Goal: Task Accomplishment & Management: Use online tool/utility

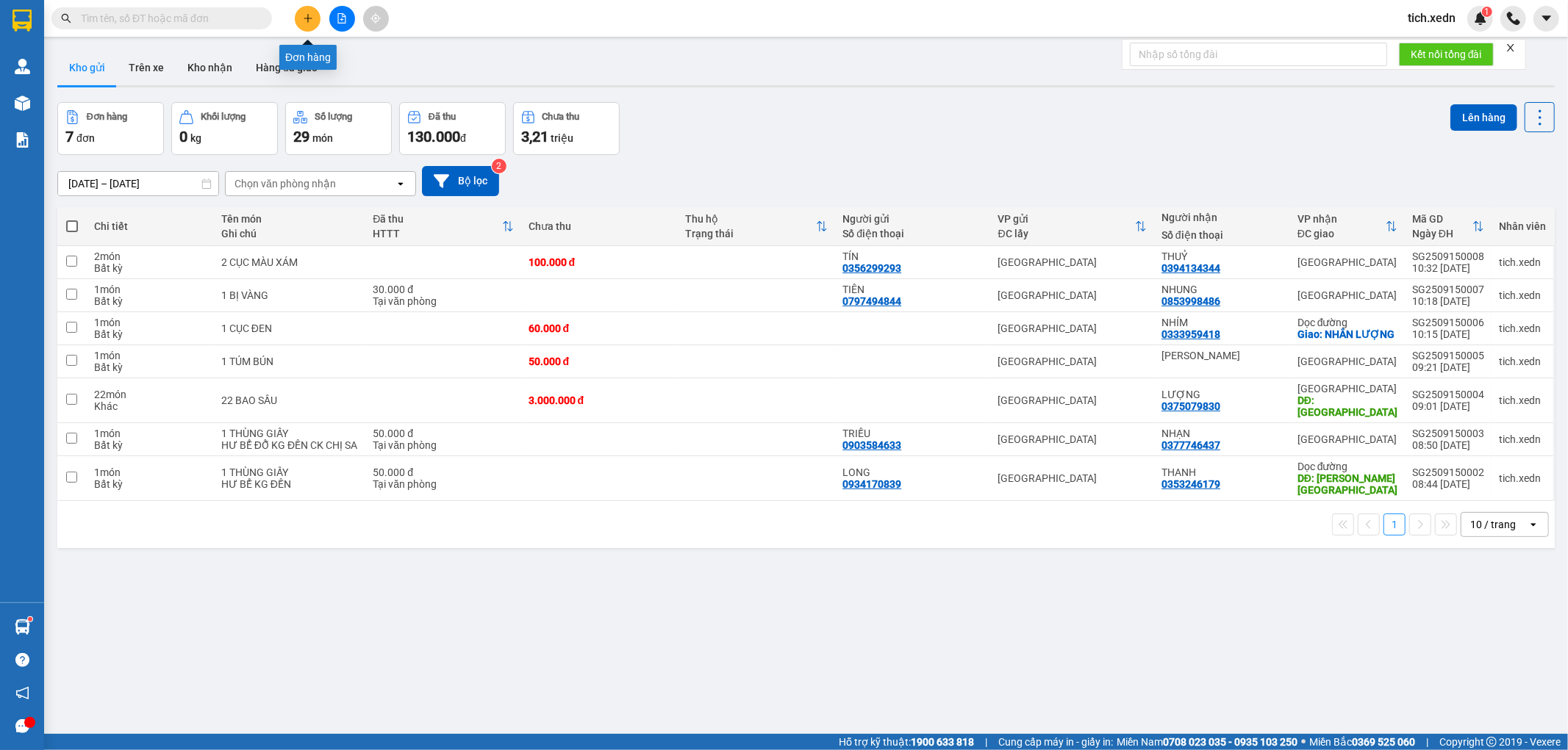
click at [308, 15] on icon "plus" at bounding box center [307, 18] width 10 height 10
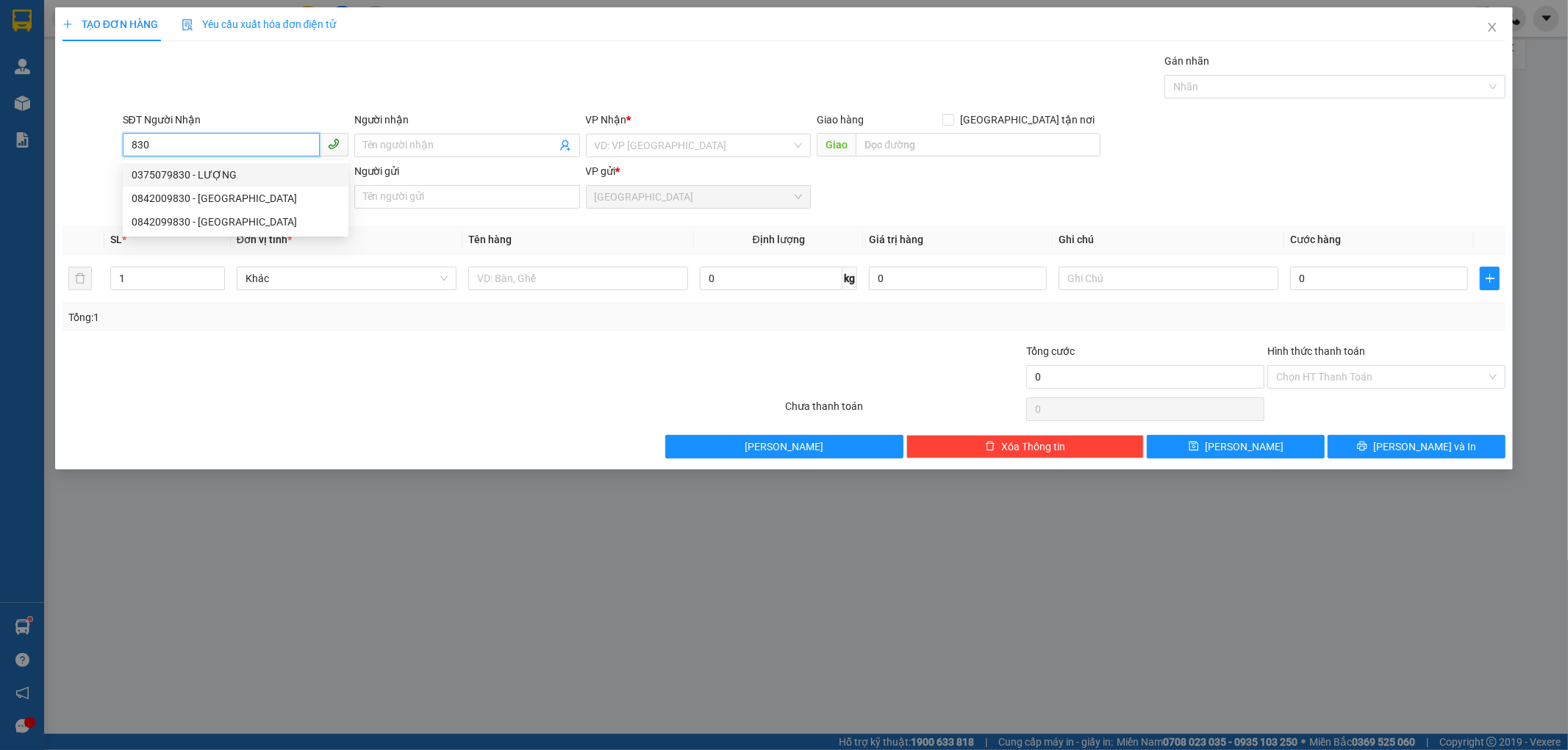
click at [188, 179] on div "0375079830 - LƯỢNG" at bounding box center [235, 174] width 208 height 16
type input "0375079830"
type input "LƯỢNG"
type input "[GEOGRAPHIC_DATA]"
type input "3.000.000"
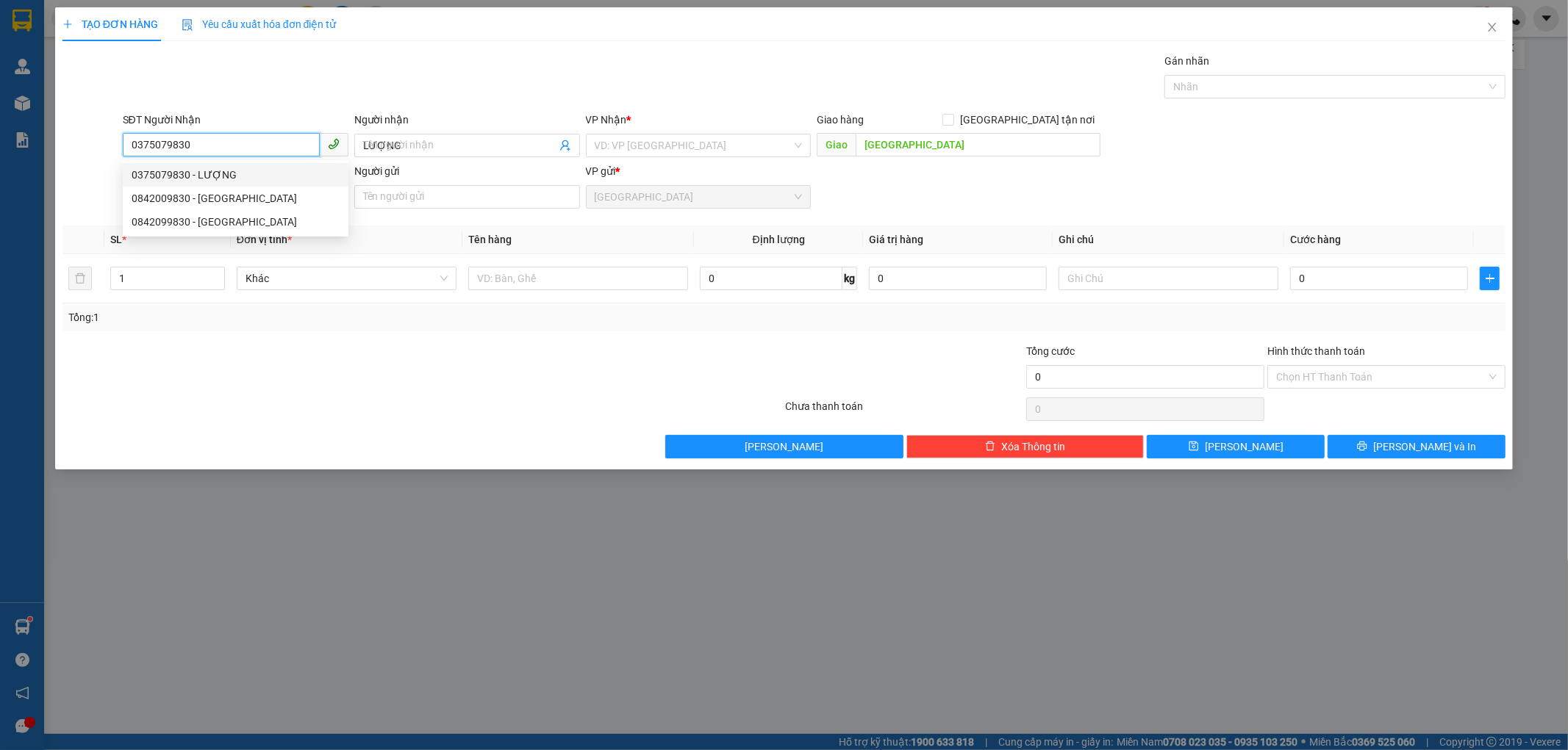
type input "3.000.000"
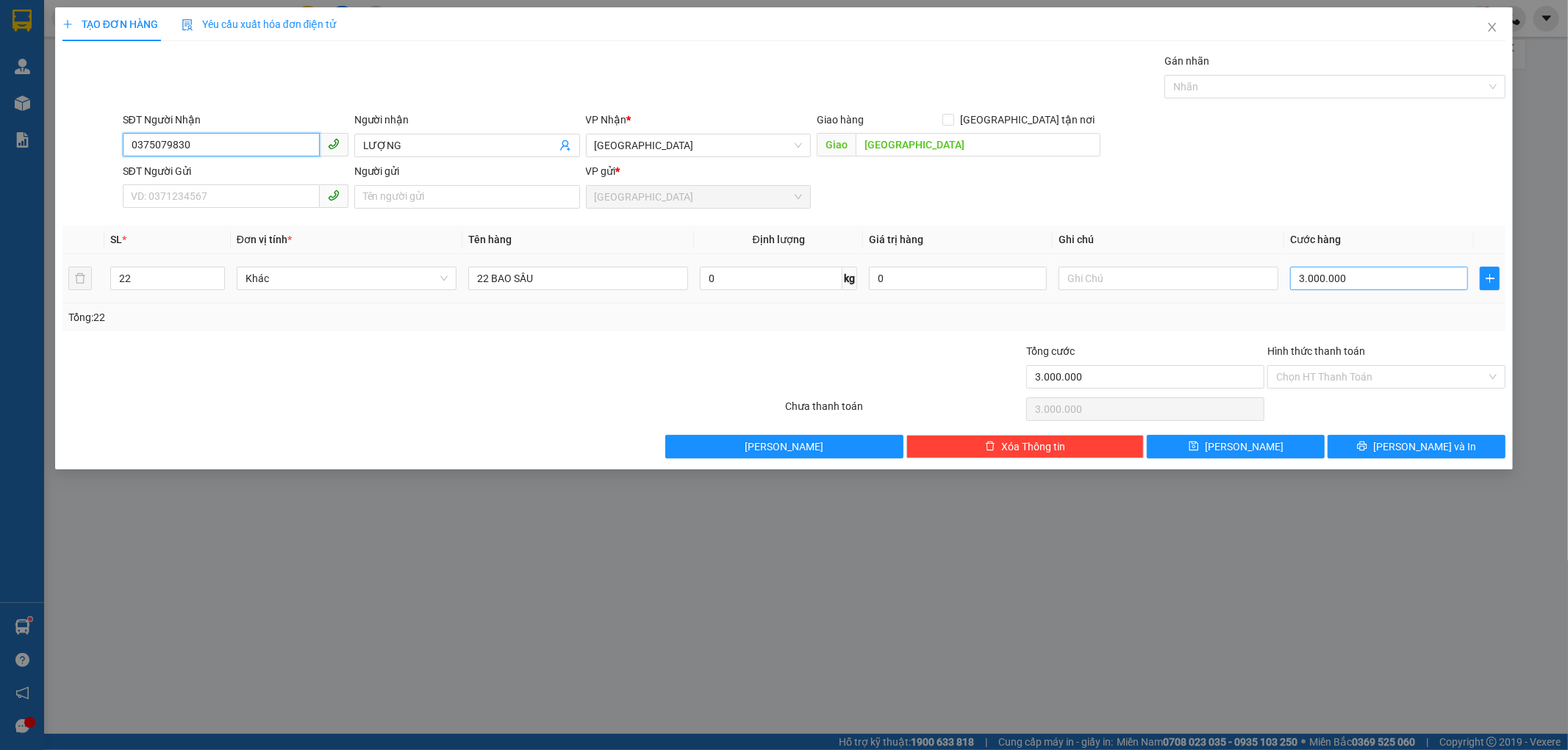
type input "0375079830"
click at [1298, 282] on input "3.000.000" at bounding box center [1379, 278] width 178 height 24
type input "2"
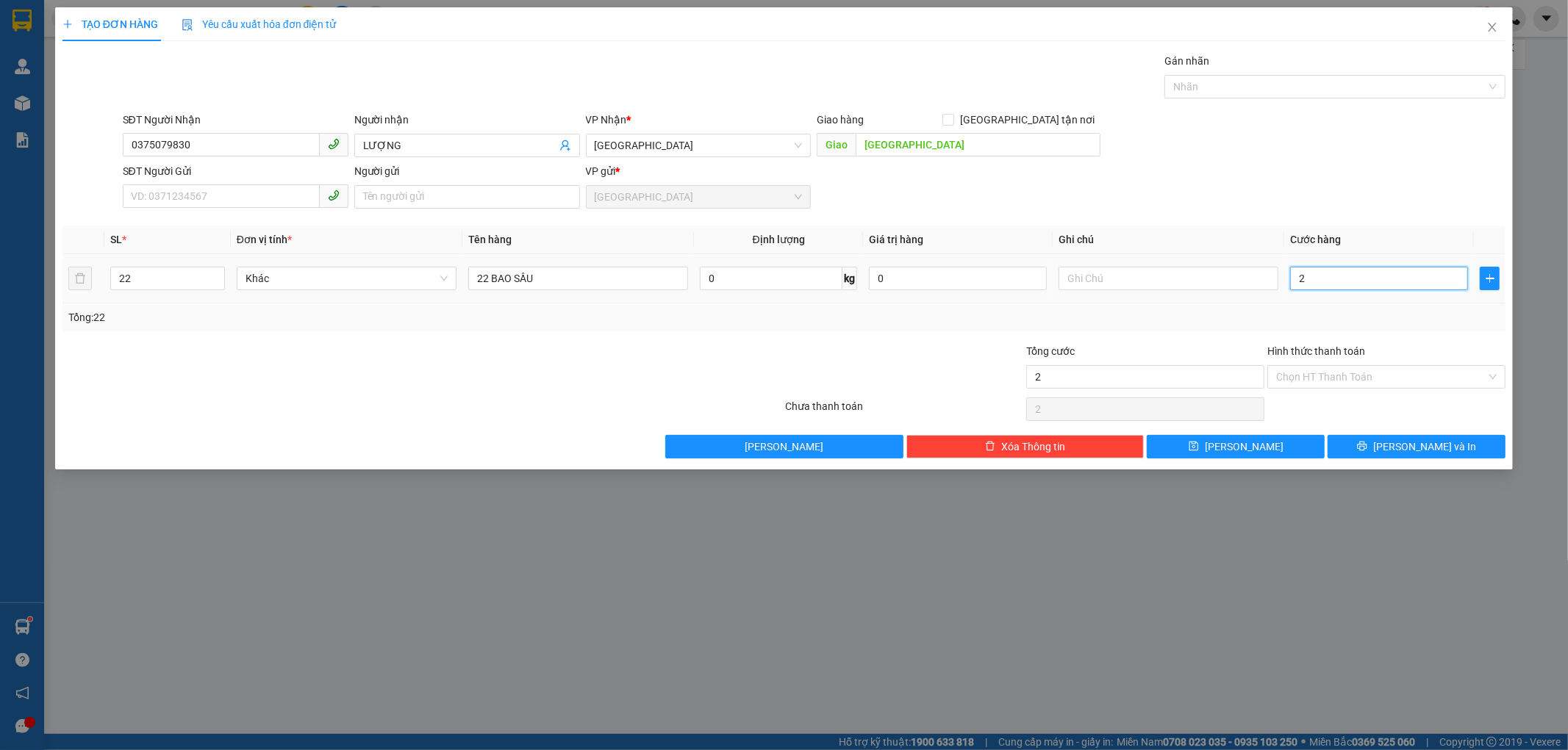
type input "20"
type input "201"
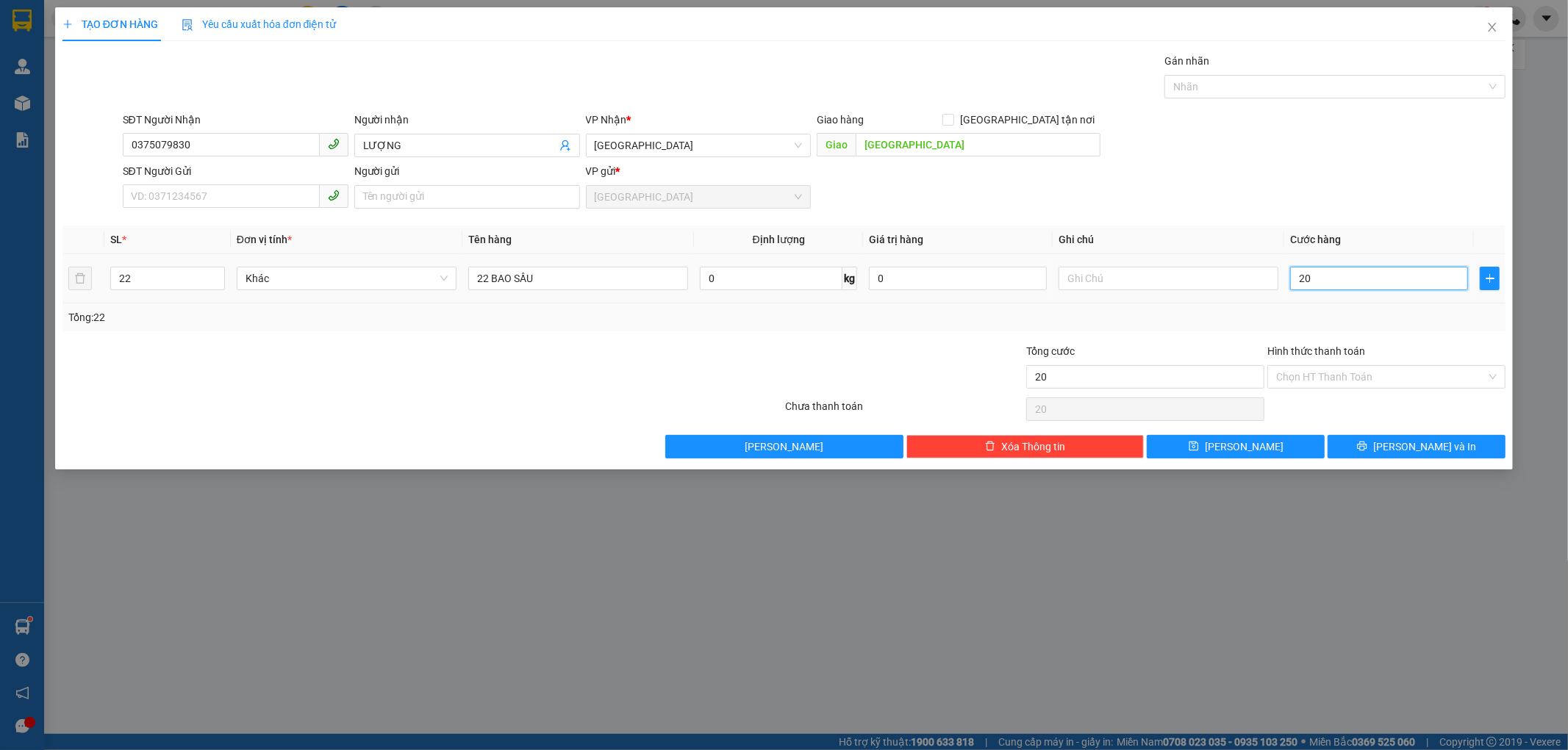
type input "201"
type input "2.016"
type input "201"
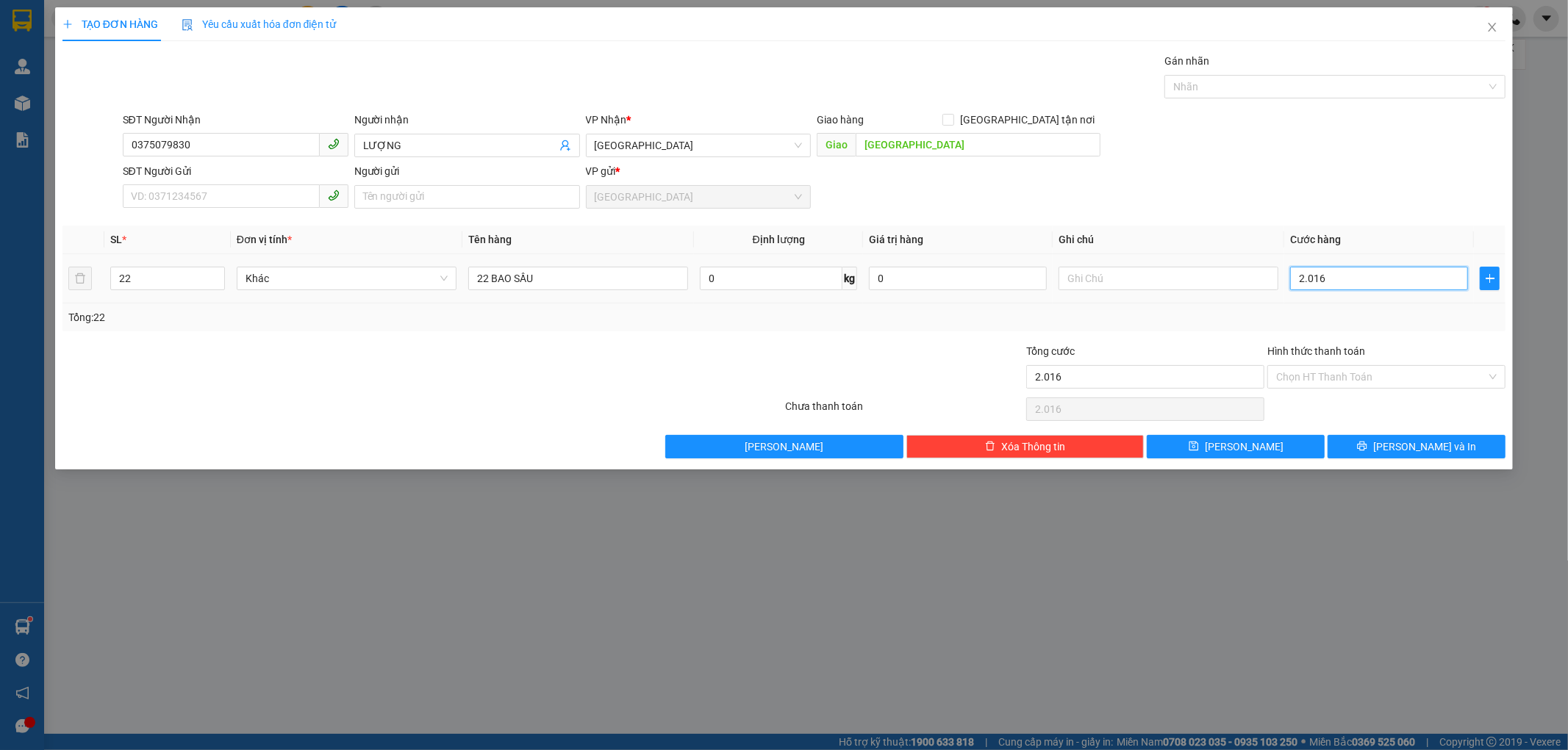
type input "201"
type input "20"
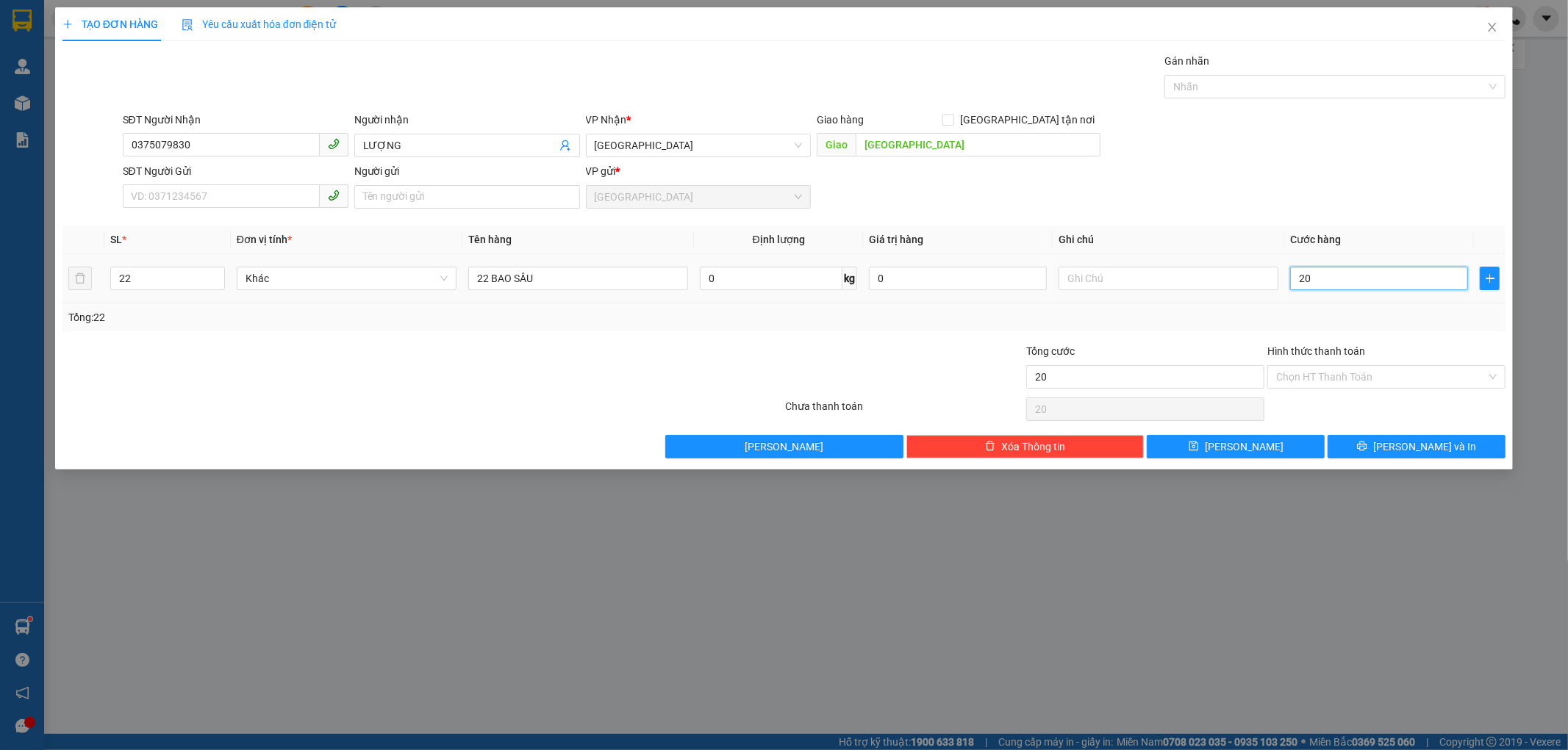
type input "2"
type input "22"
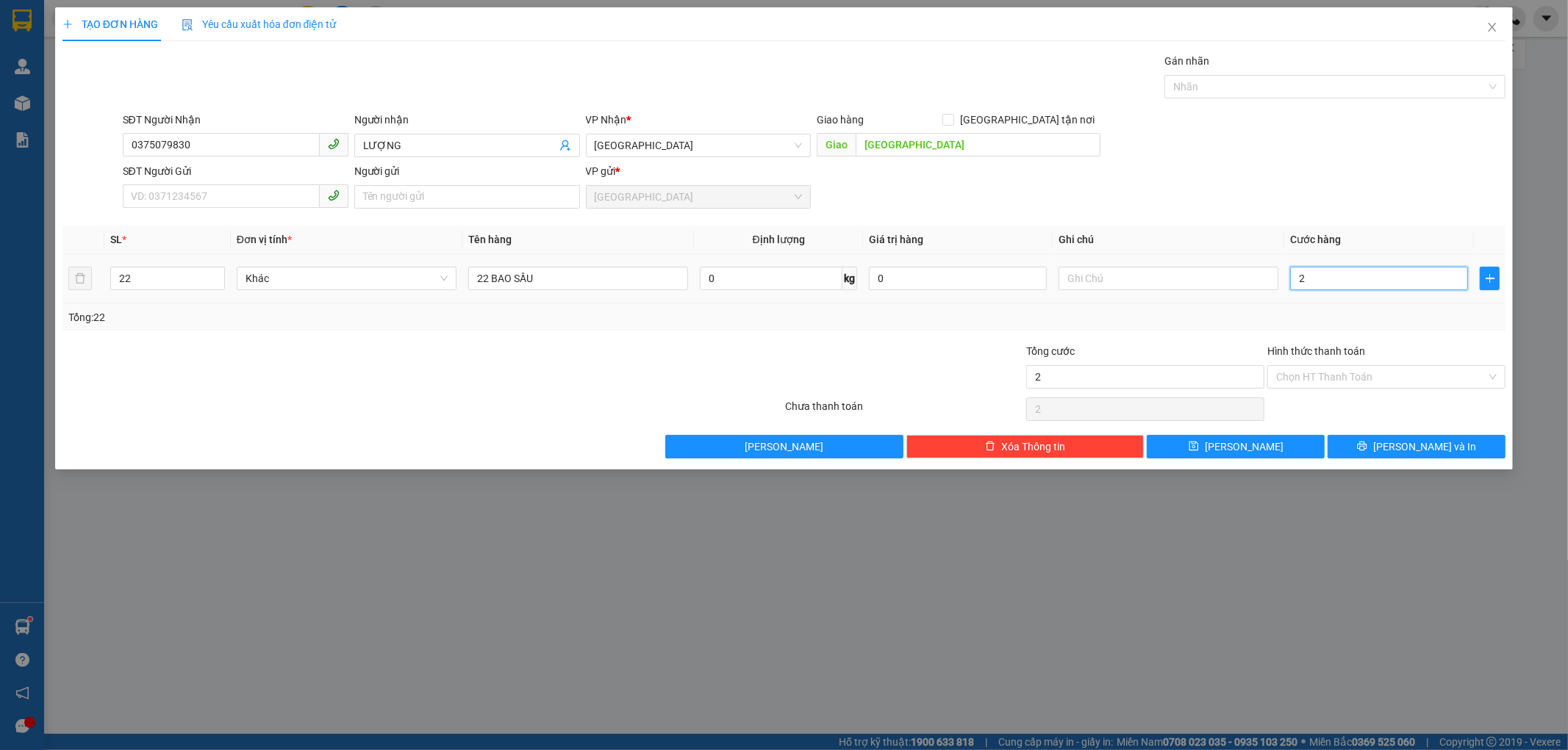
type input "22"
type input "2"
type input "25"
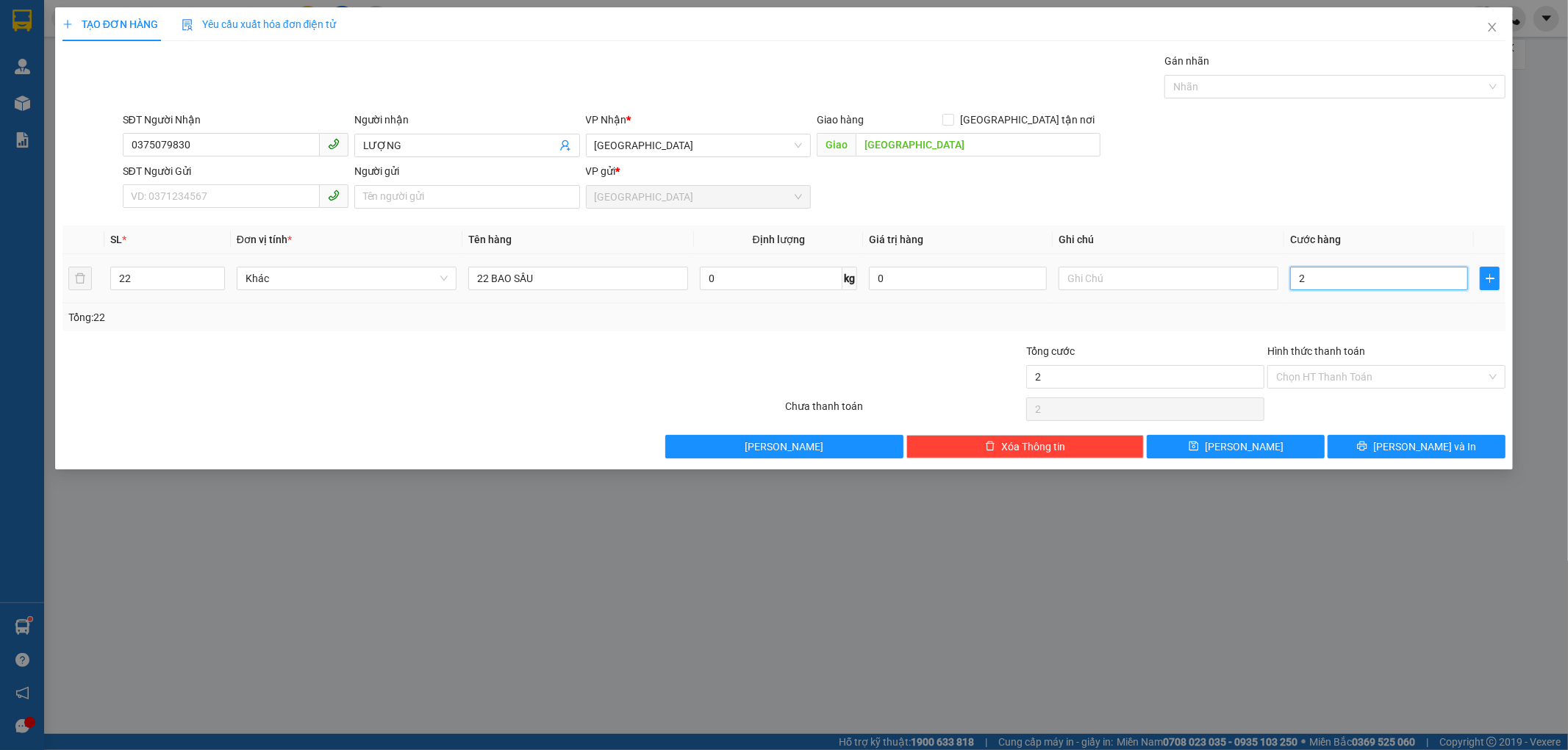
type input "25"
type input "250"
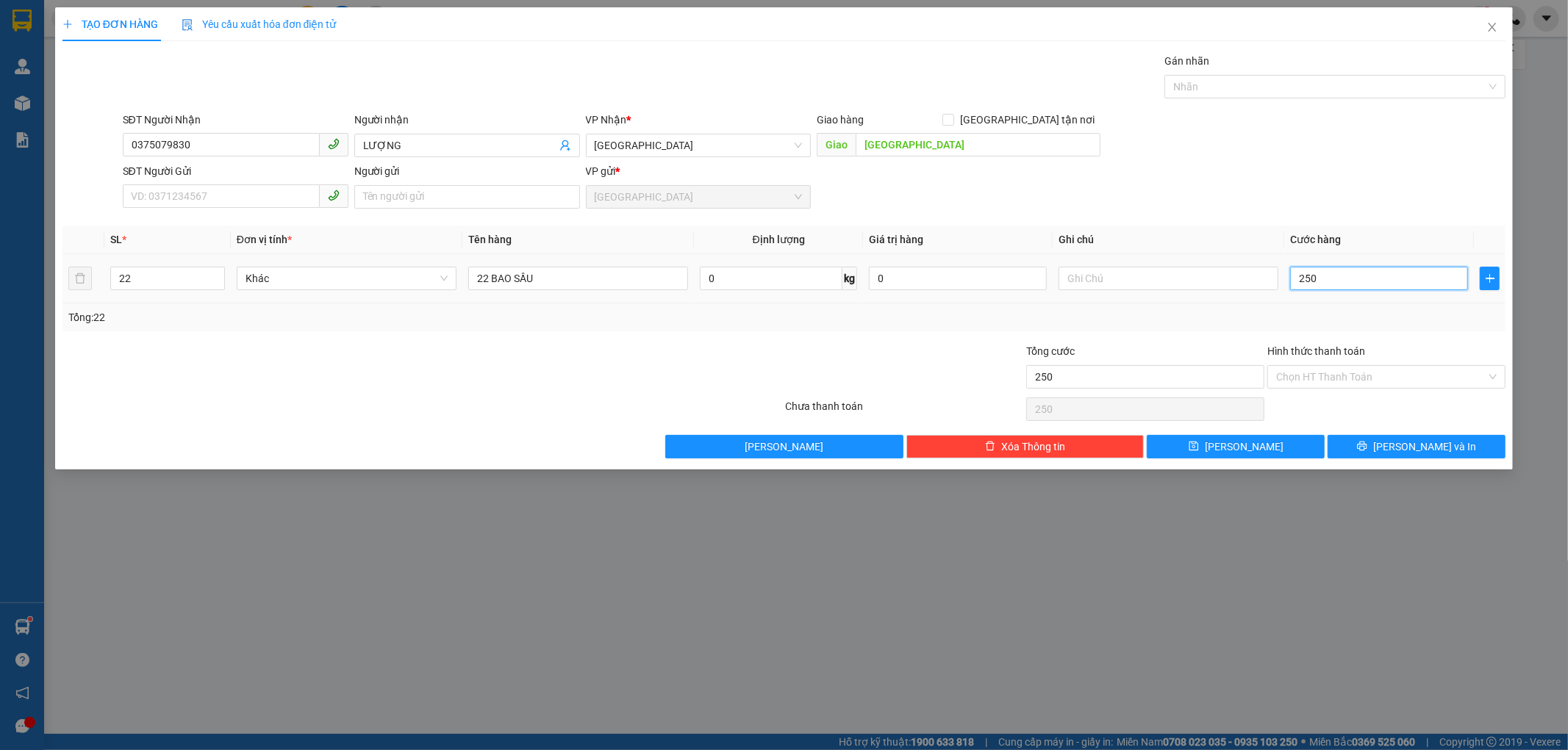
type input "2.500"
type input "250"
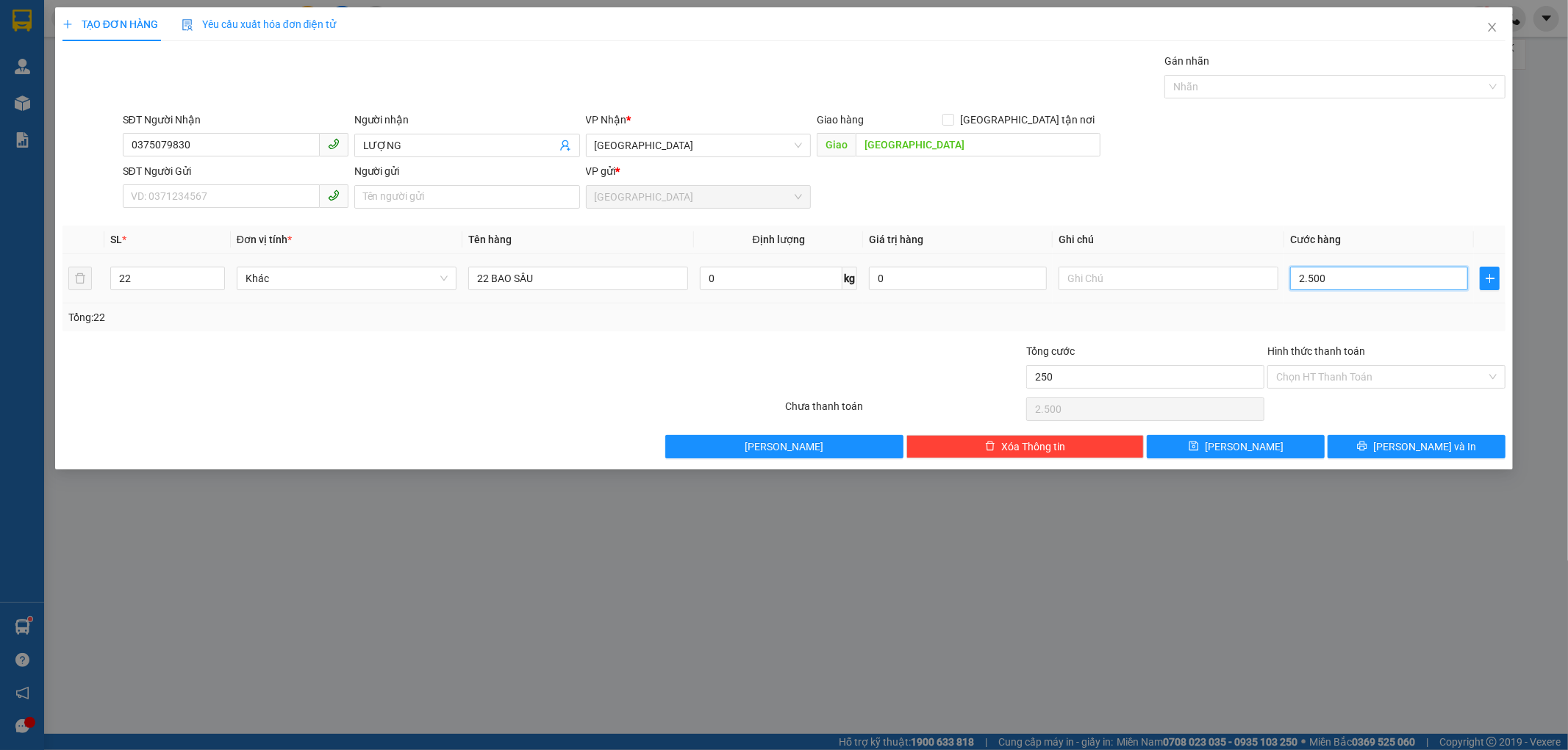
type input "250"
type input "25"
type input "2"
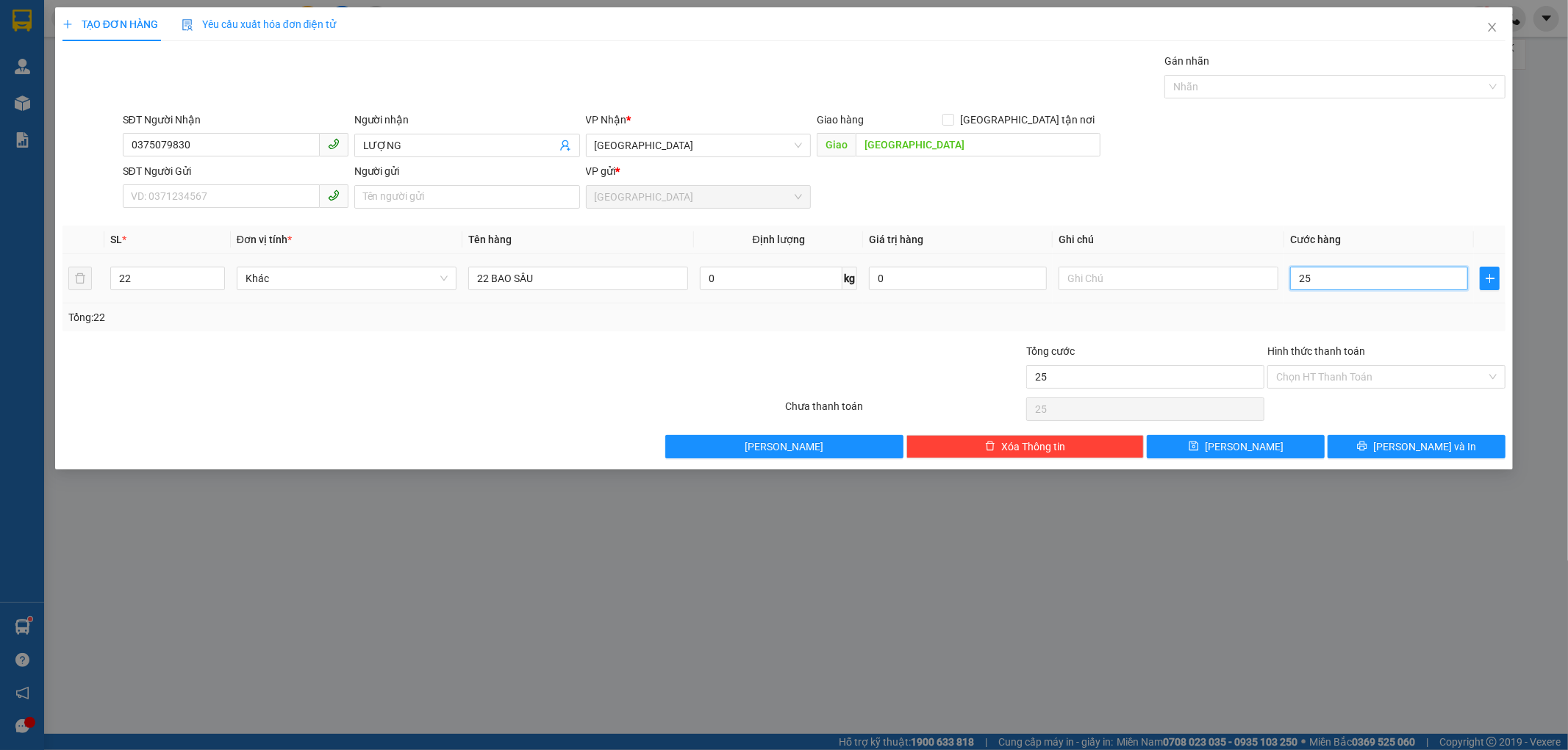
type input "2"
type input "20"
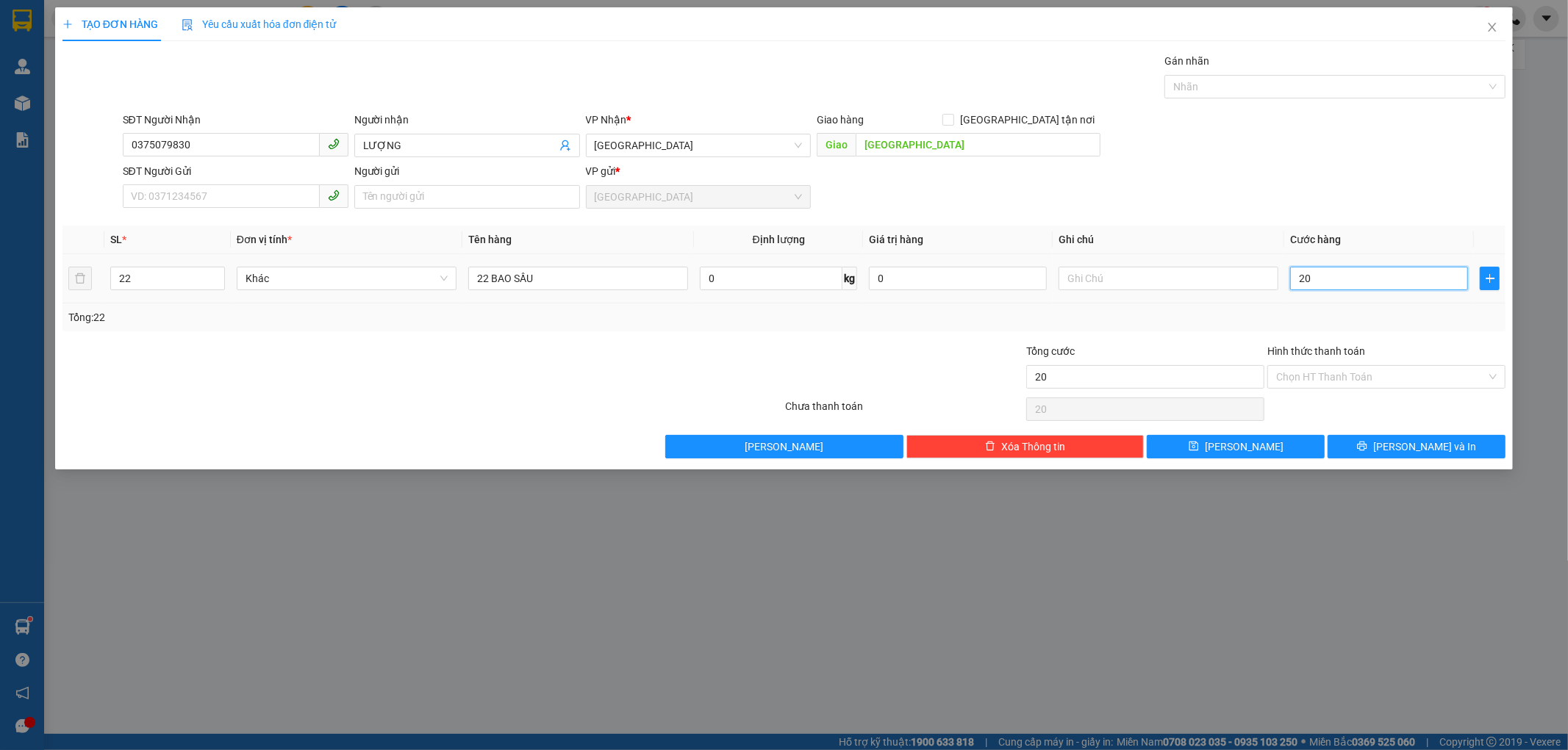
type input "200"
type input "2.000"
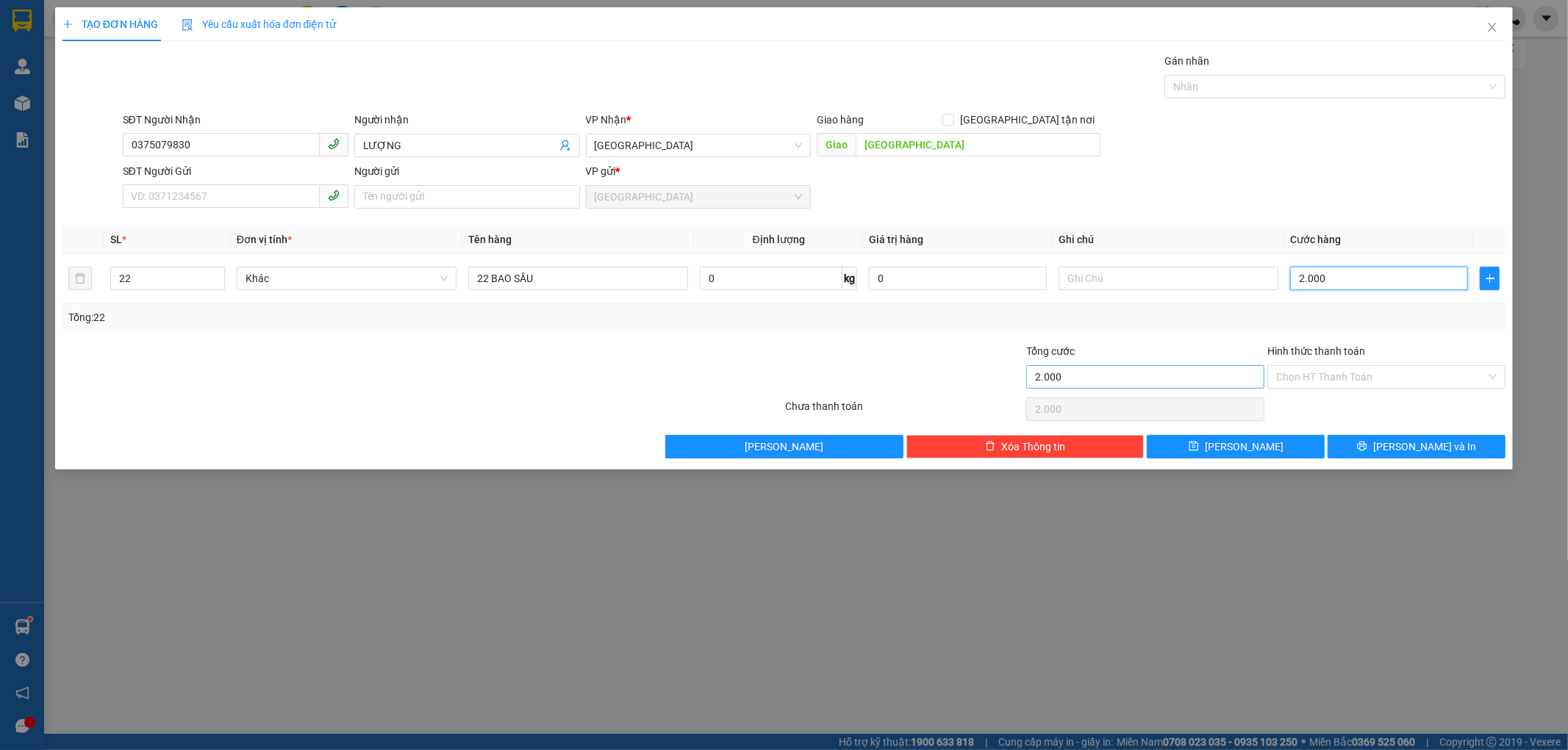
type input "2.000"
type input "2.000.000"
click at [1190, 369] on input "2.000.000" at bounding box center [1145, 376] width 238 height 24
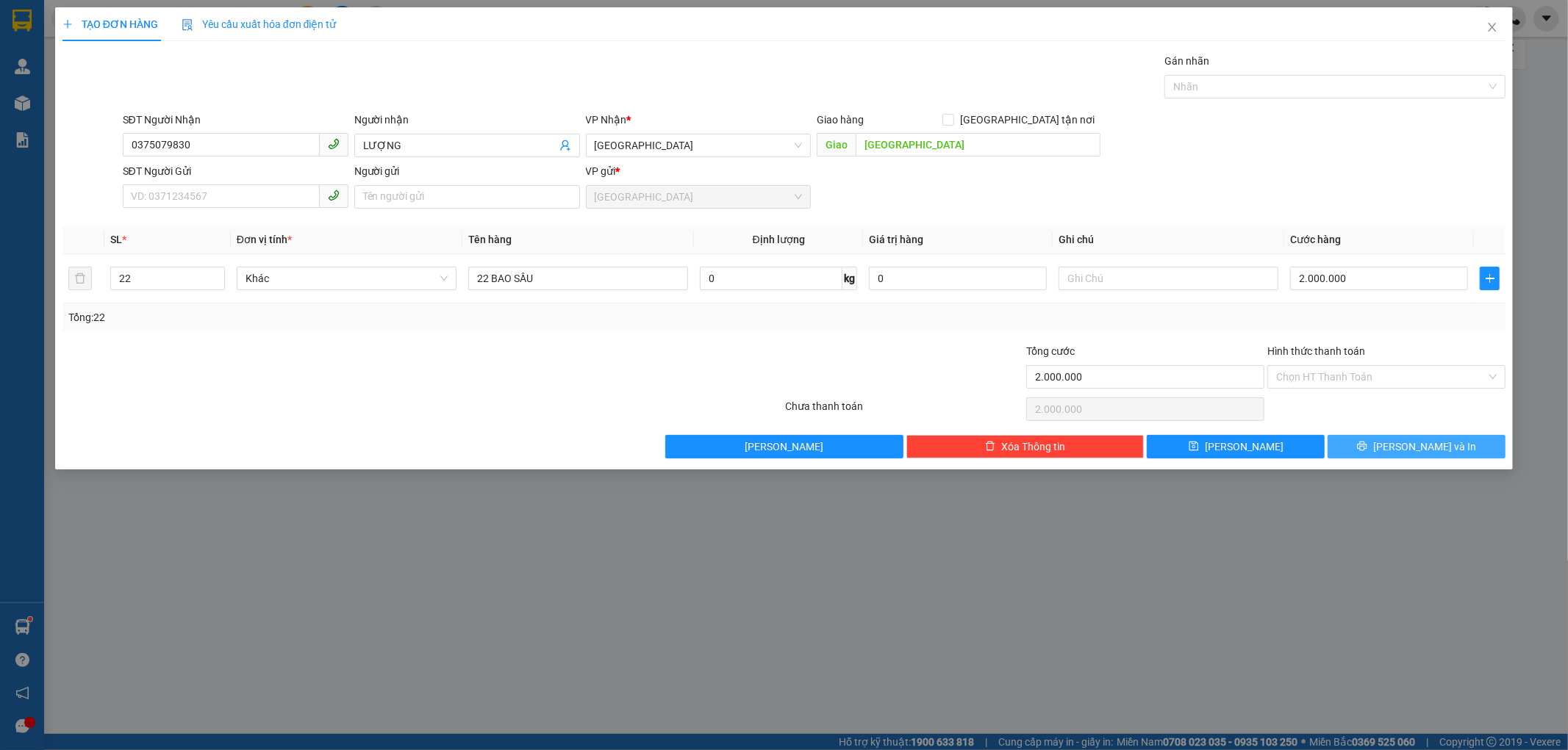
click at [1371, 435] on button "[PERSON_NAME] và In" at bounding box center [1416, 447] width 178 height 24
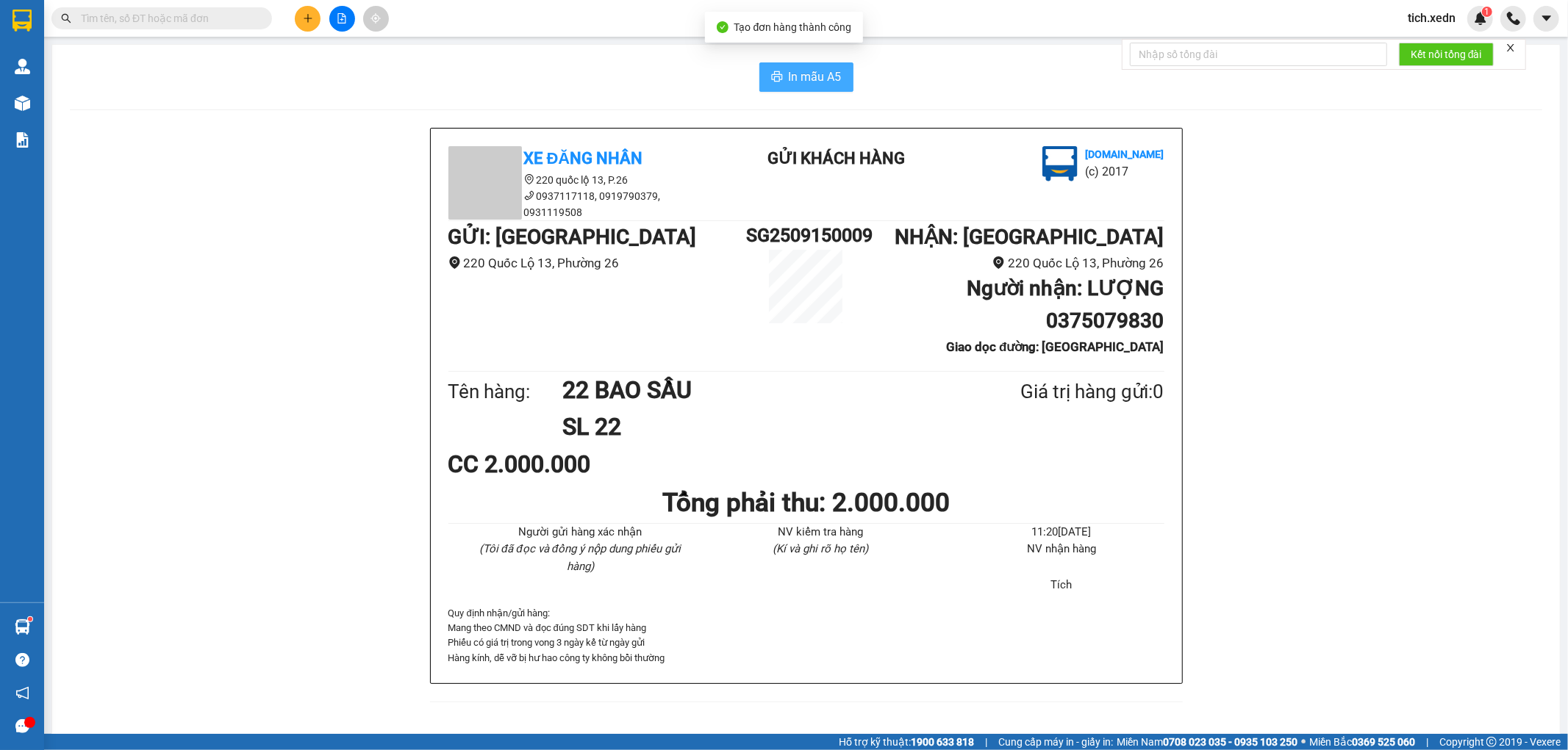
click at [820, 81] on span "In mẫu A5" at bounding box center [815, 76] width 53 height 18
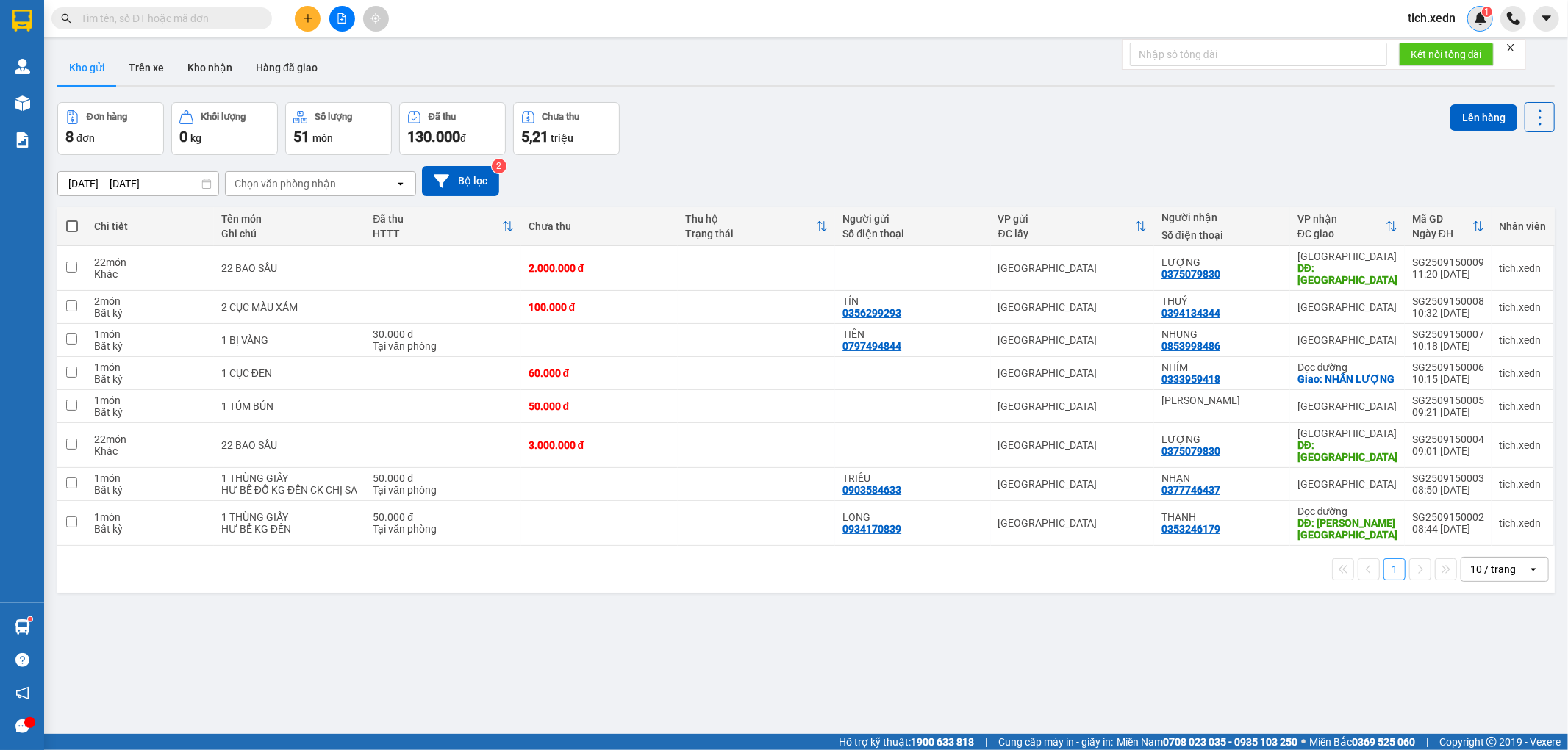
click at [1480, 21] on img at bounding box center [1480, 18] width 13 height 13
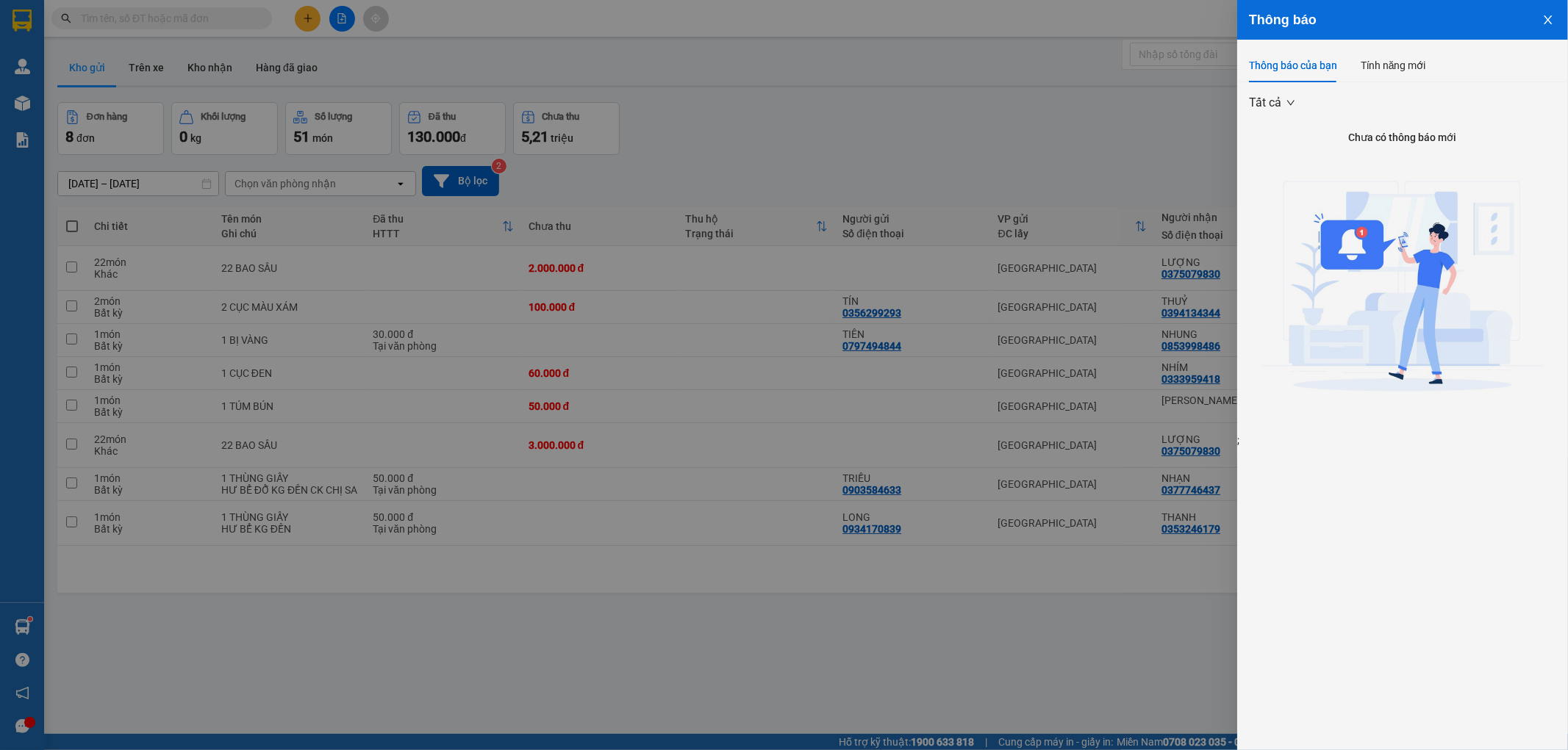
click at [1089, 90] on div at bounding box center [784, 375] width 1568 height 750
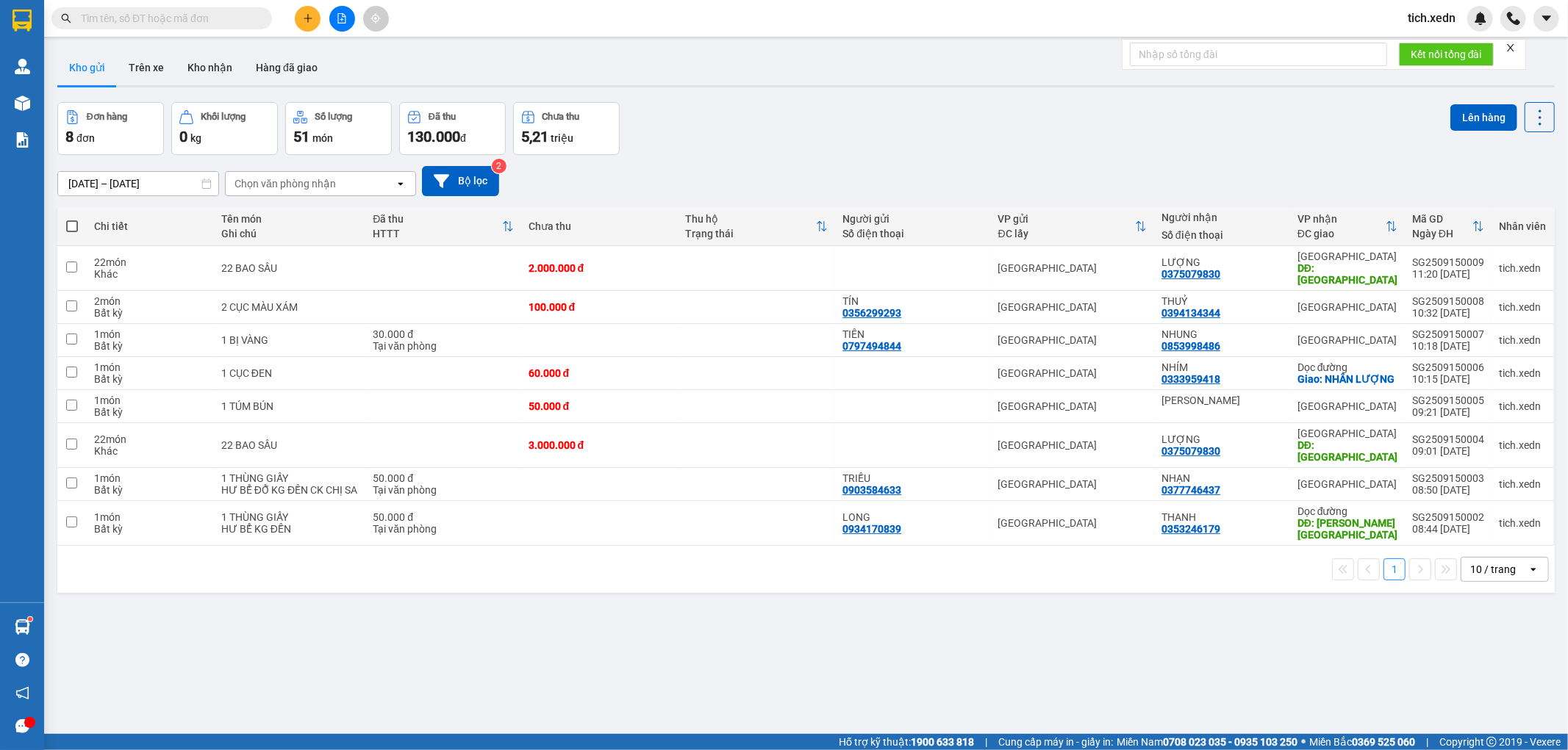
click at [1443, 20] on span "tich.xedn" at bounding box center [1430, 17] width 71 height 18
click at [1421, 48] on span "Đăng xuất" at bounding box center [1448, 46] width 62 height 16
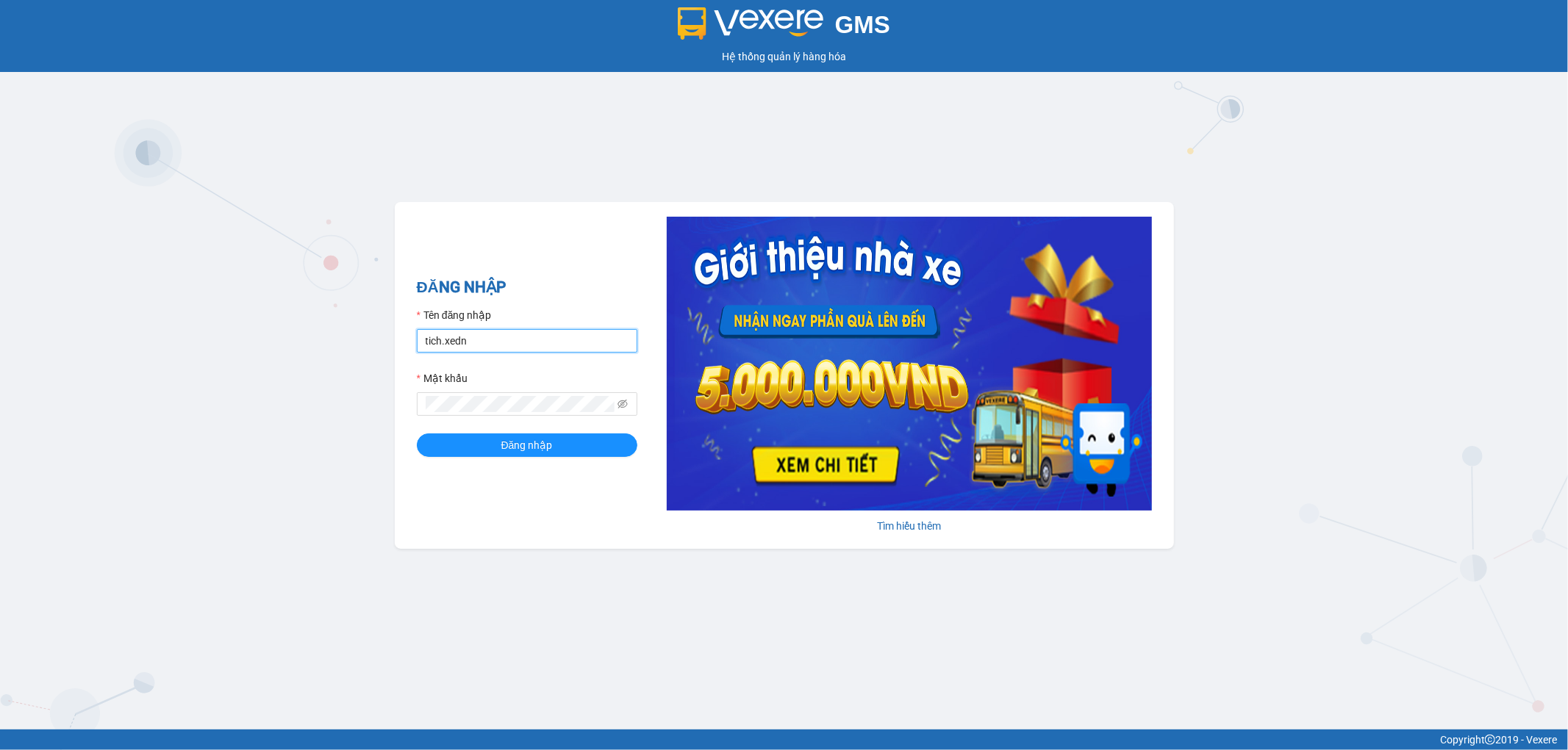
click at [468, 339] on input "tich.xedn" at bounding box center [526, 340] width 220 height 24
type input "sa.xedn"
click at [537, 438] on span "Đăng nhập" at bounding box center [526, 445] width 51 height 16
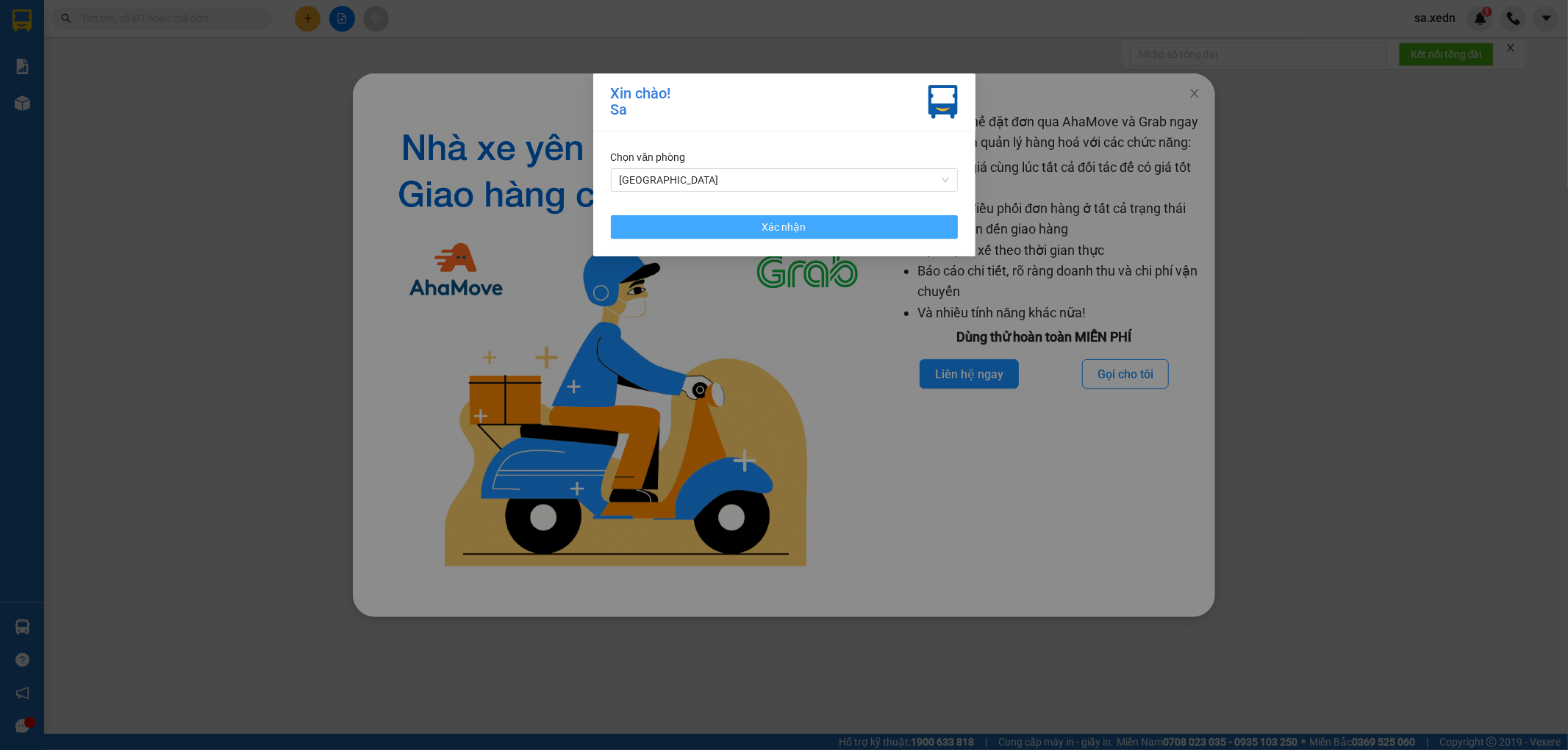
click at [870, 224] on button "Xác nhận" at bounding box center [784, 227] width 347 height 24
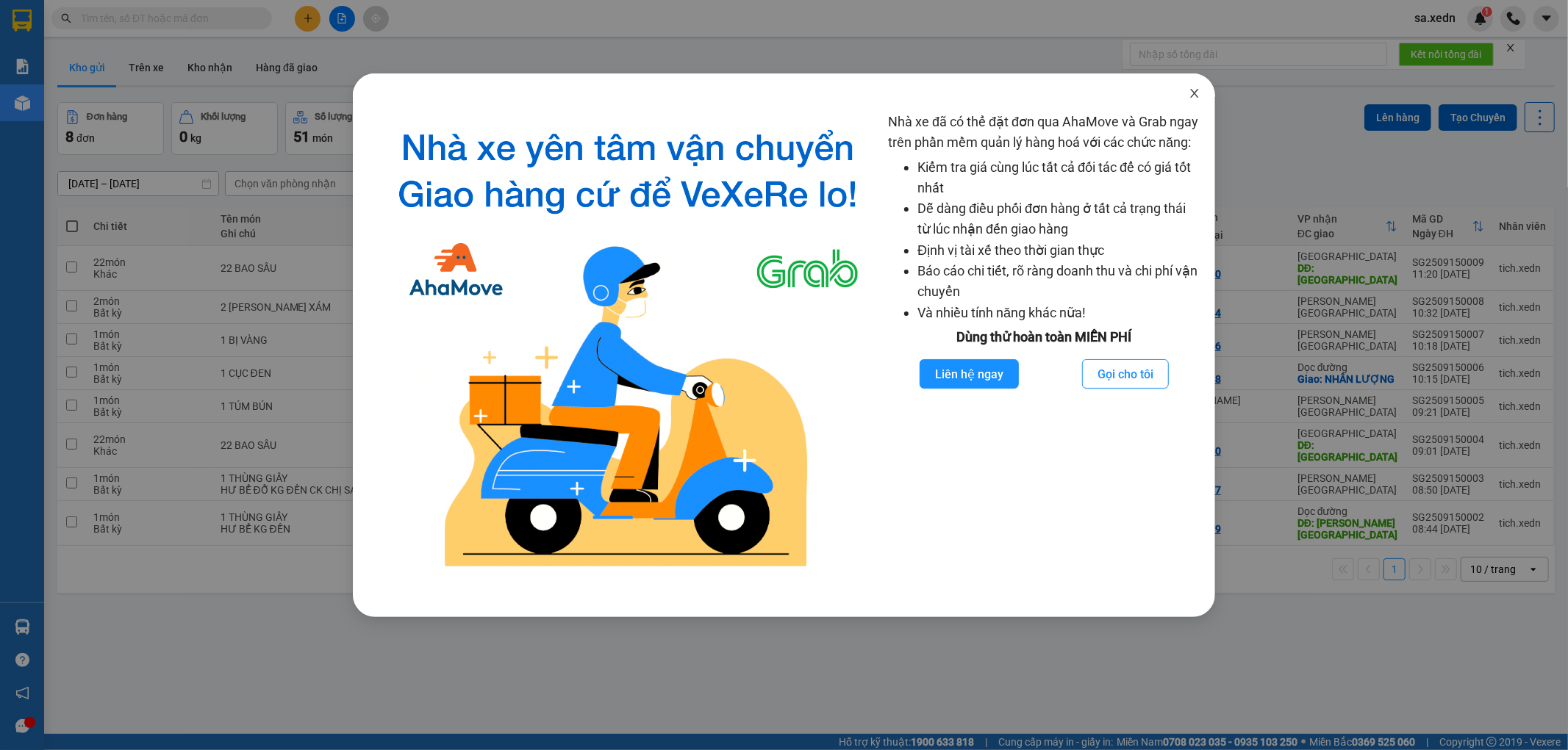
click at [1195, 93] on icon "close" at bounding box center [1193, 93] width 9 height 9
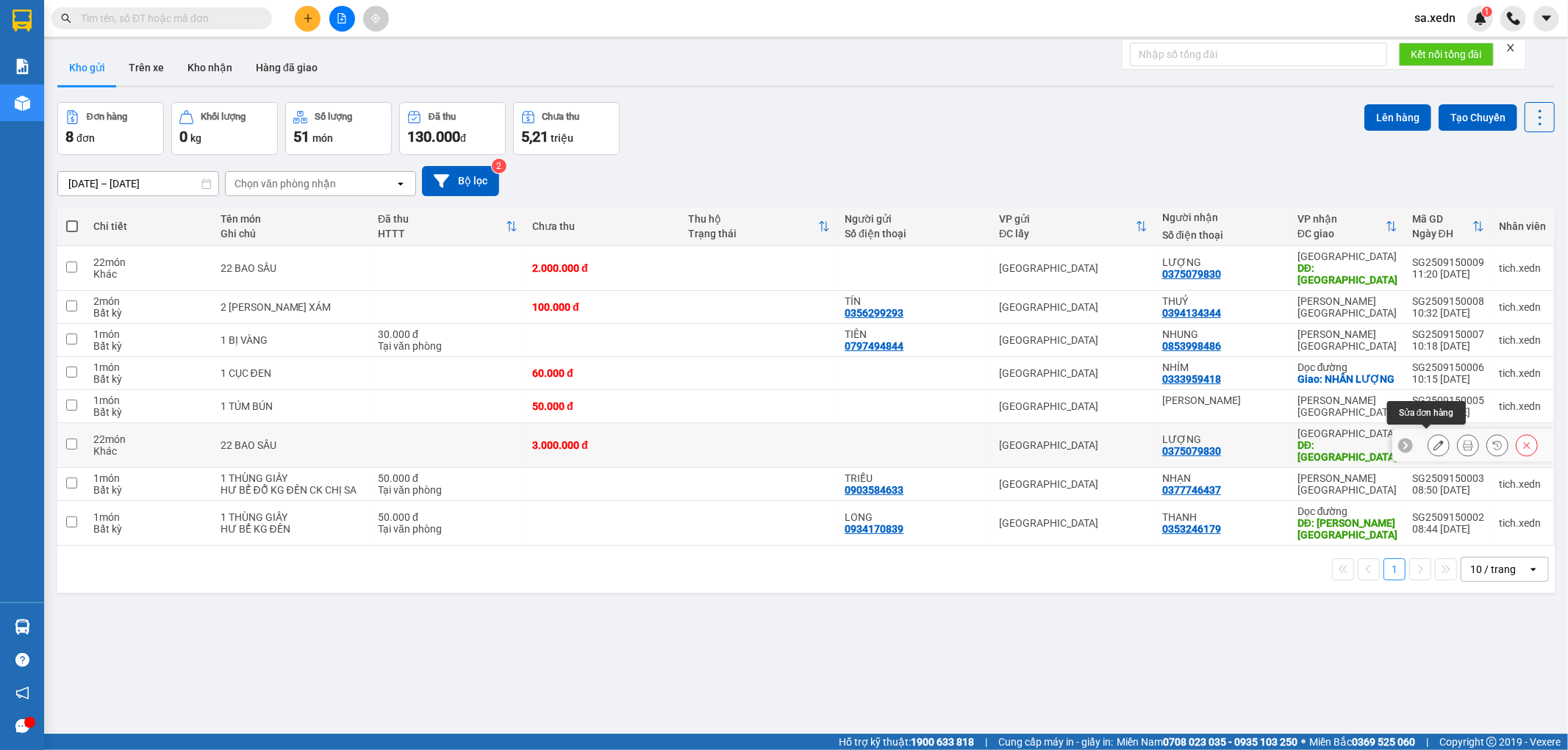
click at [1433, 440] on icon at bounding box center [1438, 445] width 10 height 10
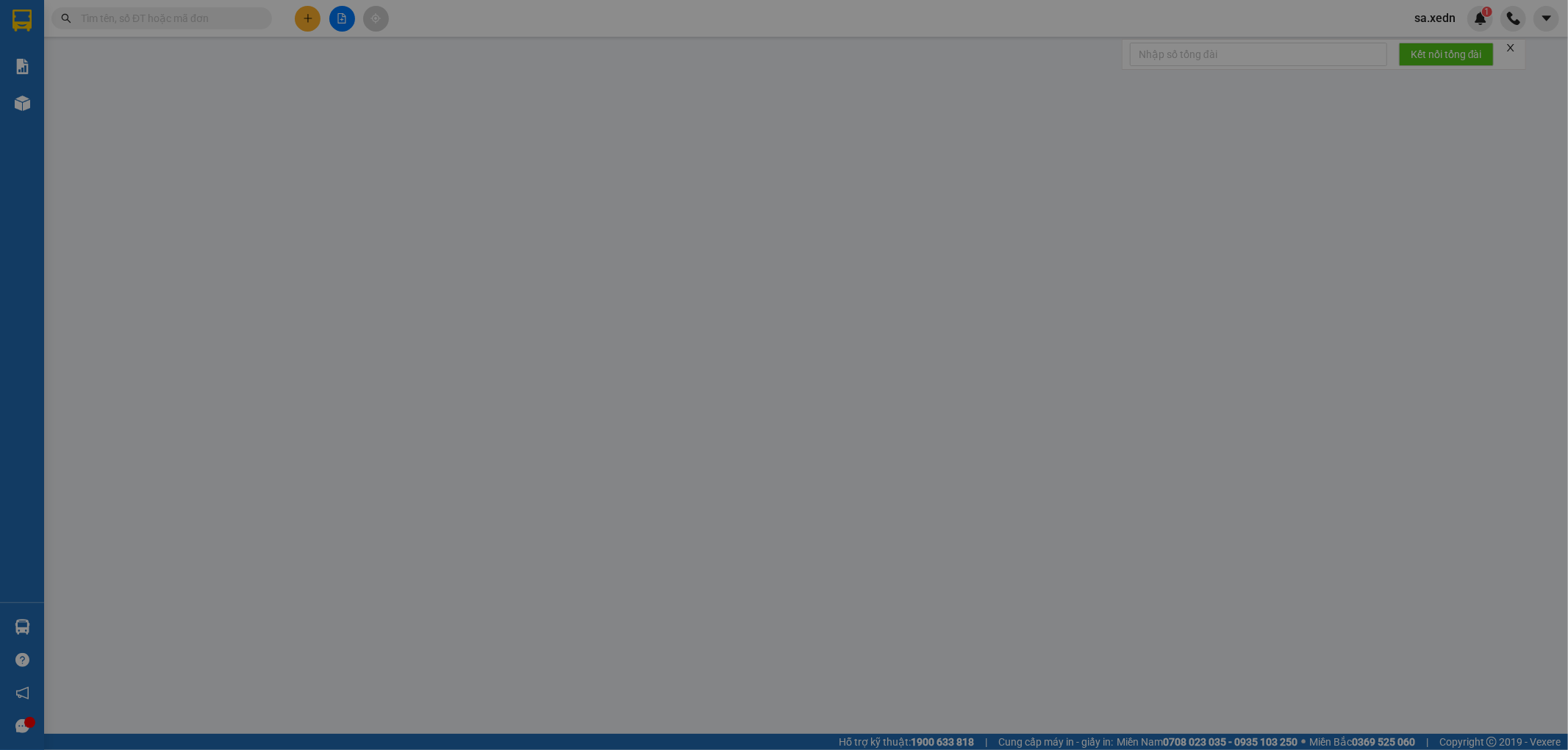
type input "0375079830"
type input "LƯỢNG"
type input "[GEOGRAPHIC_DATA]"
type input "3.000.000"
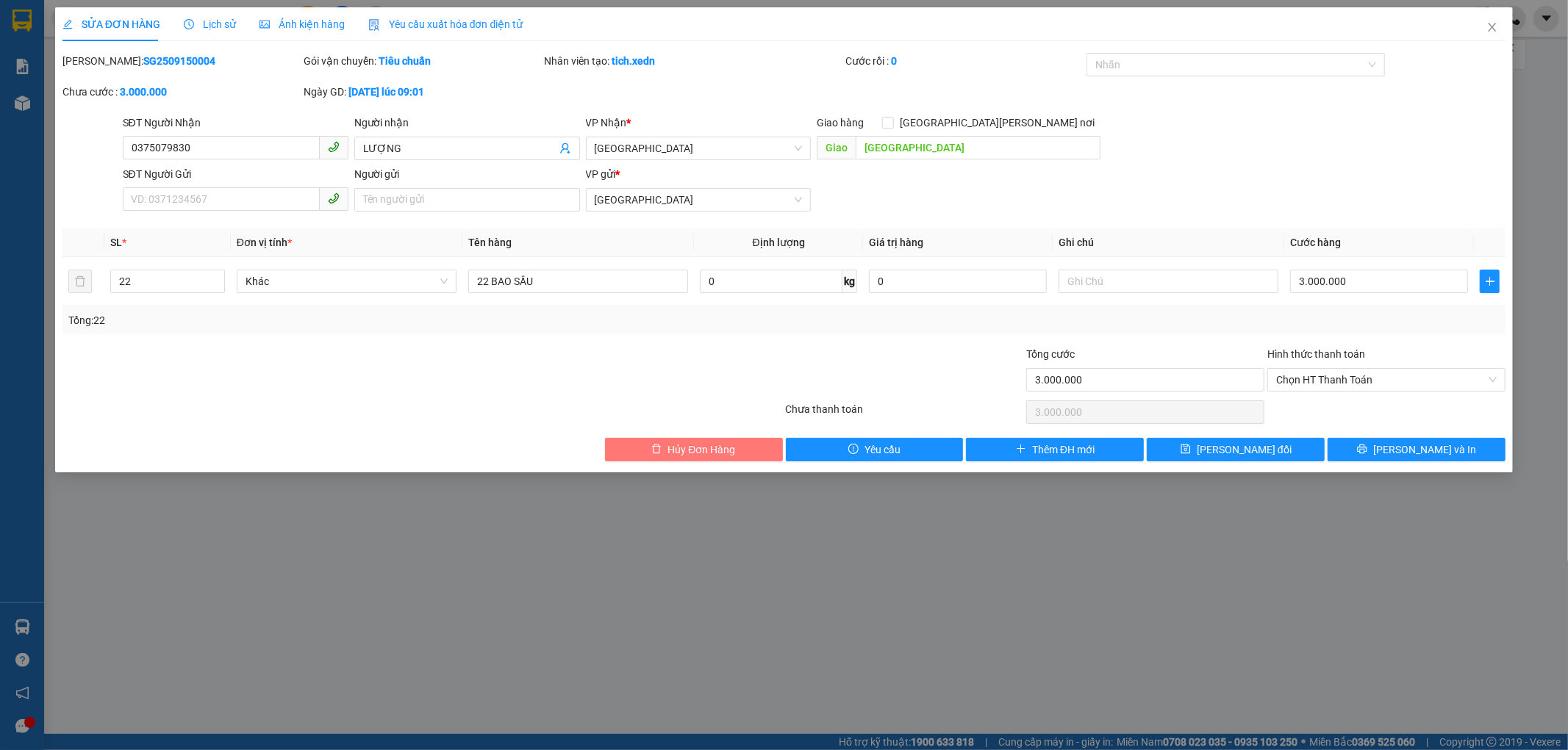
click at [699, 455] on span "Hủy Đơn Hàng" at bounding box center [701, 449] width 67 height 16
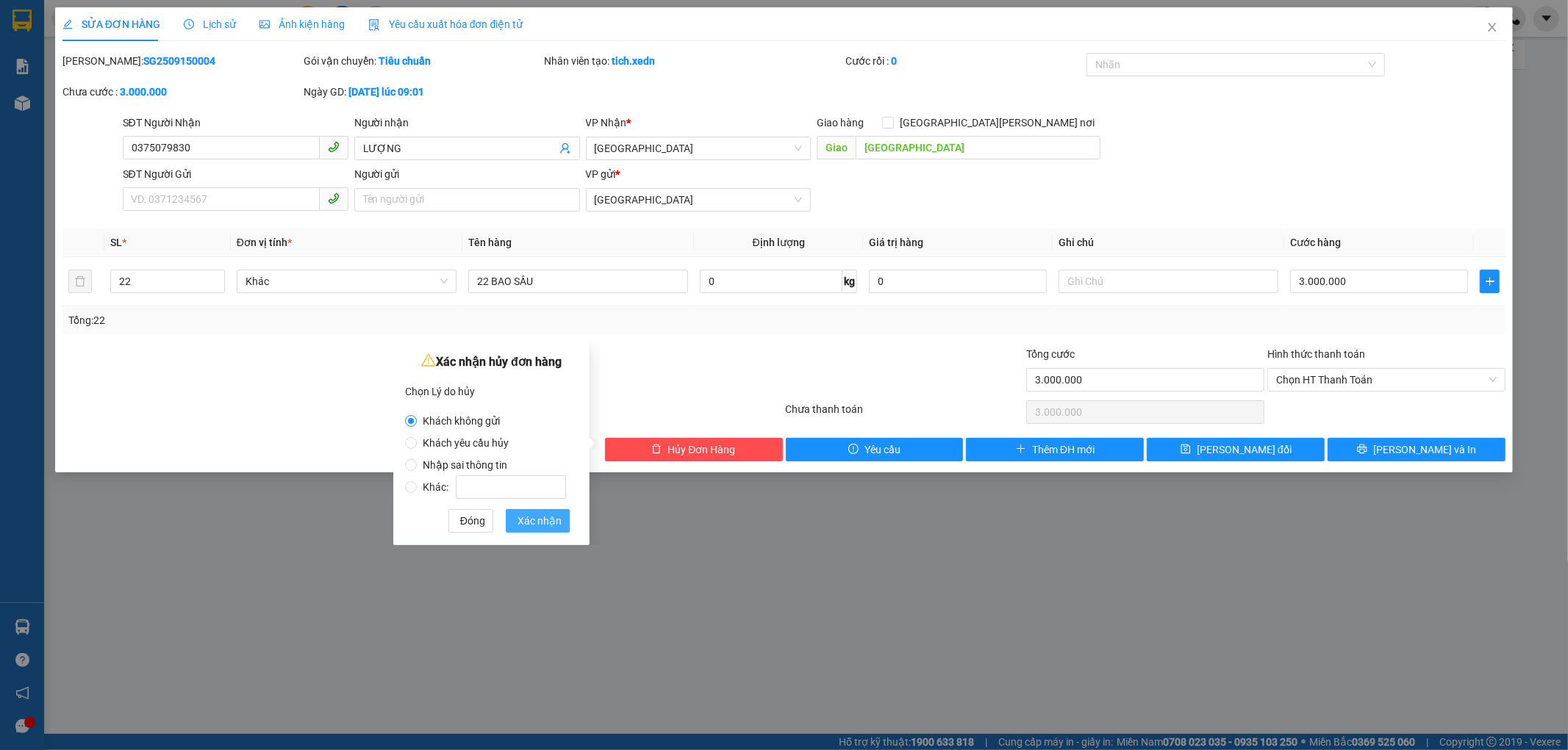
click at [533, 513] on span "Xác nhận" at bounding box center [539, 521] width 44 height 16
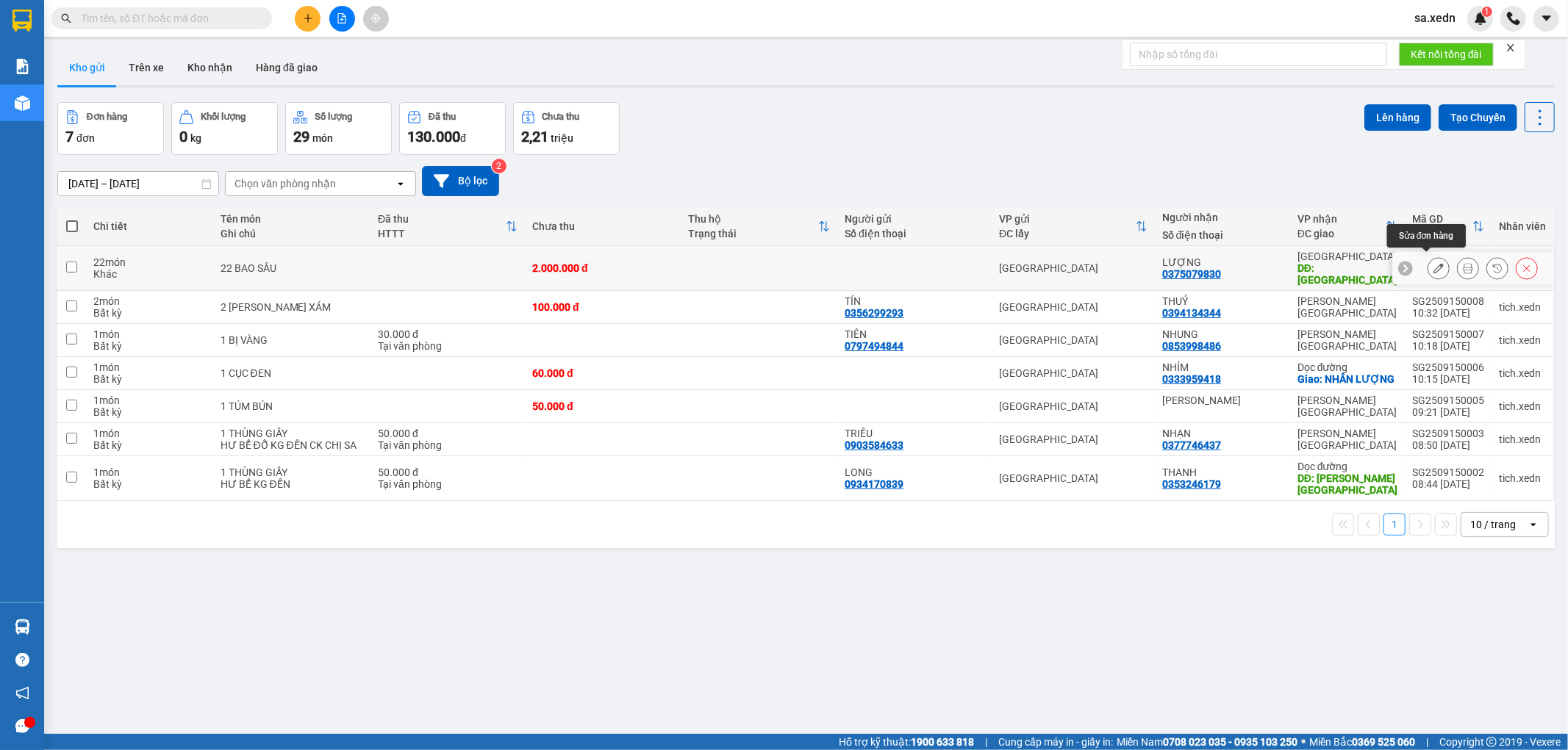
click at [1428, 268] on button at bounding box center [1438, 268] width 21 height 26
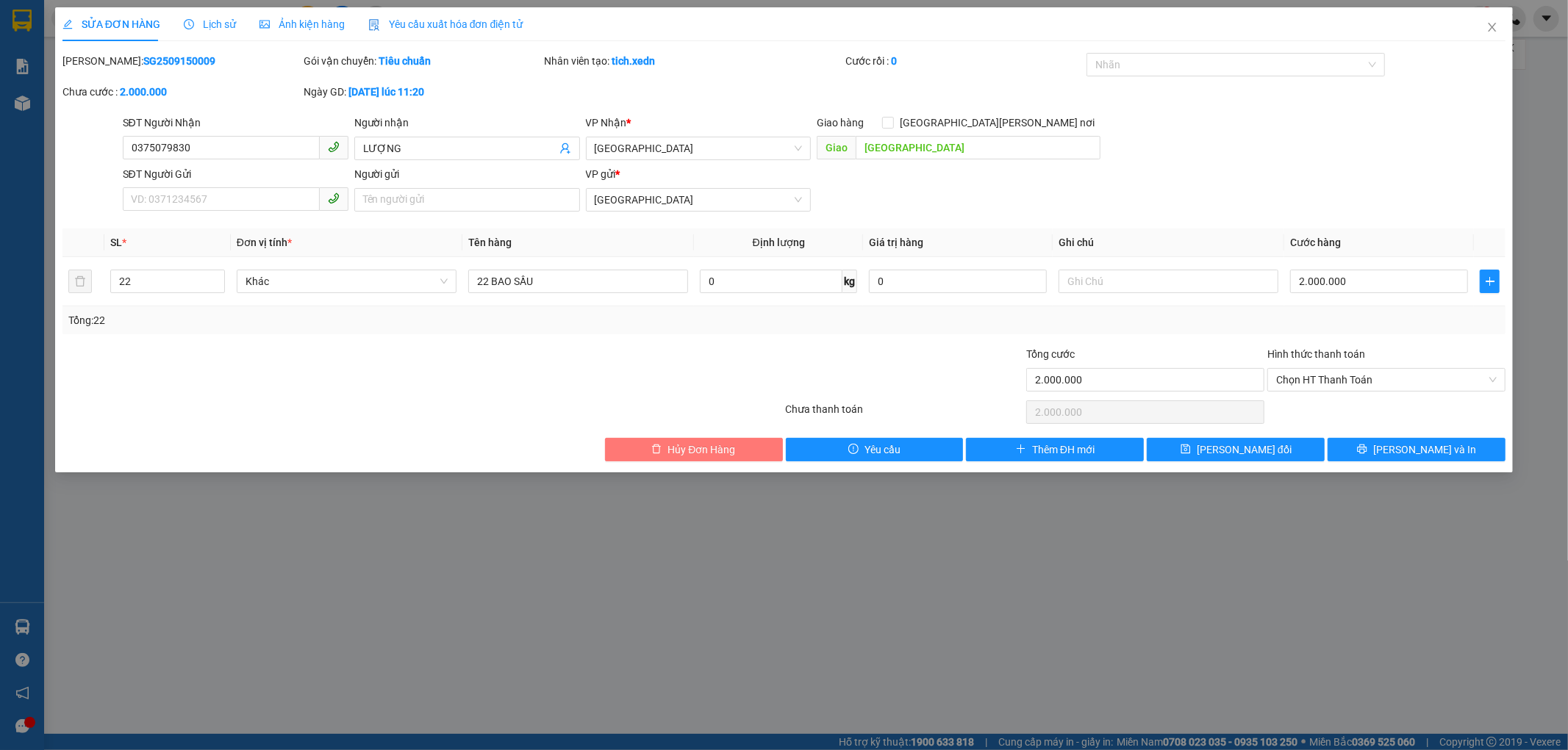
click at [730, 456] on span "Hủy Đơn Hàng" at bounding box center [701, 449] width 67 height 16
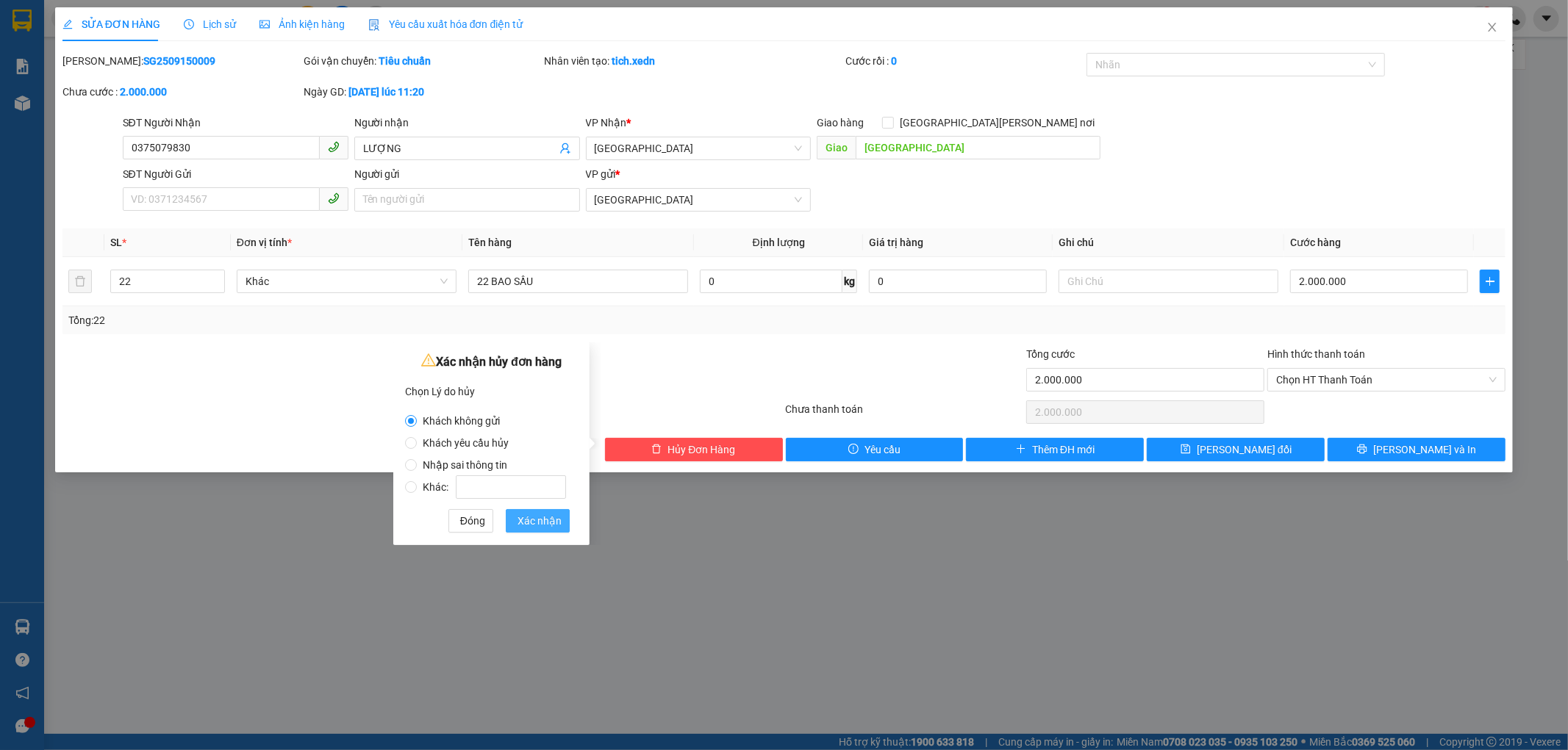
click at [559, 523] on span "Xác nhận" at bounding box center [539, 521] width 44 height 16
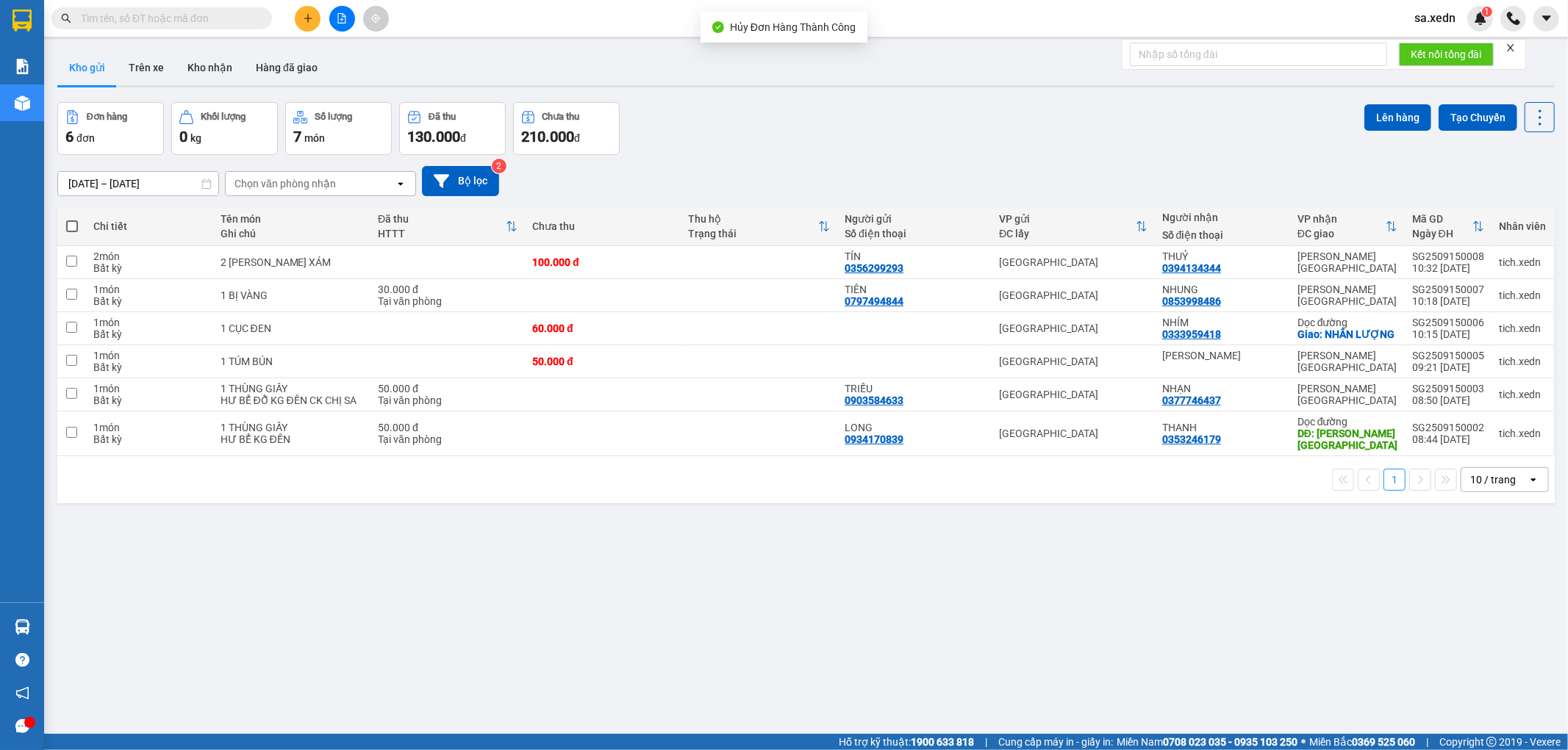
click at [1431, 21] on span "sa.xedn" at bounding box center [1434, 17] width 65 height 18
click at [1444, 47] on span "Đăng xuất" at bounding box center [1458, 46] width 62 height 16
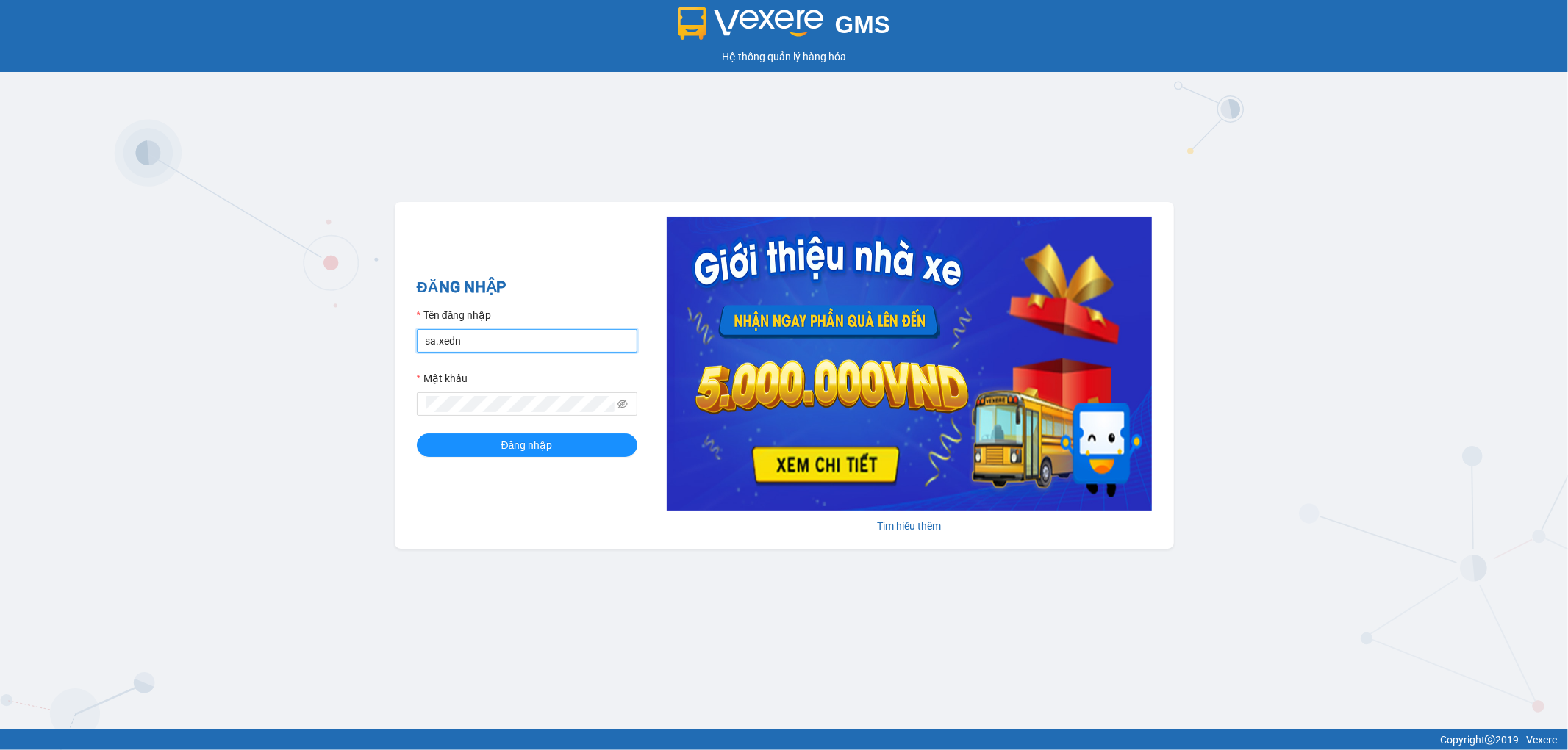
click at [495, 348] on input "sa.xedn" at bounding box center [526, 340] width 220 height 24
type input "tich.xedn"
click at [570, 441] on button "Đăng nhập" at bounding box center [526, 445] width 220 height 24
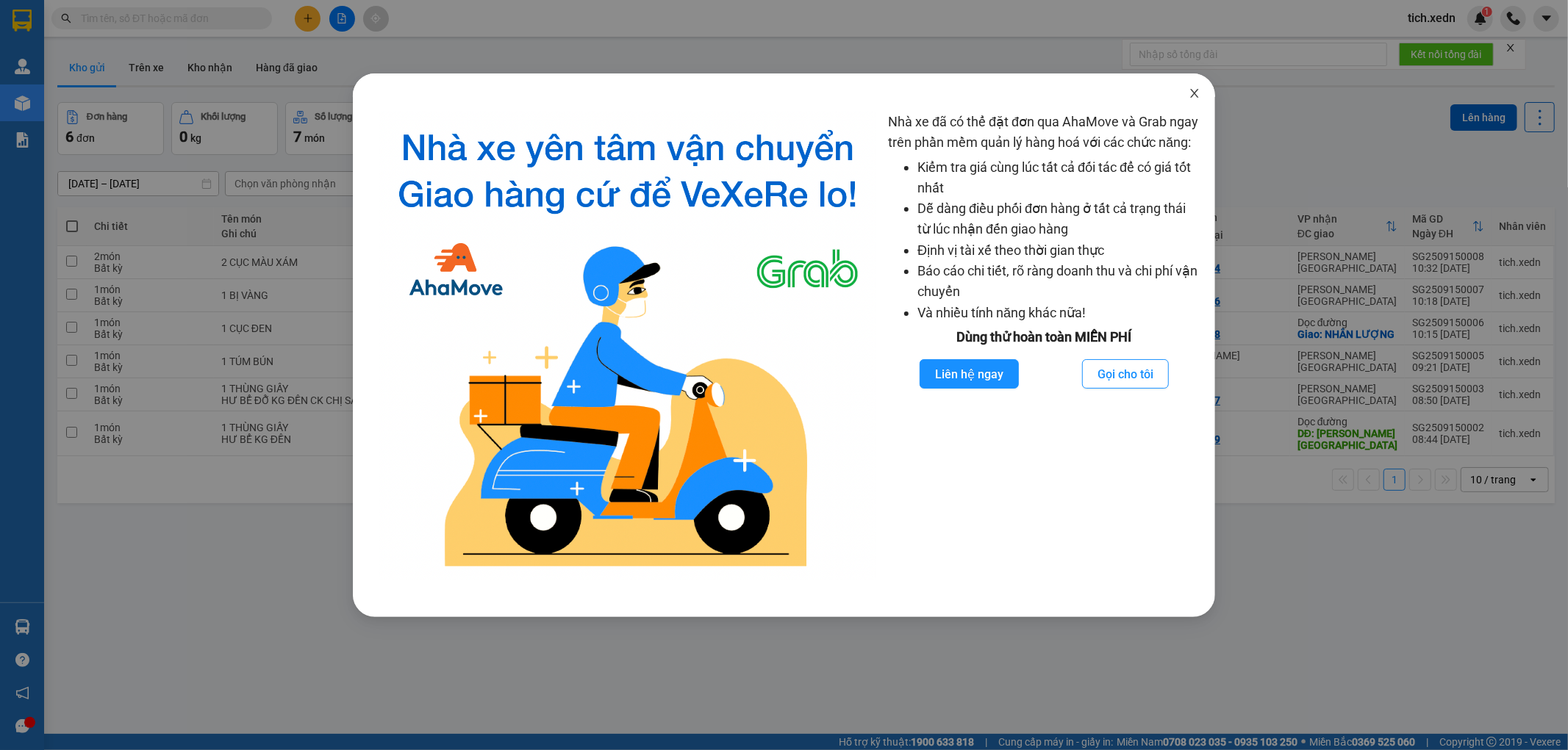
click at [1192, 93] on icon "close" at bounding box center [1194, 93] width 11 height 11
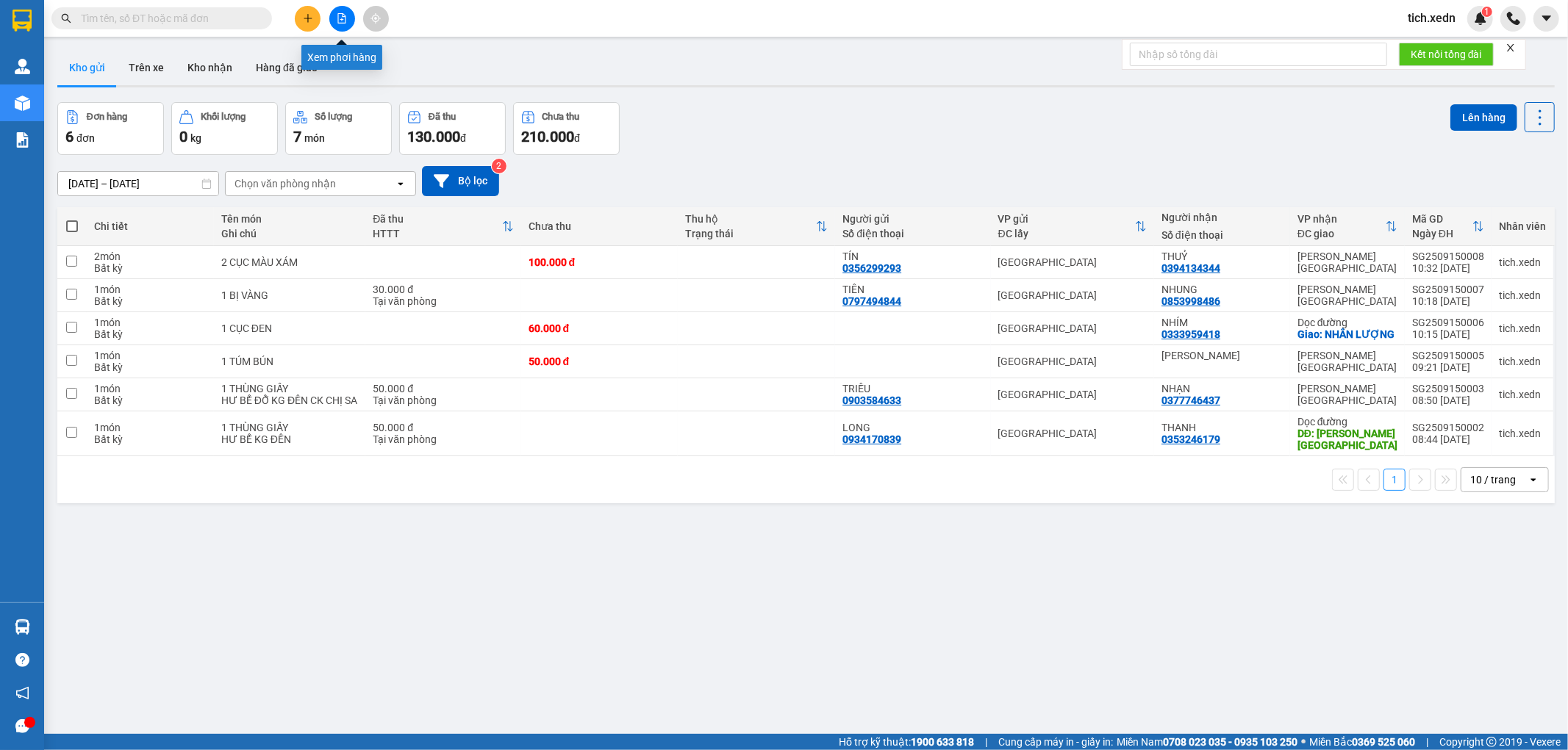
click at [335, 22] on button at bounding box center [341, 18] width 26 height 26
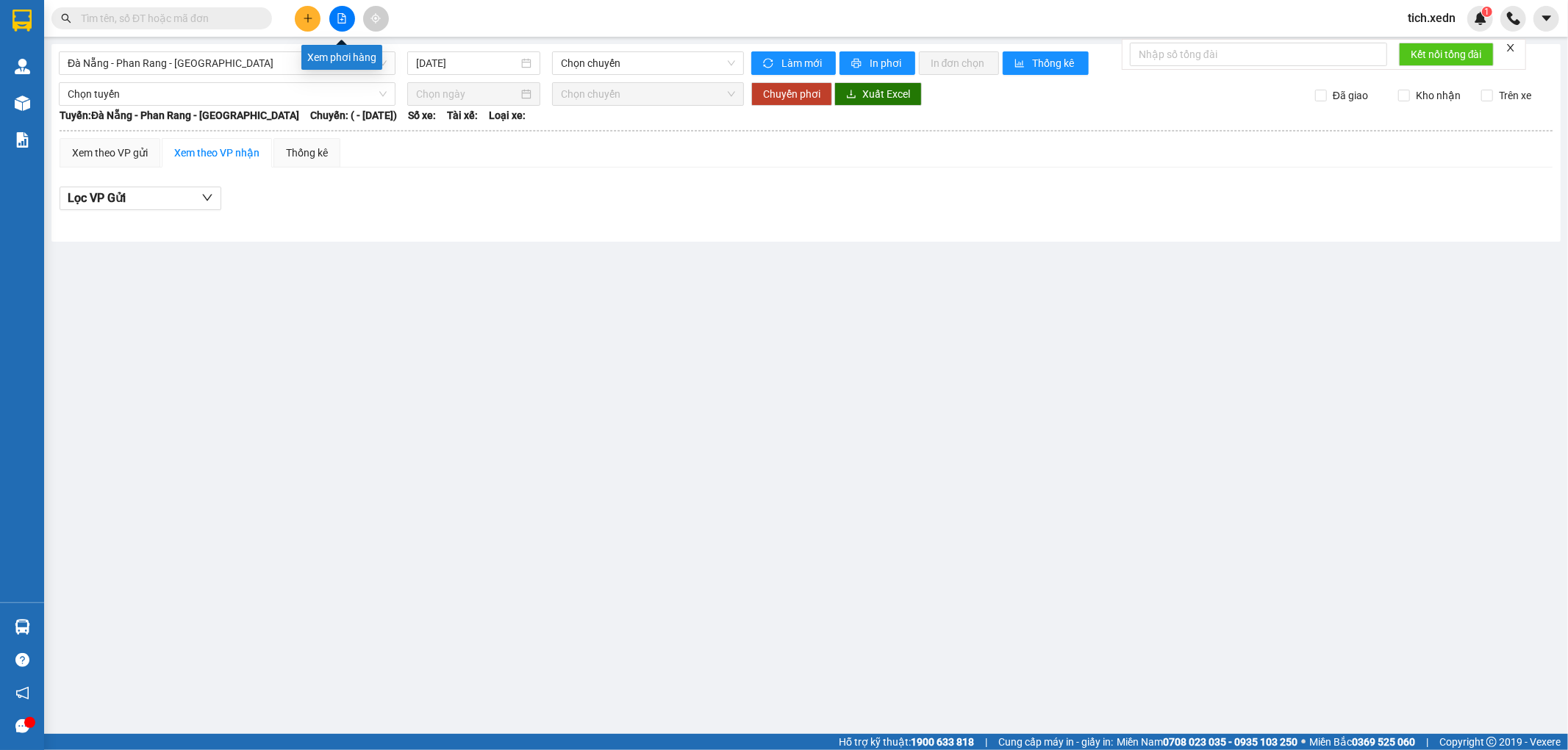
click at [342, 19] on icon "file-add" at bounding box center [341, 18] width 9 height 10
click at [103, 67] on span "Đà Nẵng - Phan Rang - Sài Gòn" at bounding box center [227, 63] width 319 height 22
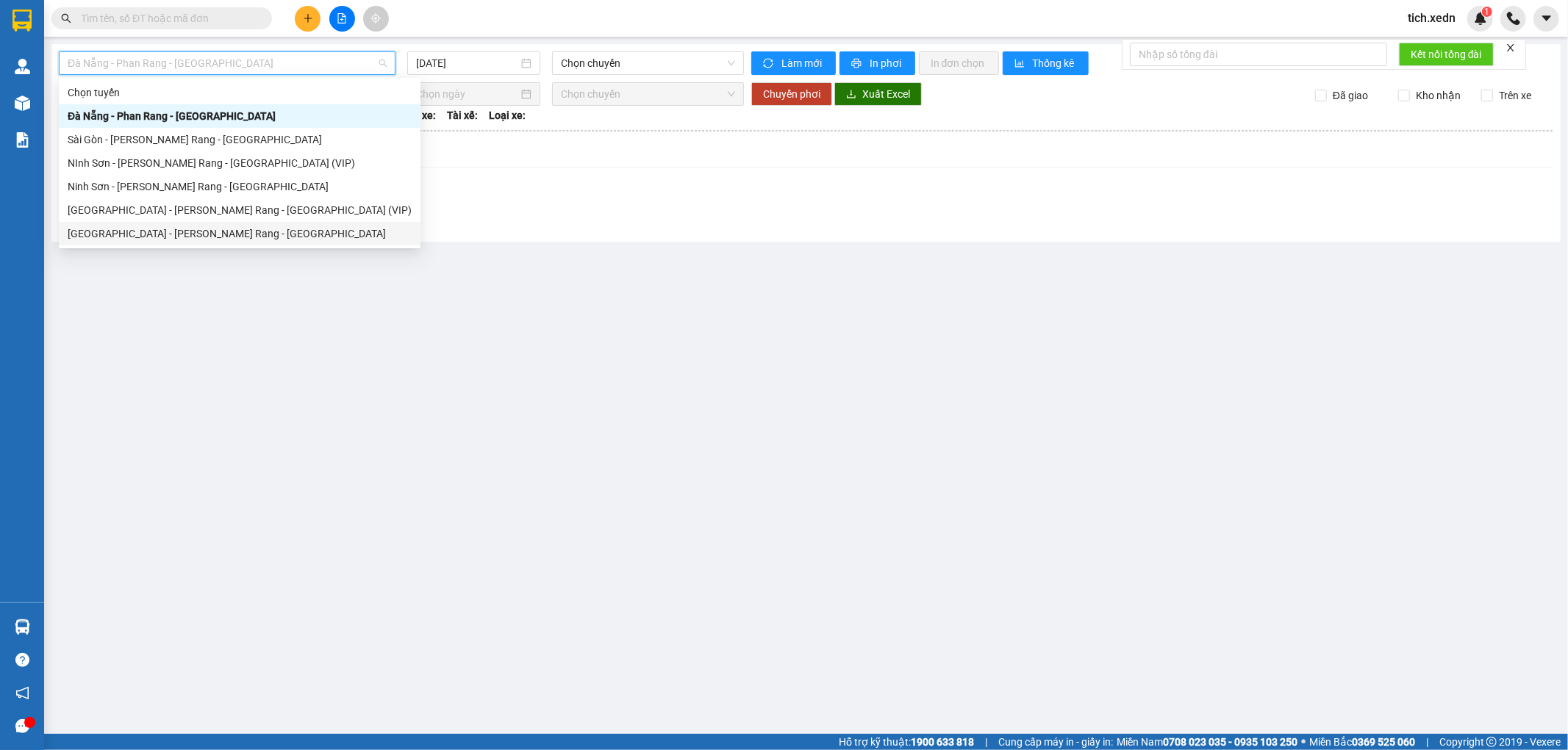
click at [109, 241] on div "Sài Gòn - Phan Rang - Ninh Sơn" at bounding box center [239, 233] width 344 height 16
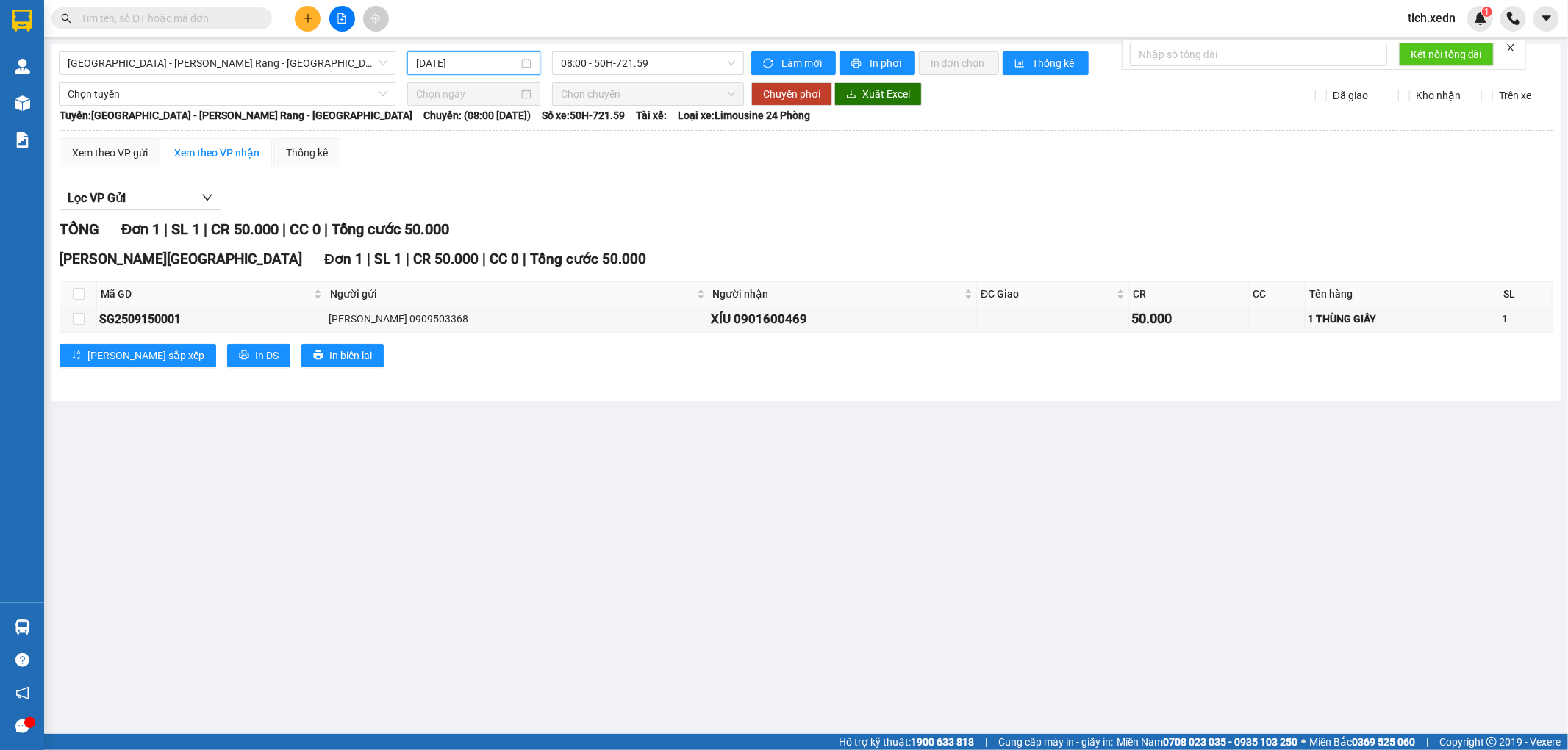
click at [456, 70] on input "15/09/2025" at bounding box center [468, 63] width 102 height 16
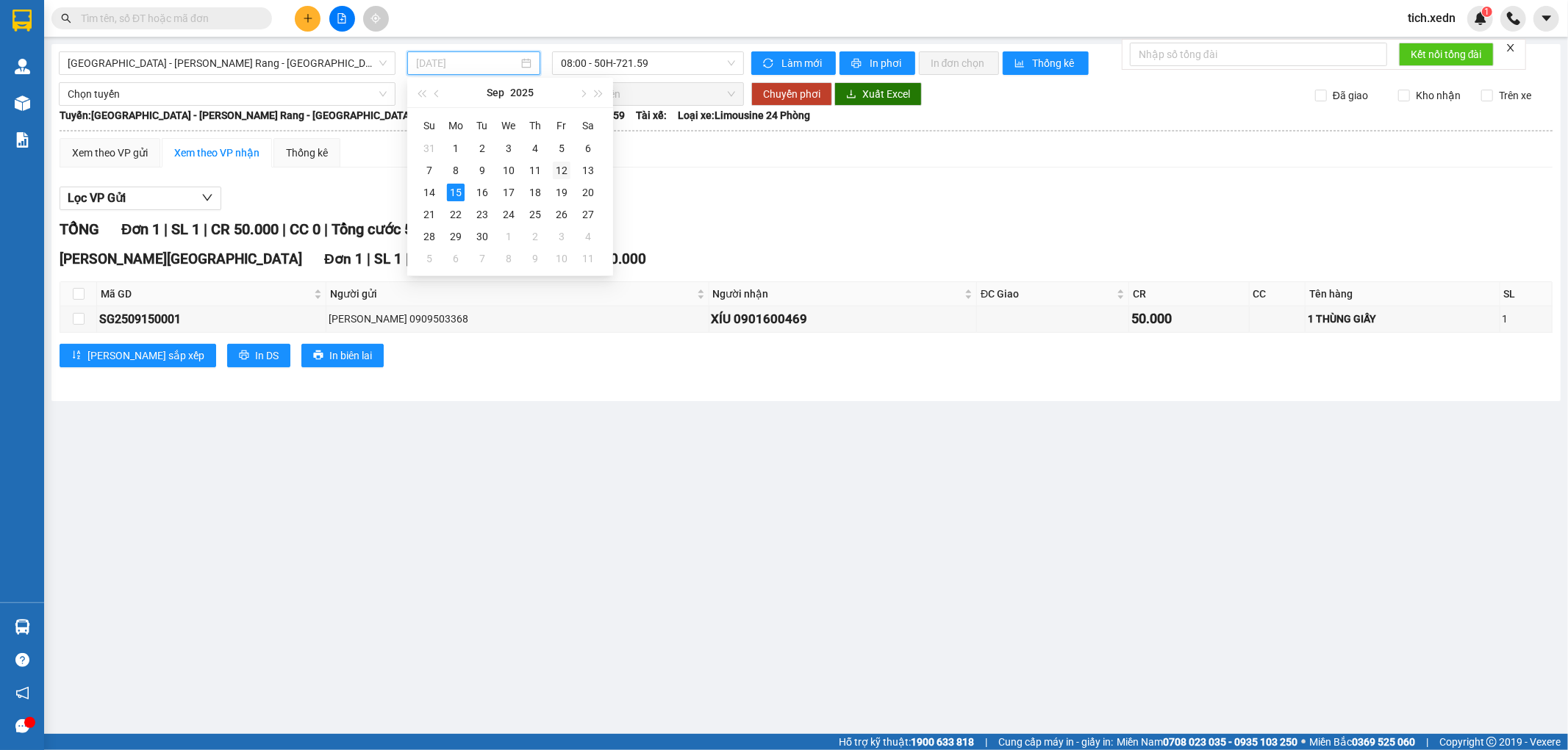
click at [562, 169] on div "12" at bounding box center [562, 170] width 18 height 18
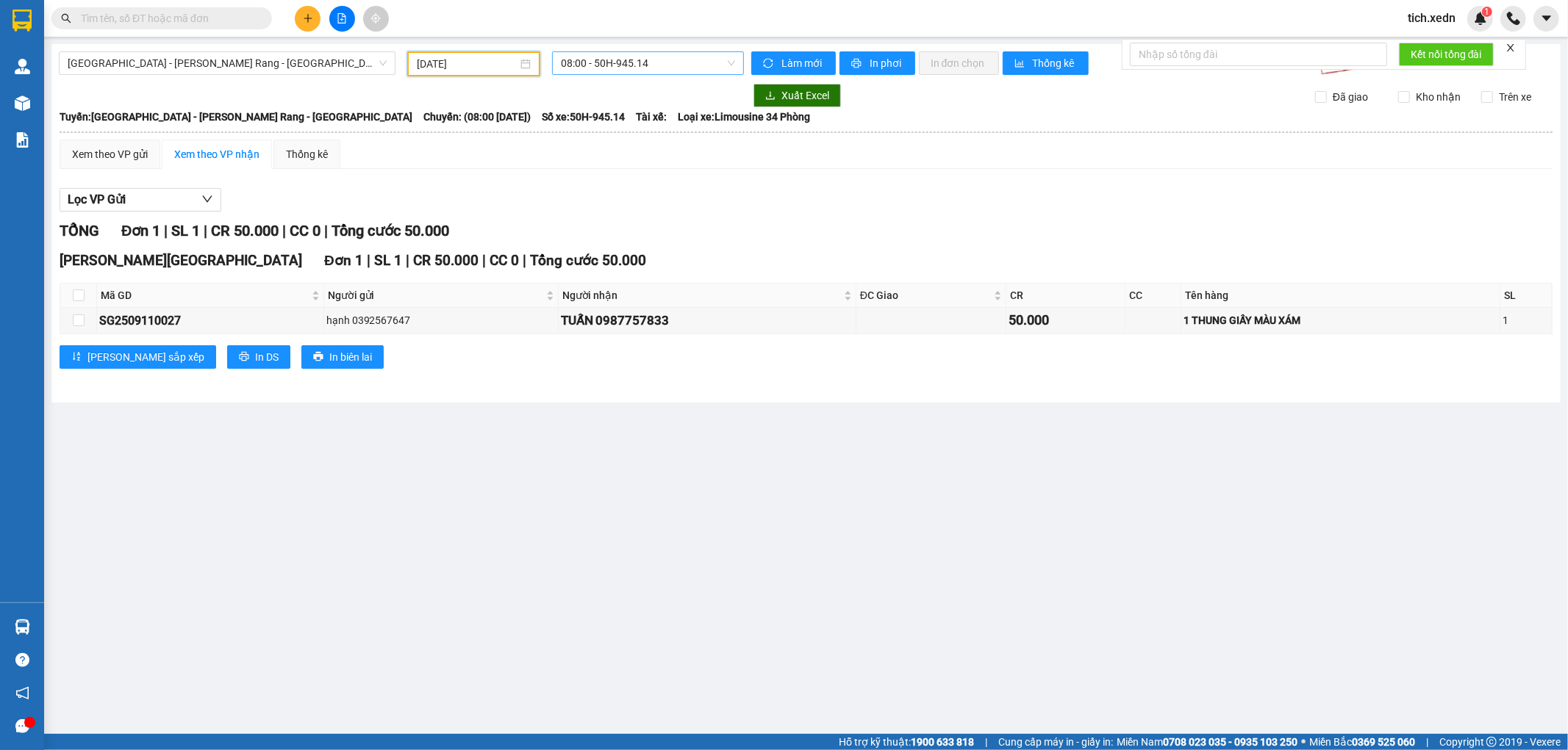
click at [581, 69] on span "08:00 - 50H-945.14" at bounding box center [647, 63] width 174 height 22
click at [591, 132] on div "20:00 - 50H-721.32" at bounding box center [618, 139] width 115 height 16
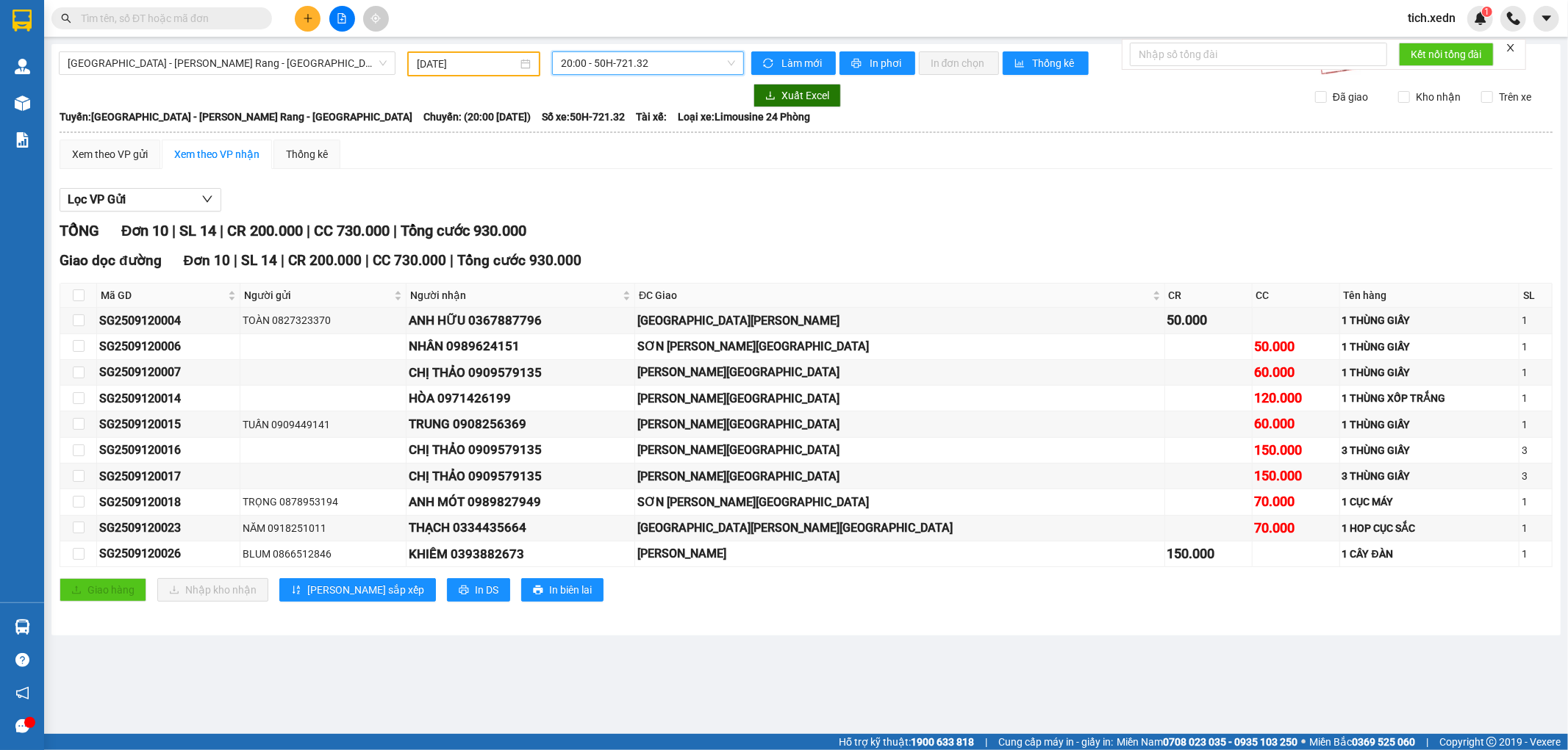
click at [579, 62] on span "20:00 - 50H-721.32" at bounding box center [647, 63] width 174 height 22
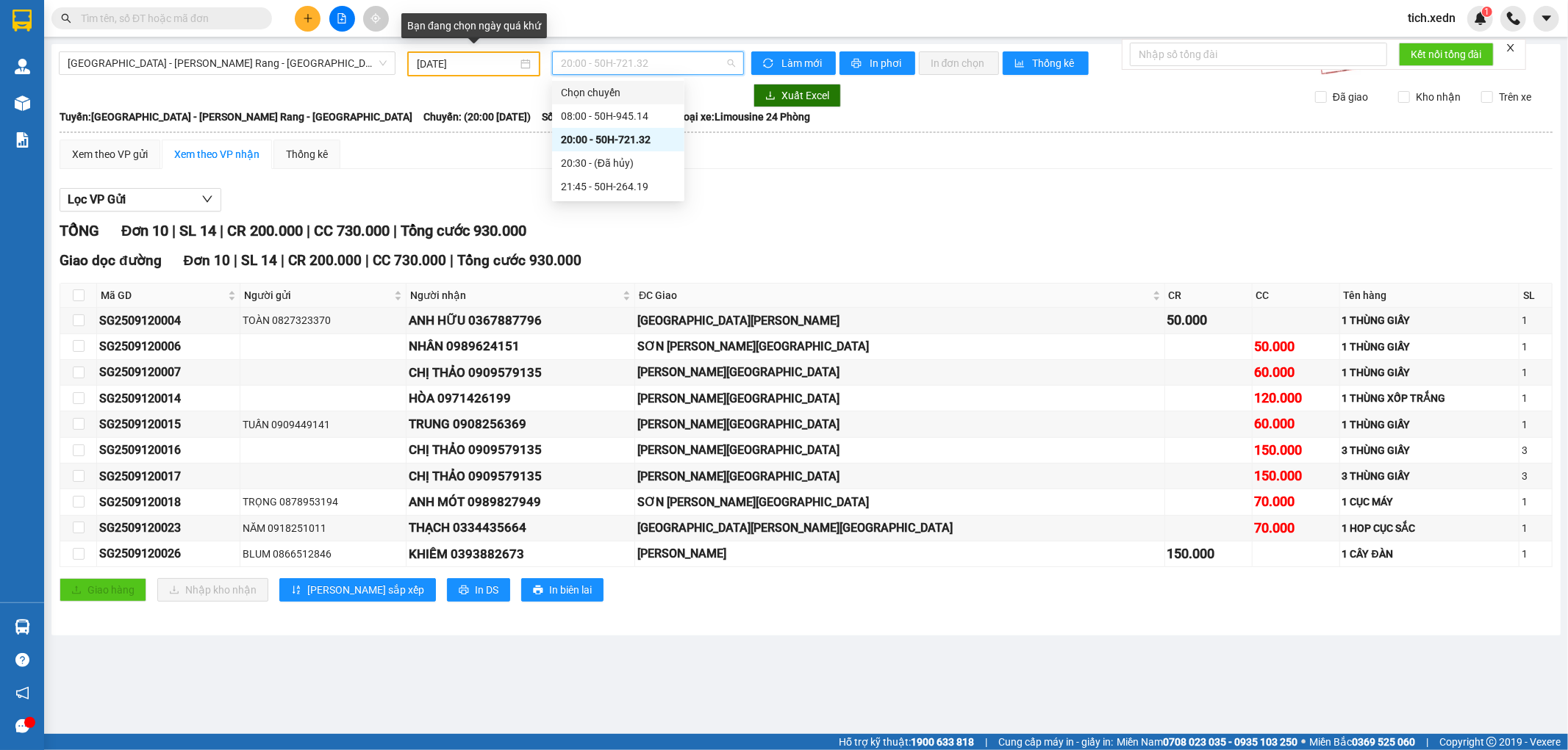
click at [503, 60] on input "12/09/2025" at bounding box center [467, 64] width 101 height 16
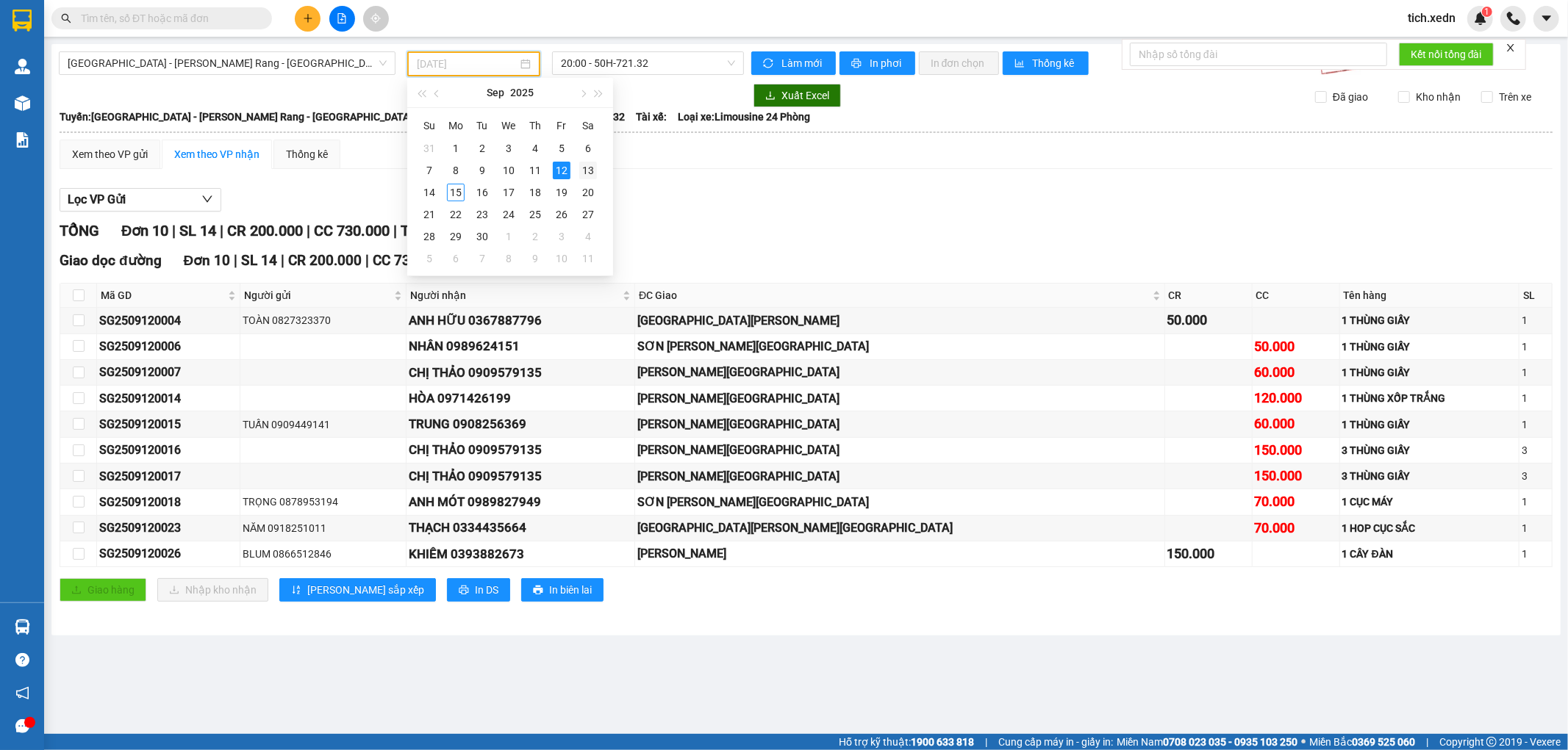
click at [586, 172] on div "13" at bounding box center [588, 170] width 18 height 18
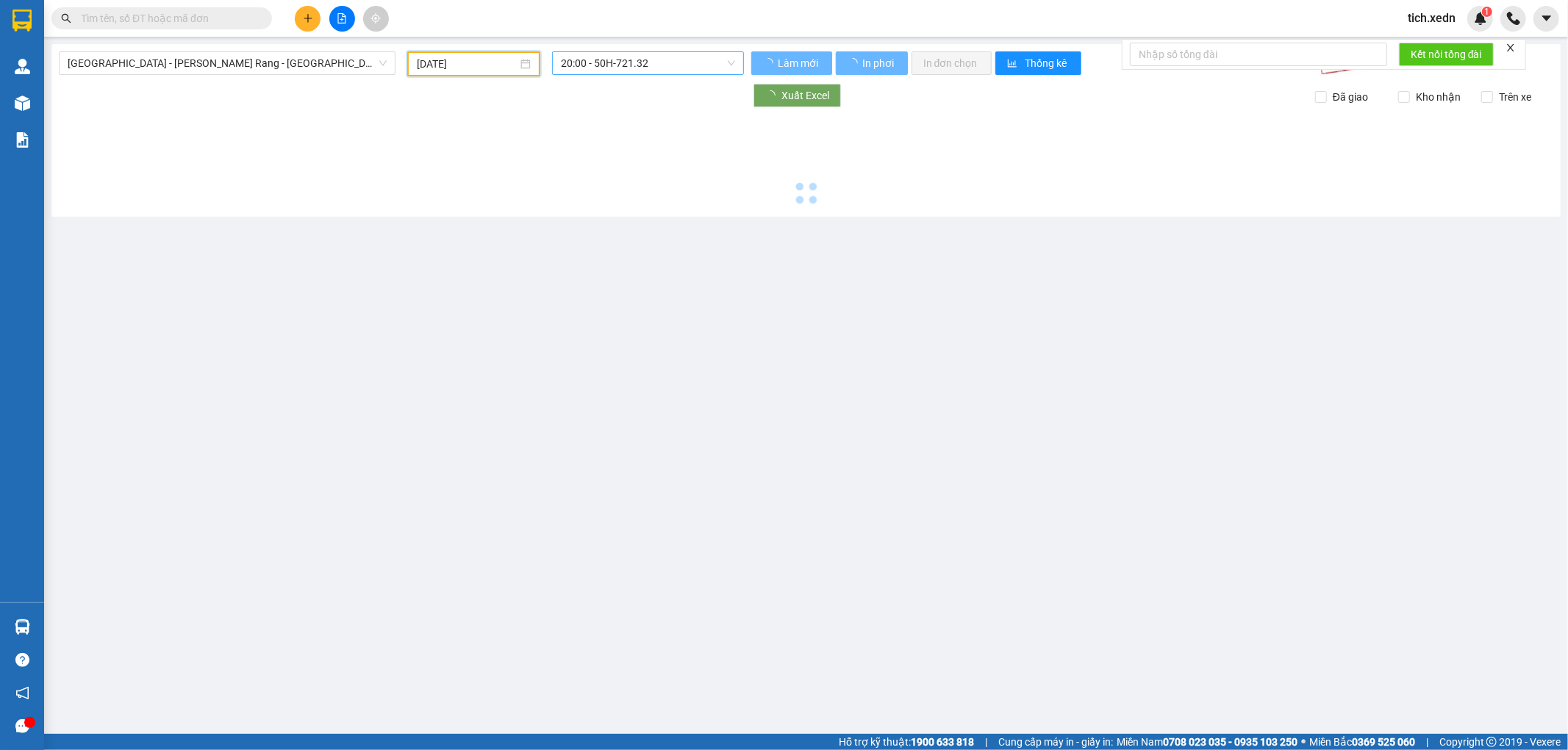
type input "13/09/2025"
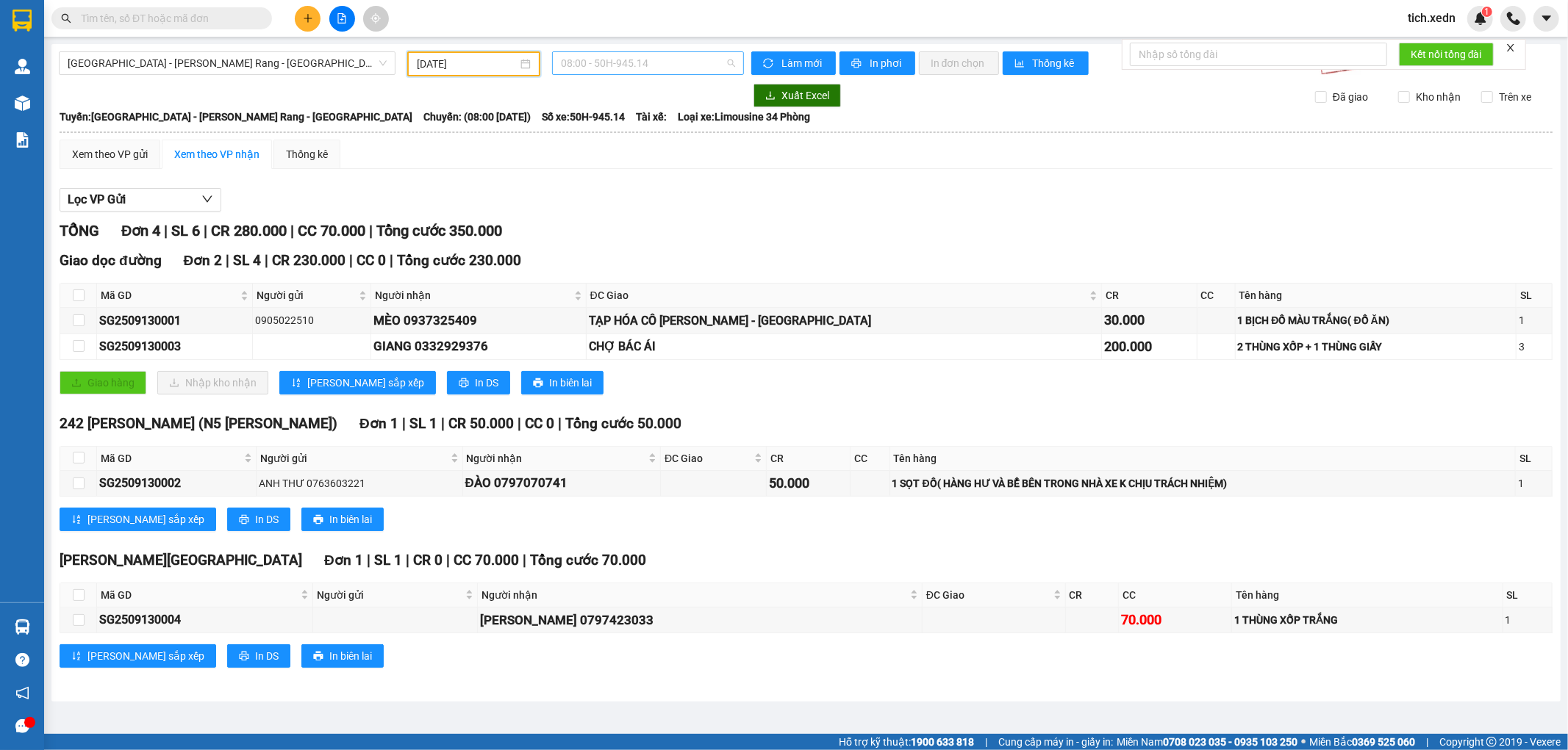
click at [601, 60] on span "08:00 - 50H-945.14" at bounding box center [647, 63] width 174 height 22
click at [606, 159] on div "20:00 - 50H-721.59" at bounding box center [618, 162] width 115 height 16
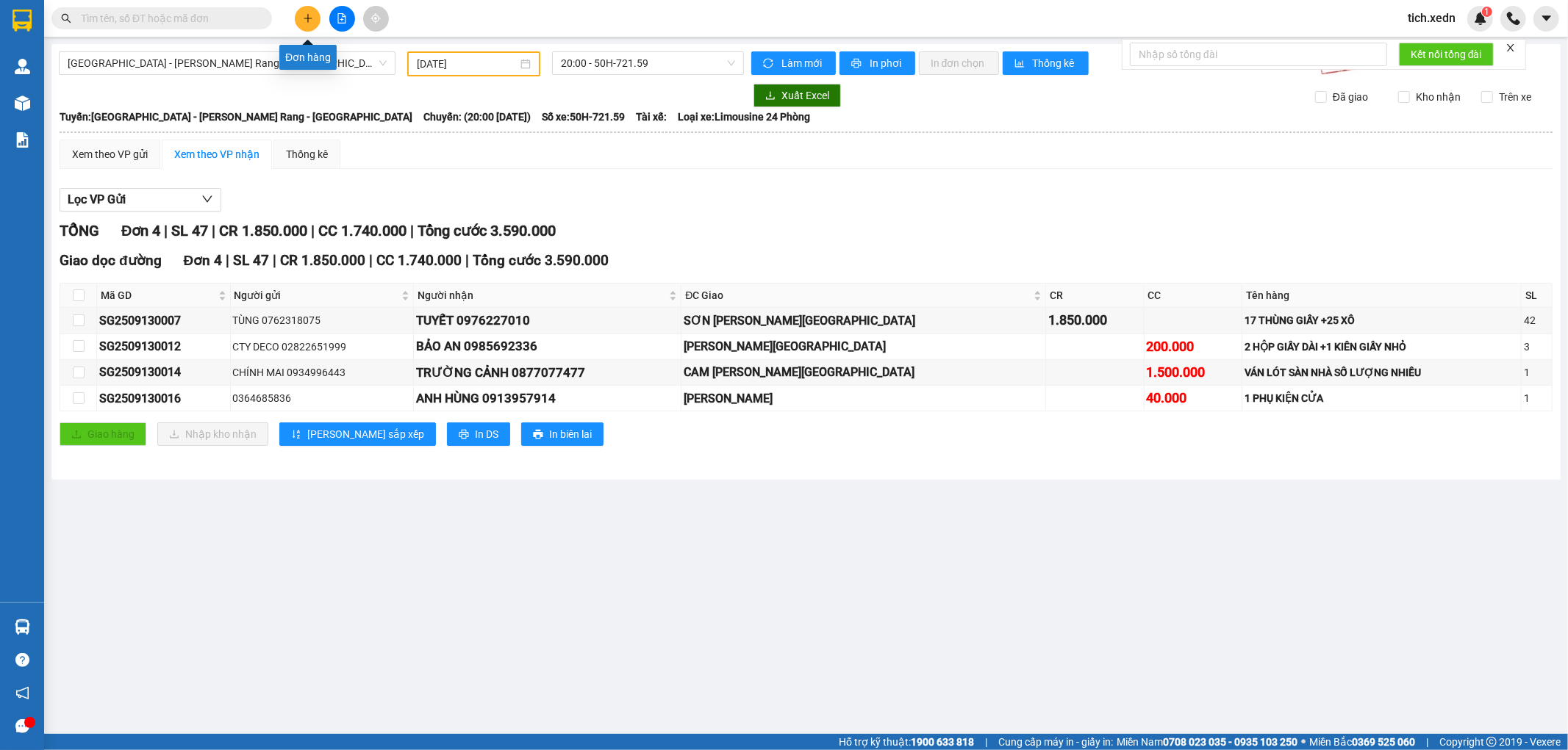
click at [310, 18] on icon "plus" at bounding box center [307, 18] width 9 height 1
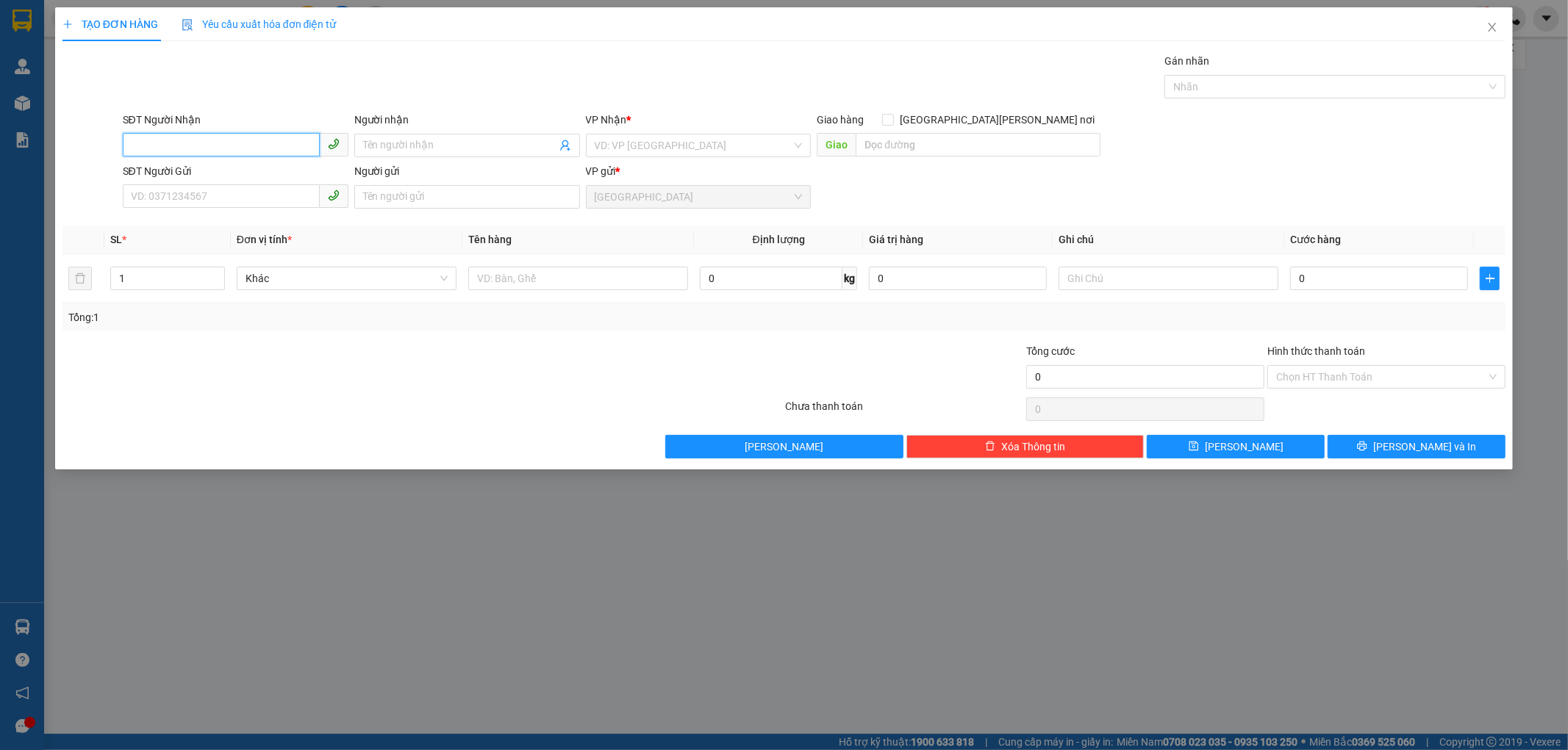
click at [194, 141] on input "SĐT Người Nhận" at bounding box center [221, 144] width 197 height 24
click at [165, 180] on div "0934323679 - HẢI" at bounding box center [235, 174] width 208 height 16
type input "0934323679"
type input "HẢI"
type input "40.000"
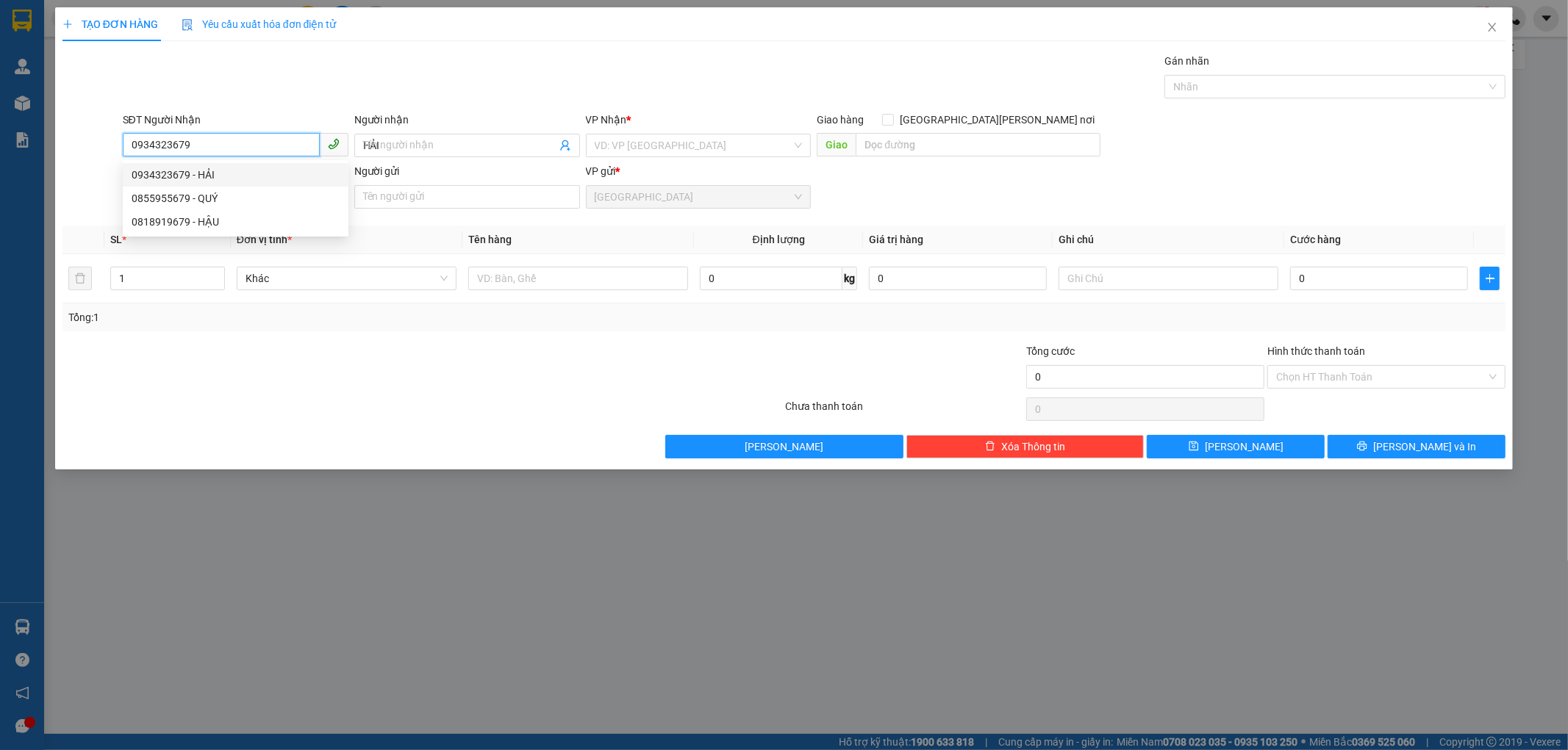
type input "40.000"
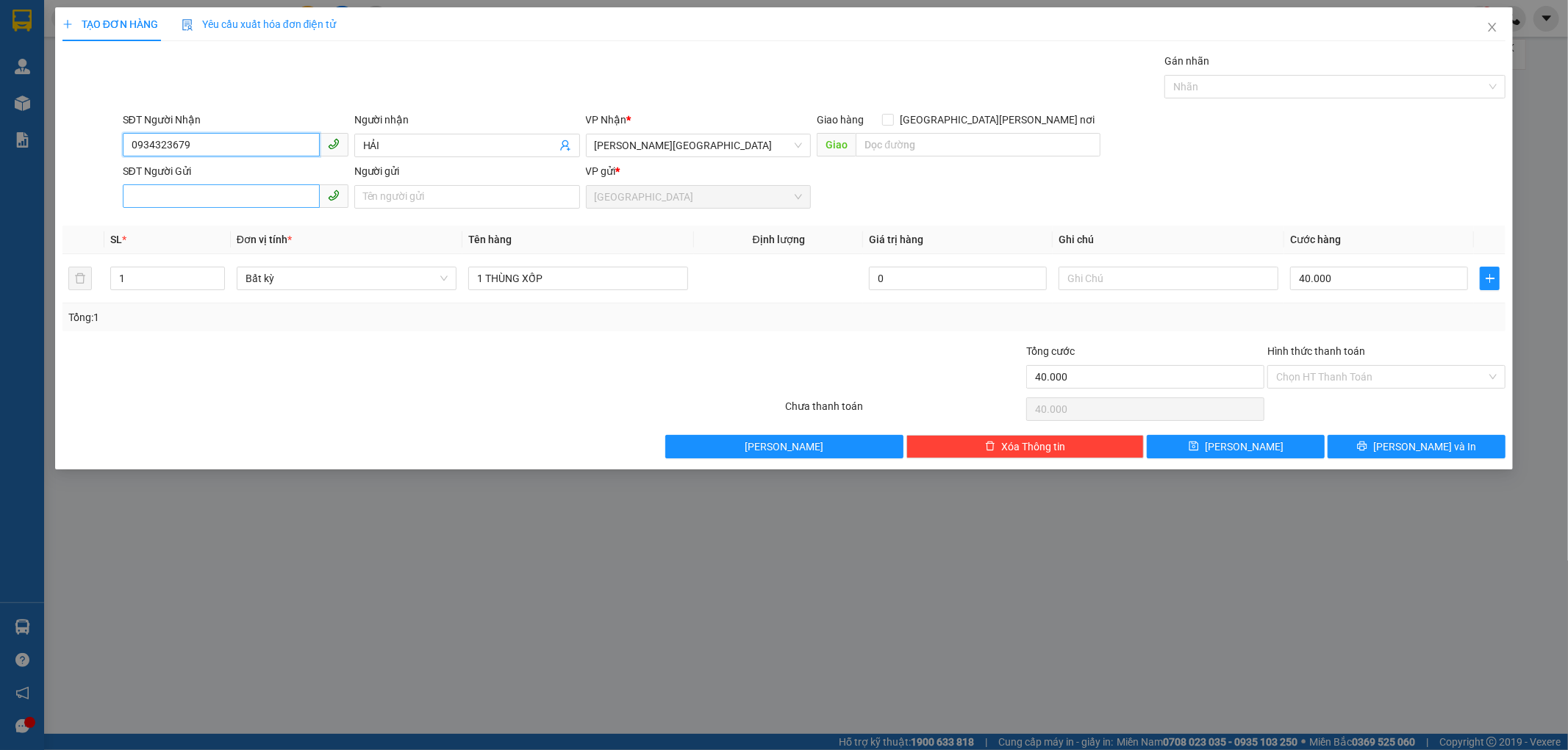
type input "0934323679"
click at [166, 194] on input "SĐT Người Gửi" at bounding box center [221, 195] width 197 height 24
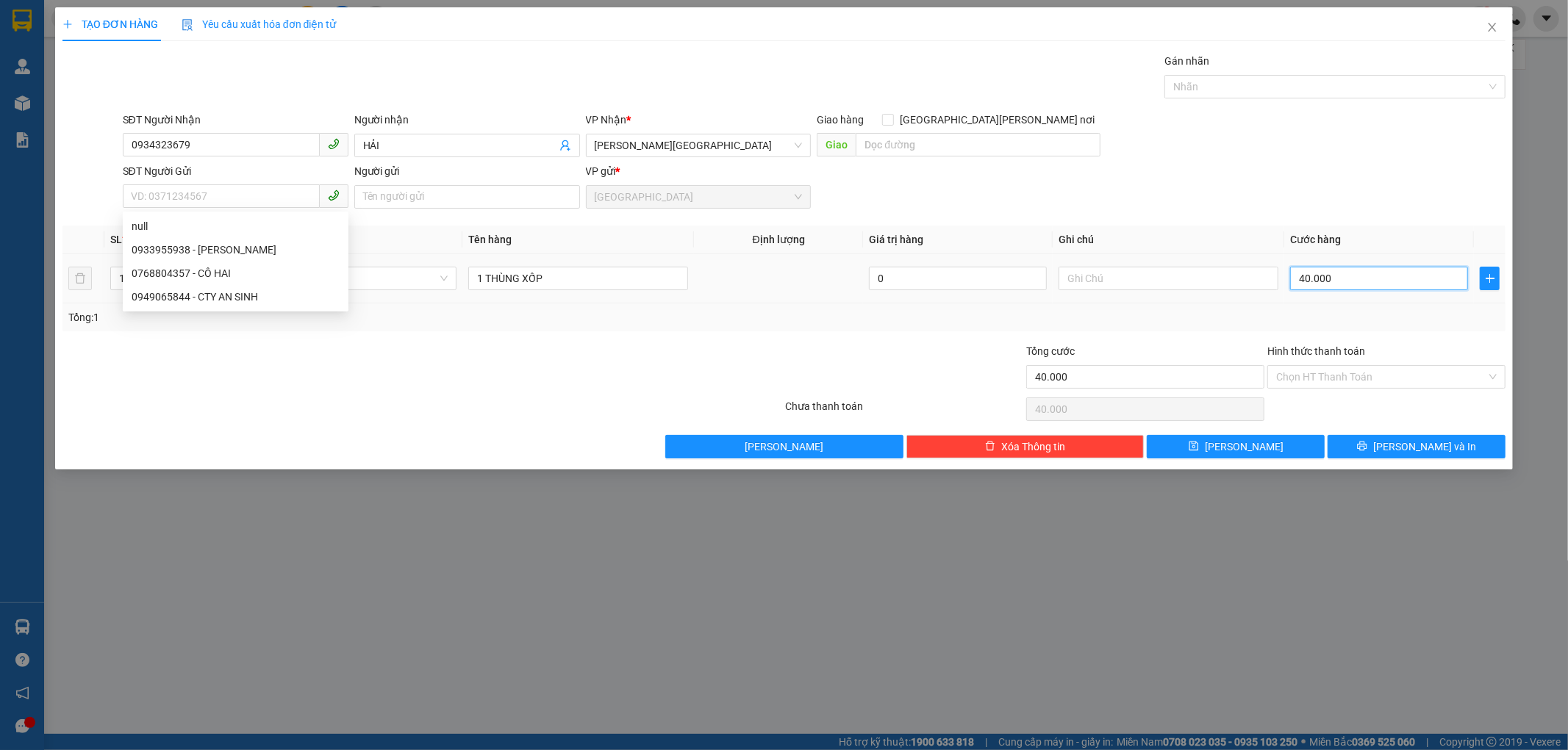
click at [1318, 268] on input "40.000" at bounding box center [1379, 278] width 178 height 24
type input "1"
type input "10"
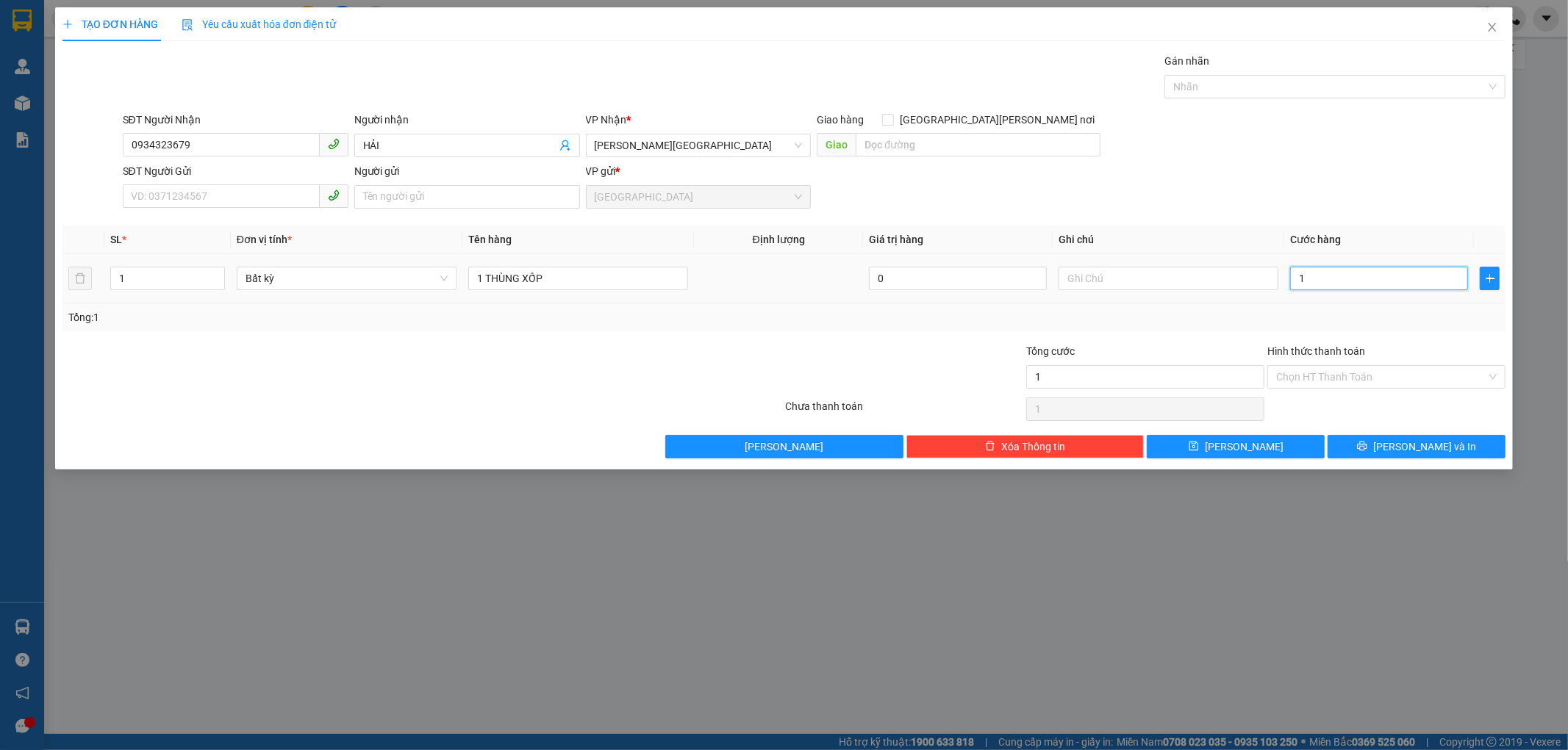
type input "10"
type input "100"
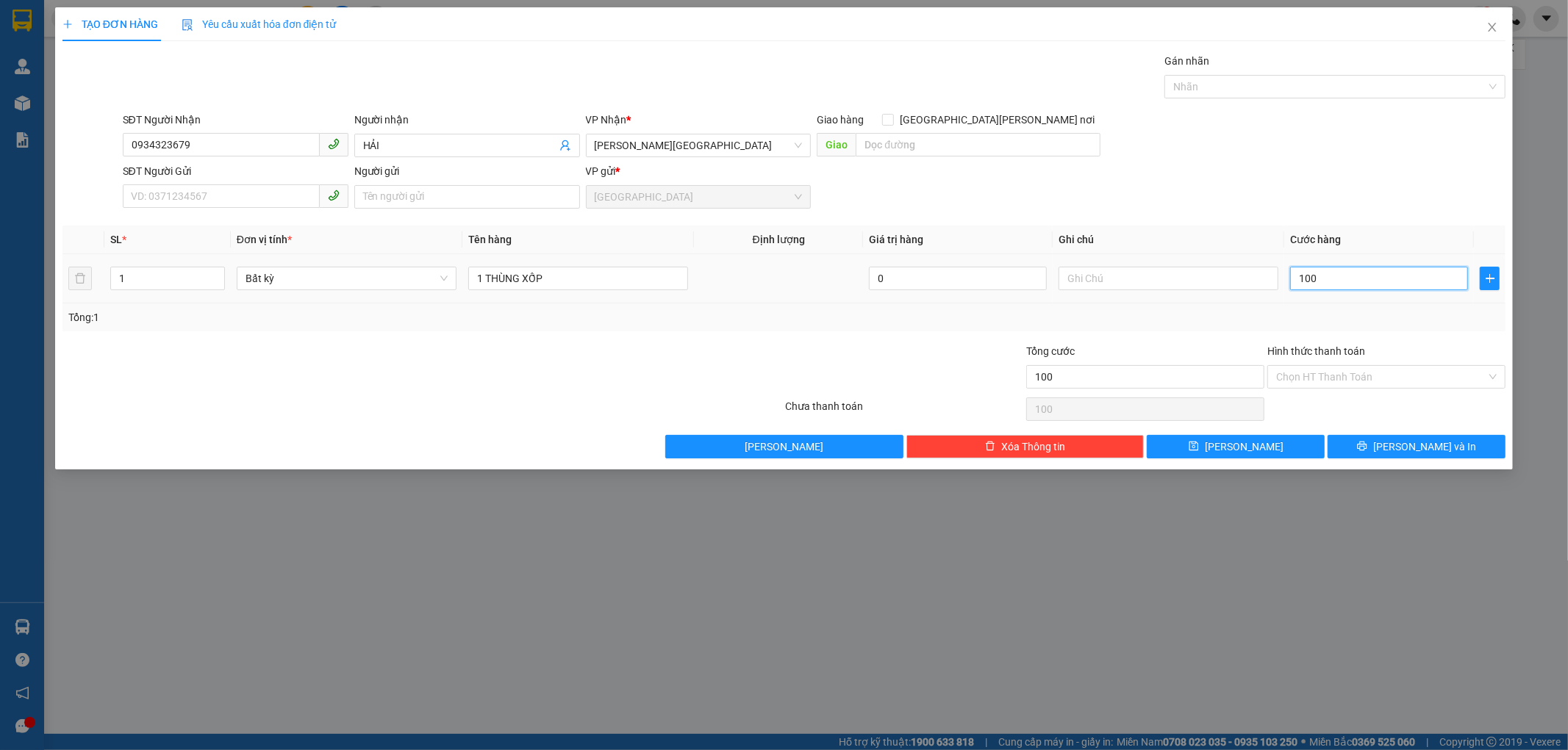
type input "1.000"
type input "100"
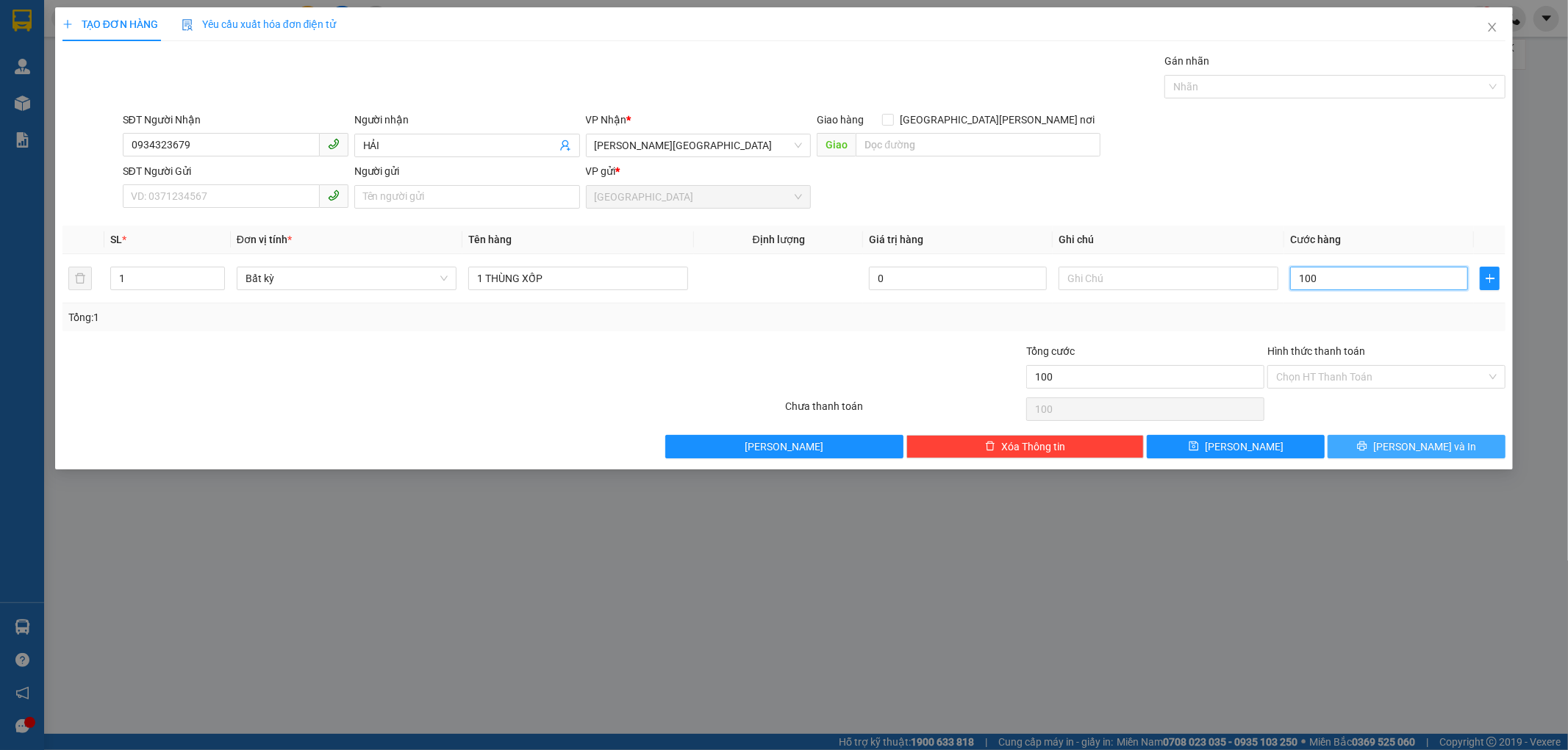
type input "100"
type input "100.000"
click at [1373, 448] on button "[PERSON_NAME] và In" at bounding box center [1416, 447] width 178 height 24
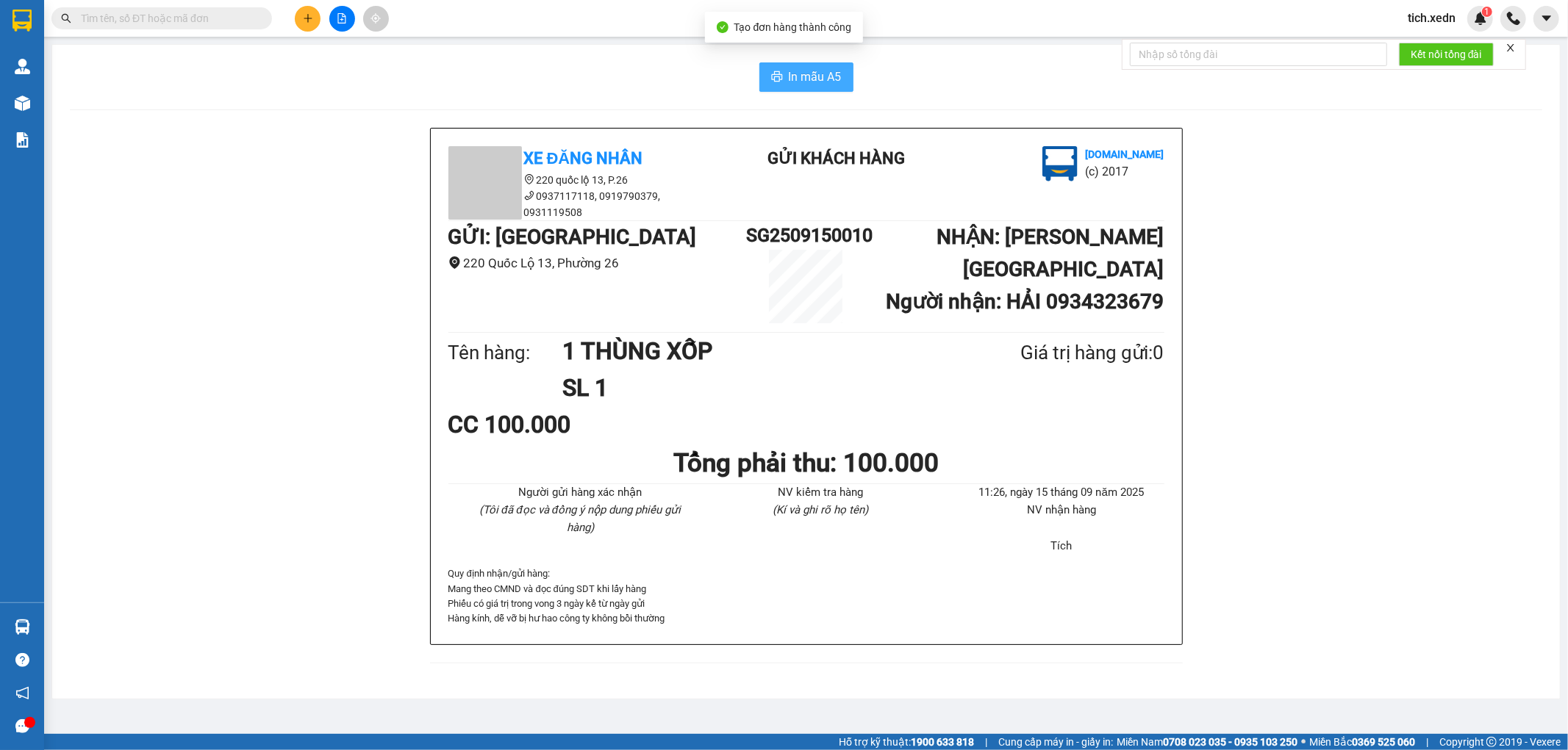
click at [816, 77] on span "In mẫu A5" at bounding box center [815, 76] width 53 height 18
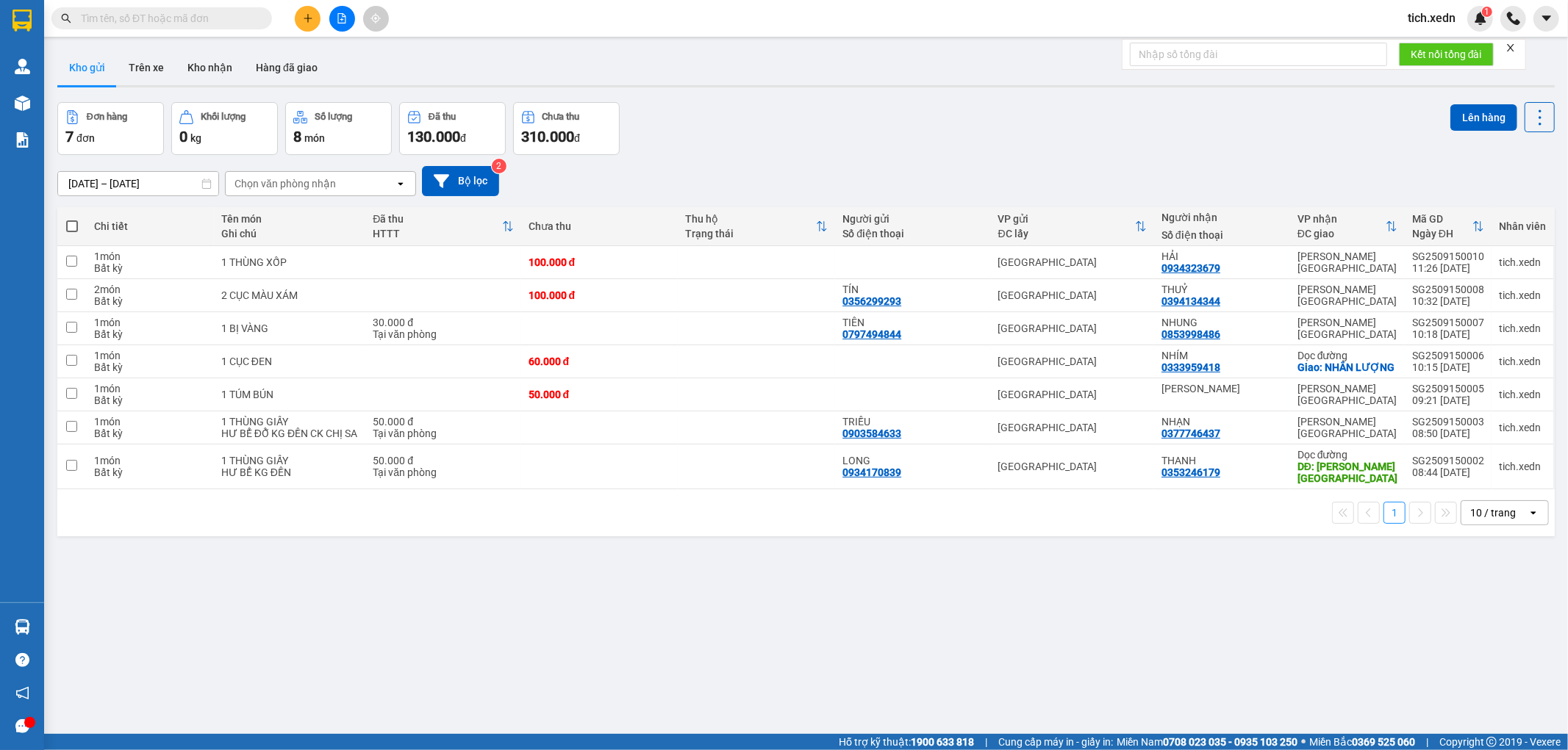
click at [180, 20] on input "text" at bounding box center [167, 18] width 174 height 16
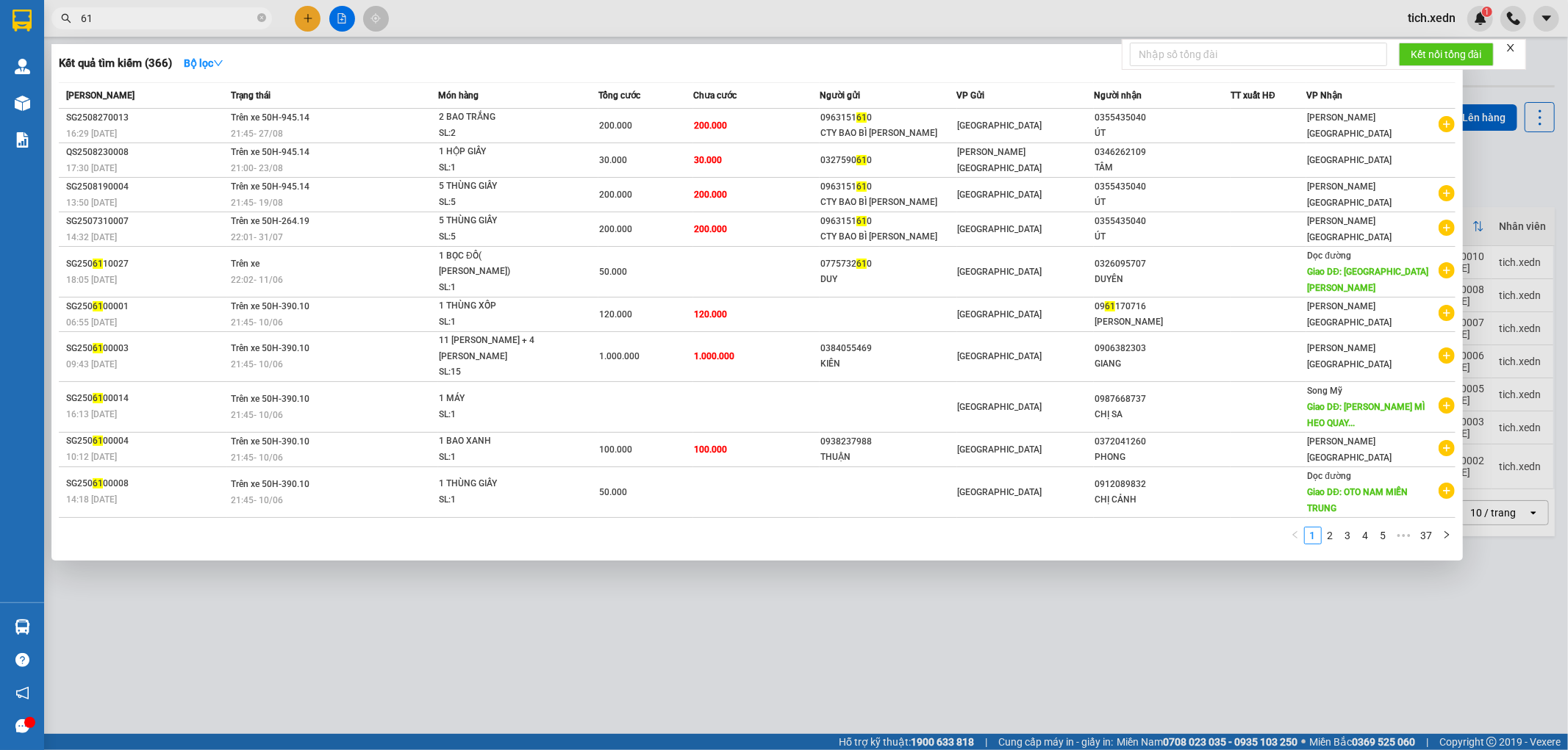
type input "6"
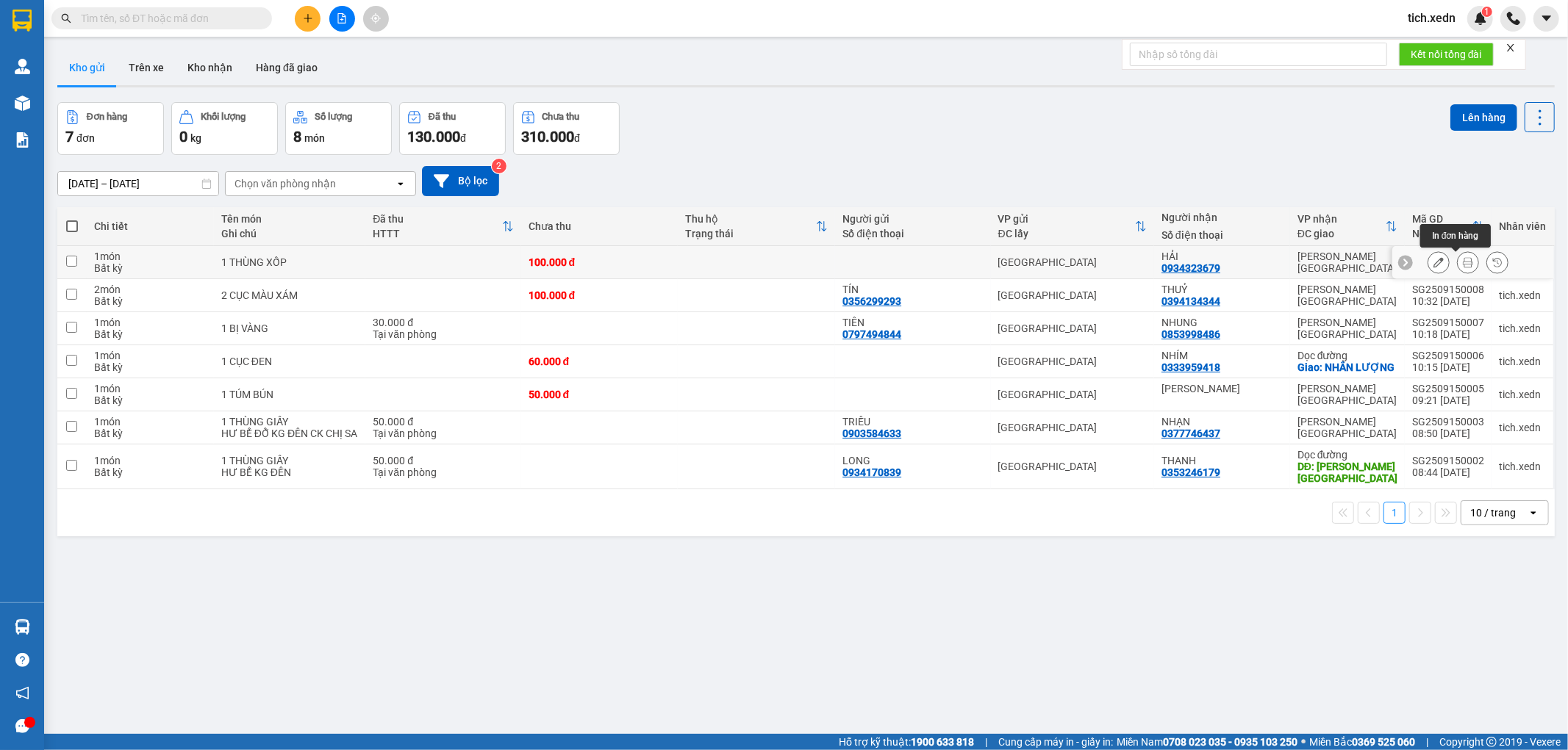
click at [1457, 270] on button at bounding box center [1467, 262] width 21 height 26
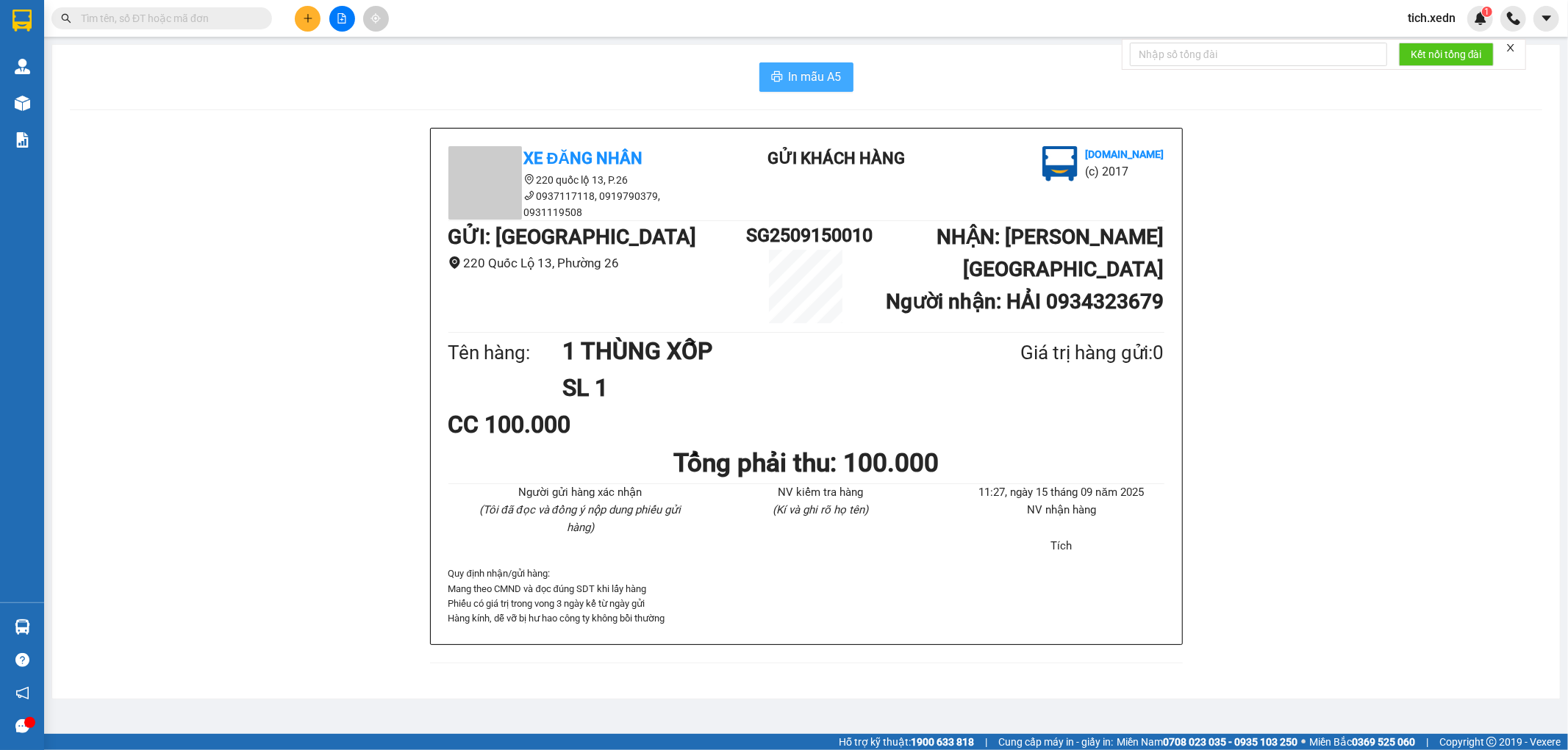
click at [808, 77] on span "In mẫu A5" at bounding box center [815, 76] width 53 height 18
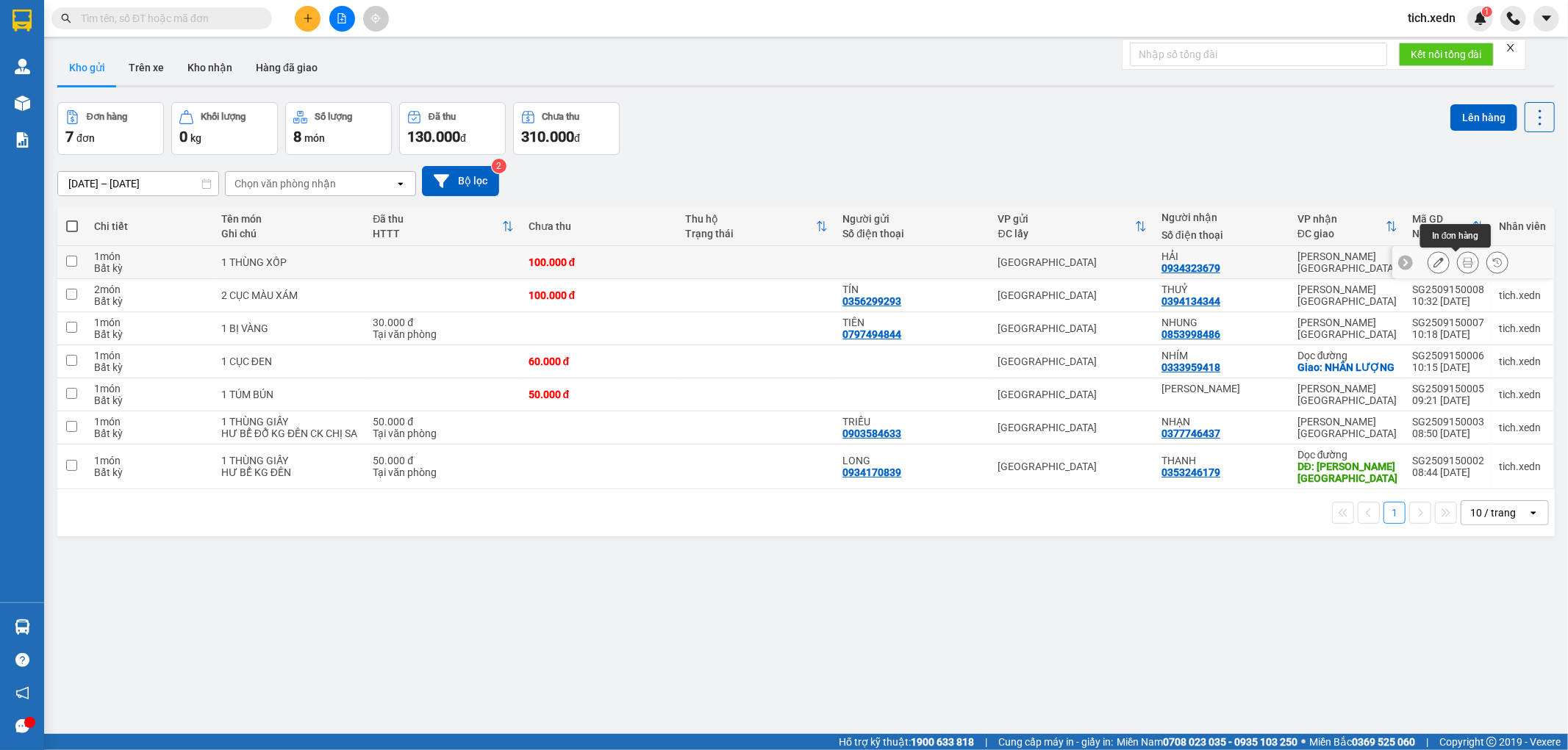
click at [1463, 265] on icon at bounding box center [1467, 262] width 10 height 10
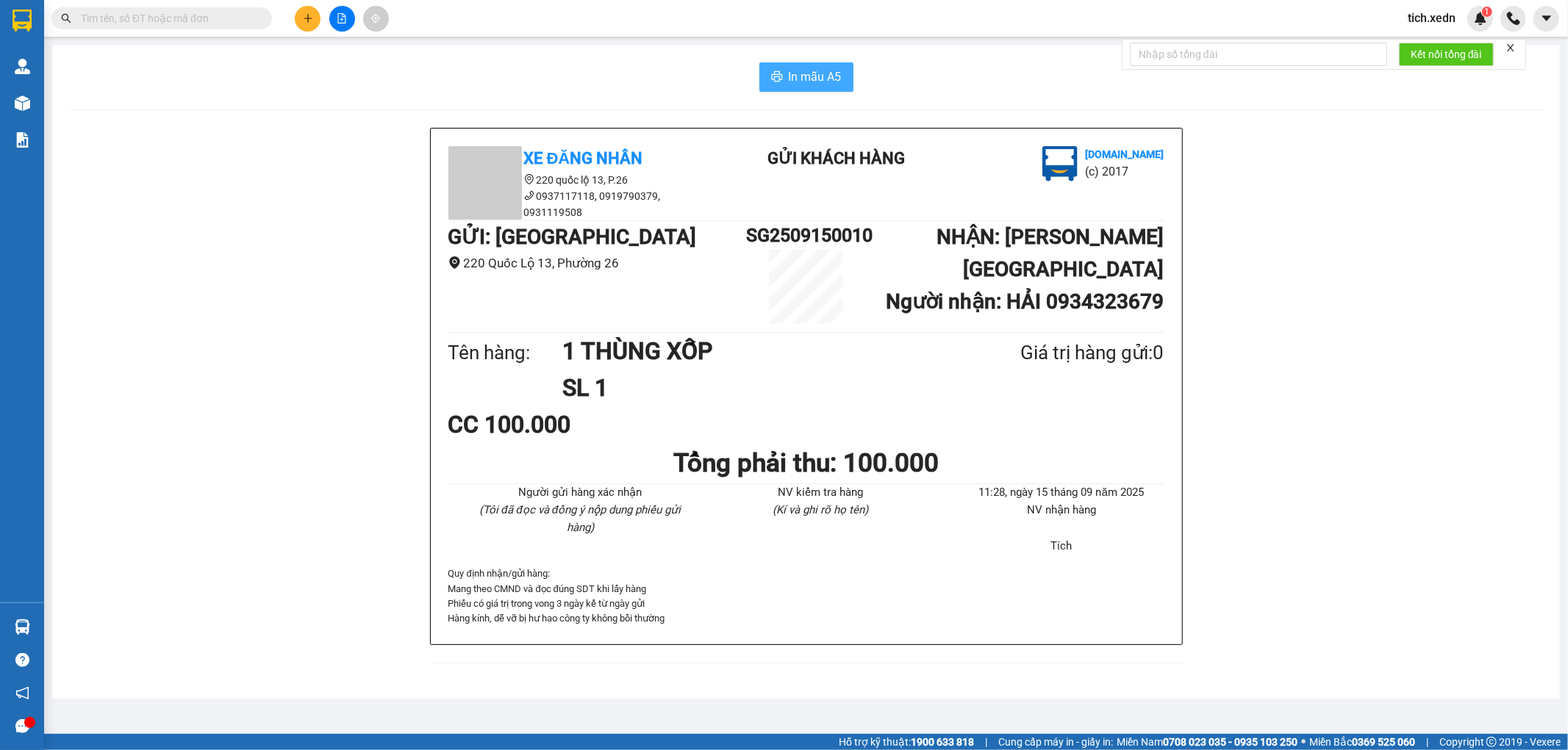
click at [837, 83] on span "In mẫu A5" at bounding box center [815, 76] width 53 height 18
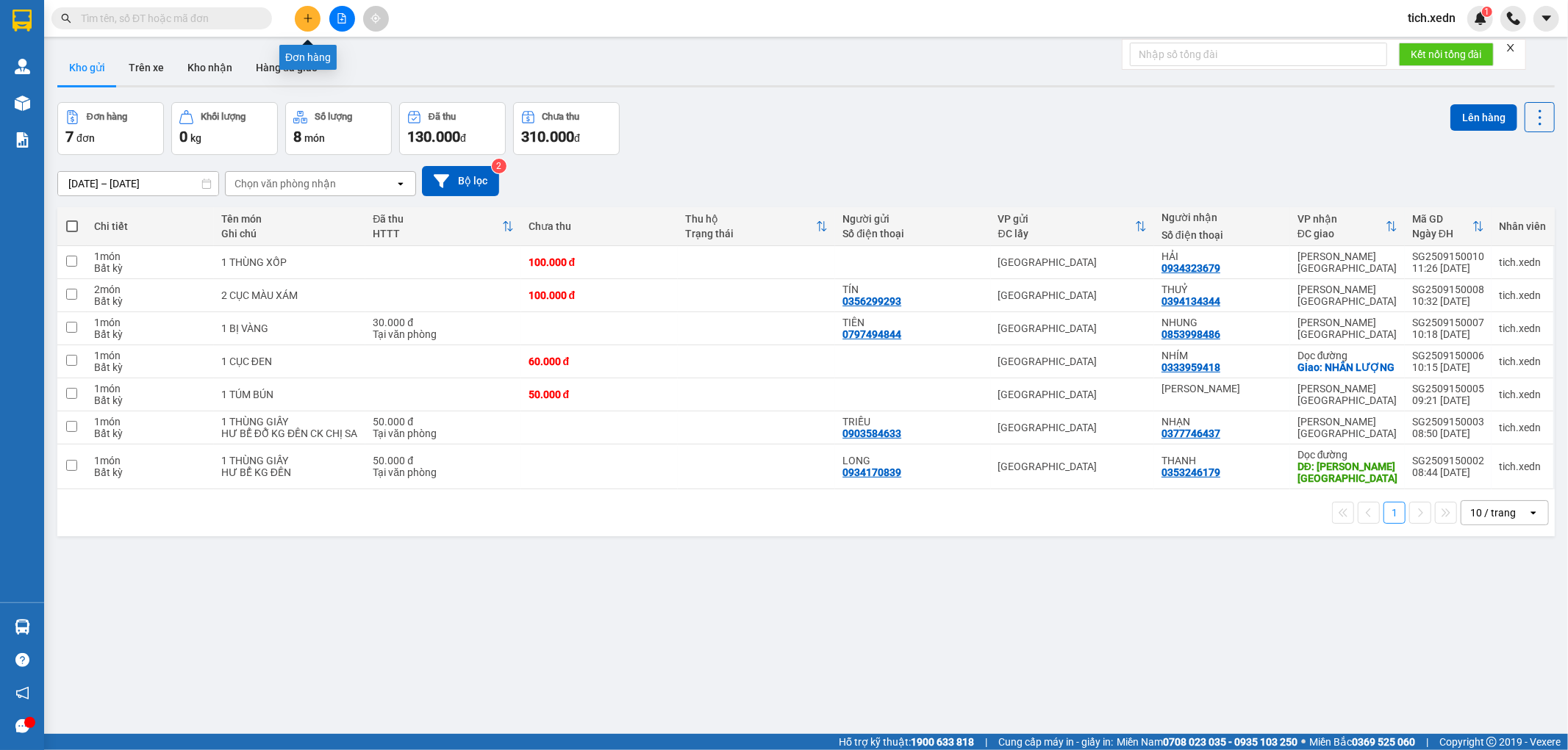
click at [307, 24] on button at bounding box center [307, 18] width 26 height 26
click at [337, 21] on icon "file-add" at bounding box center [341, 18] width 10 height 10
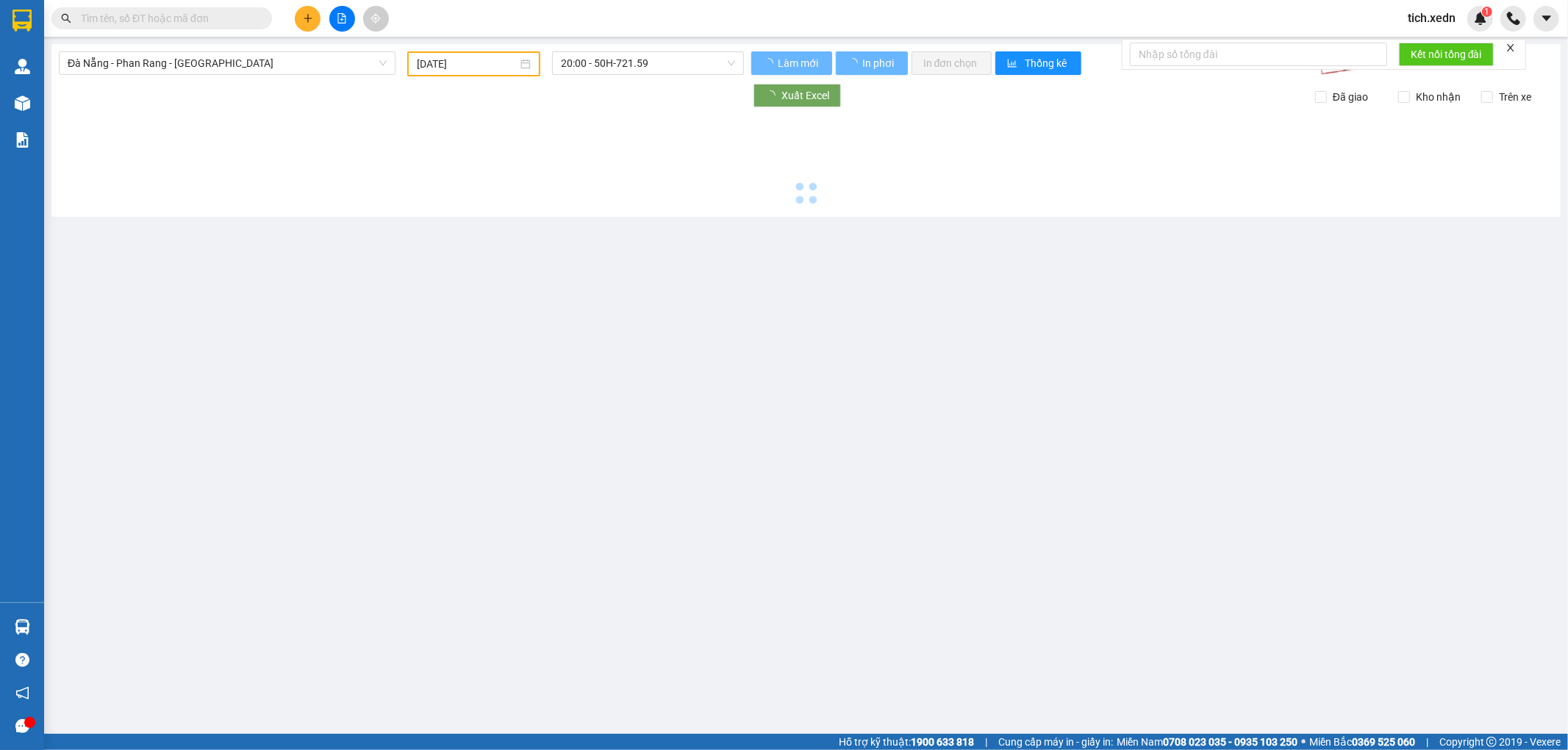
type input "15/09/2025"
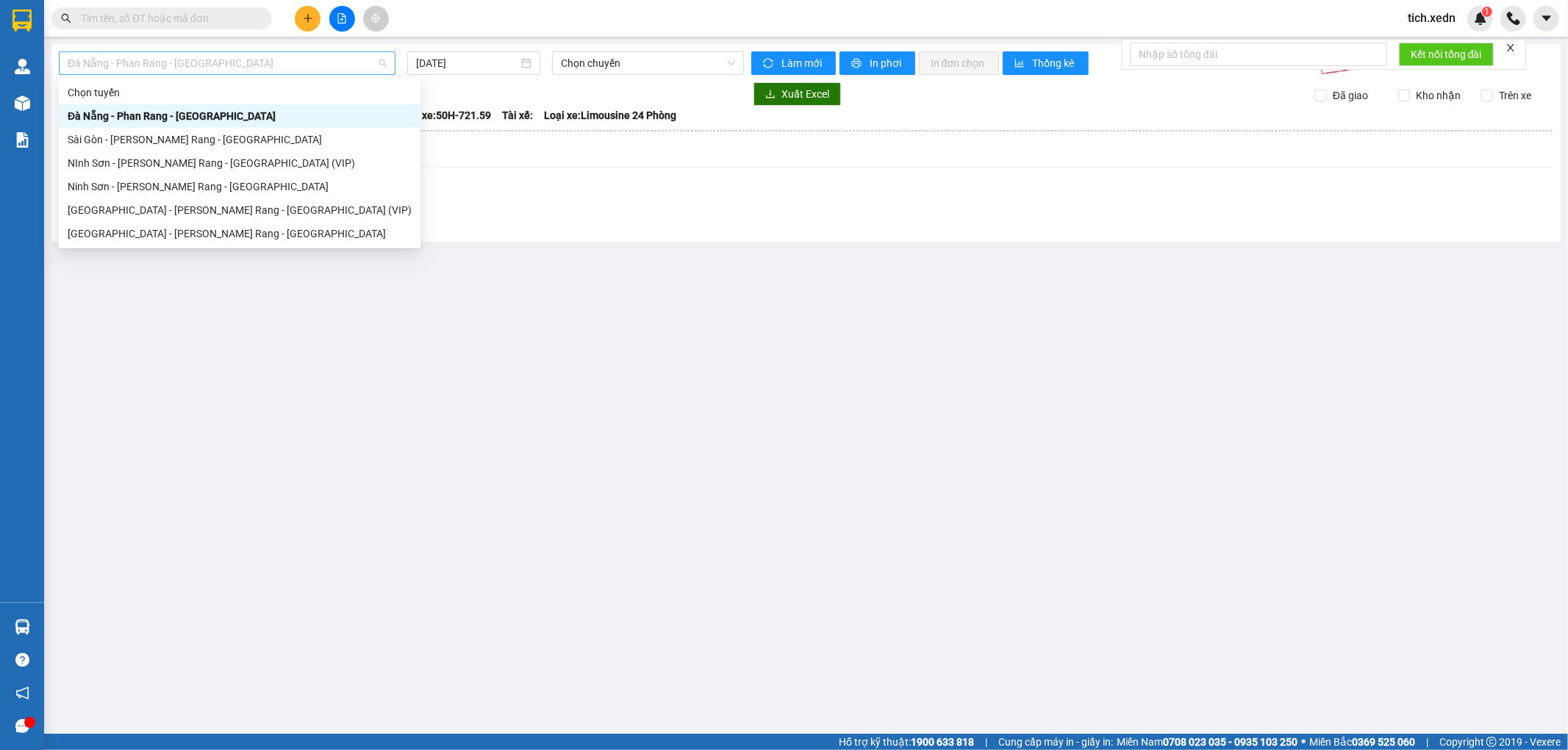
click at [151, 57] on span "Đà Nẵng - Phan Rang - Sài Gòn" at bounding box center [227, 63] width 319 height 22
click at [168, 226] on div "Sài Gòn - Phan Rang - Ninh Sơn" at bounding box center [239, 233] width 344 height 16
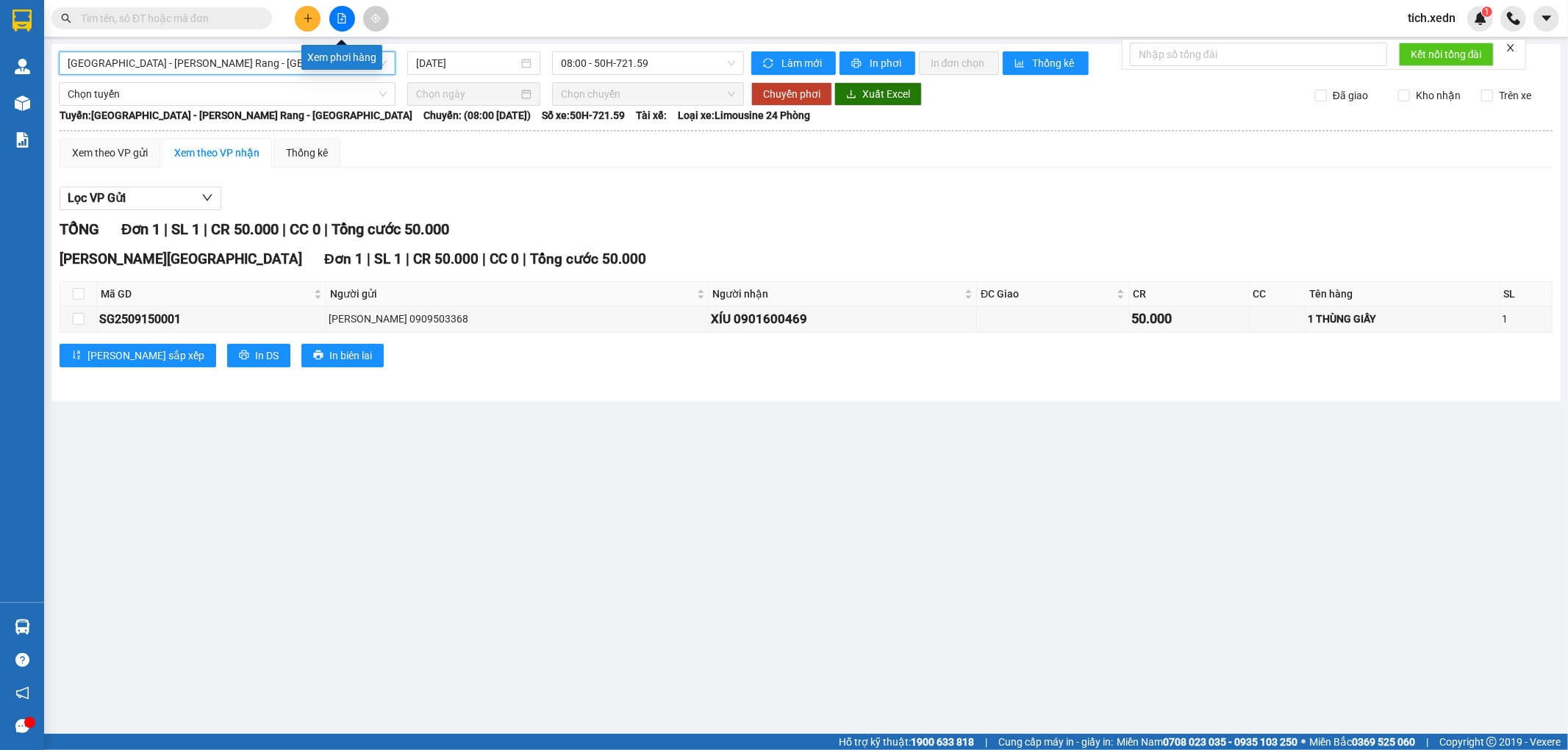
click at [337, 21] on icon "file-add" at bounding box center [341, 18] width 10 height 10
click at [642, 64] on span "08:00 - 50H-721.59" at bounding box center [647, 63] width 174 height 22
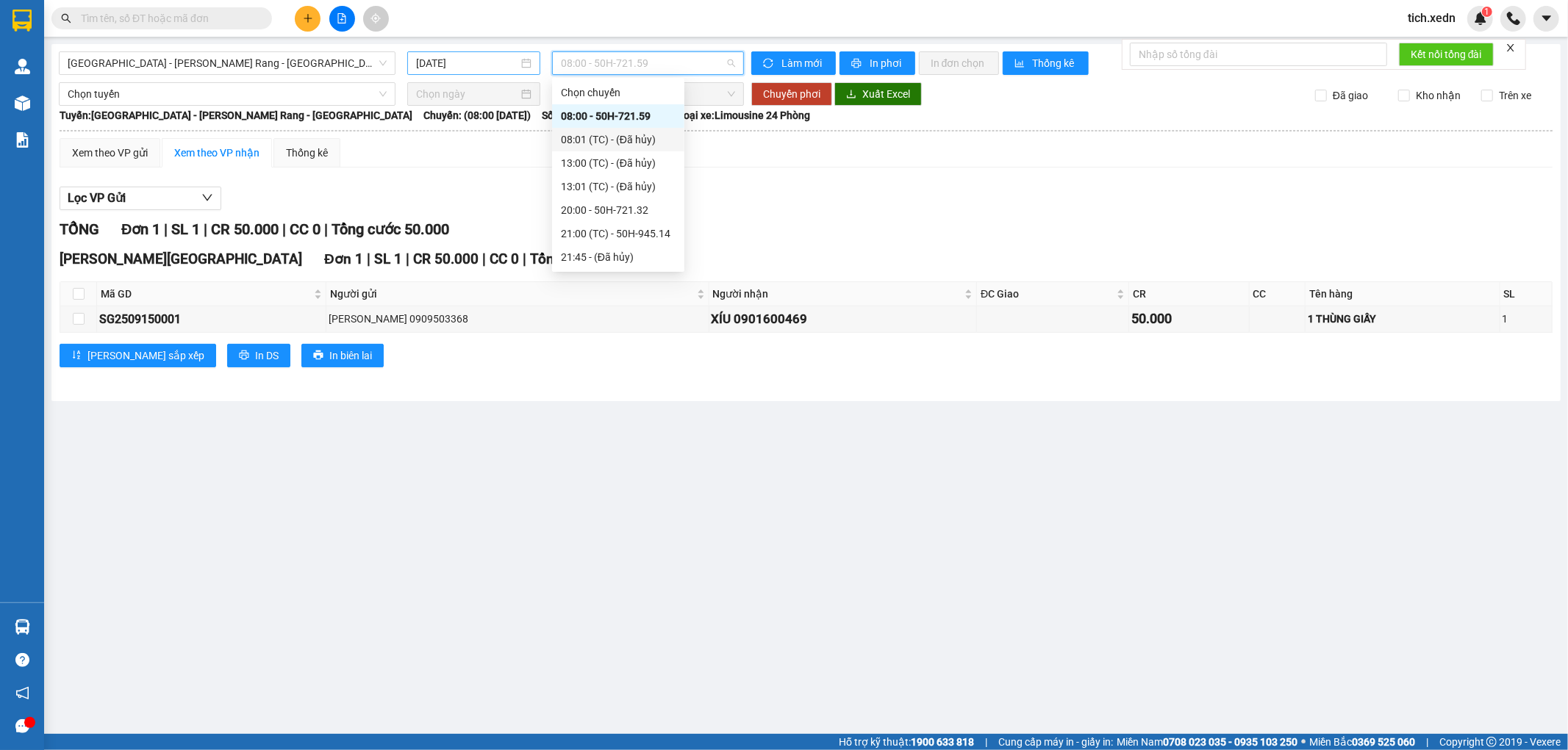
click at [467, 63] on input "15/09/2025" at bounding box center [468, 63] width 102 height 16
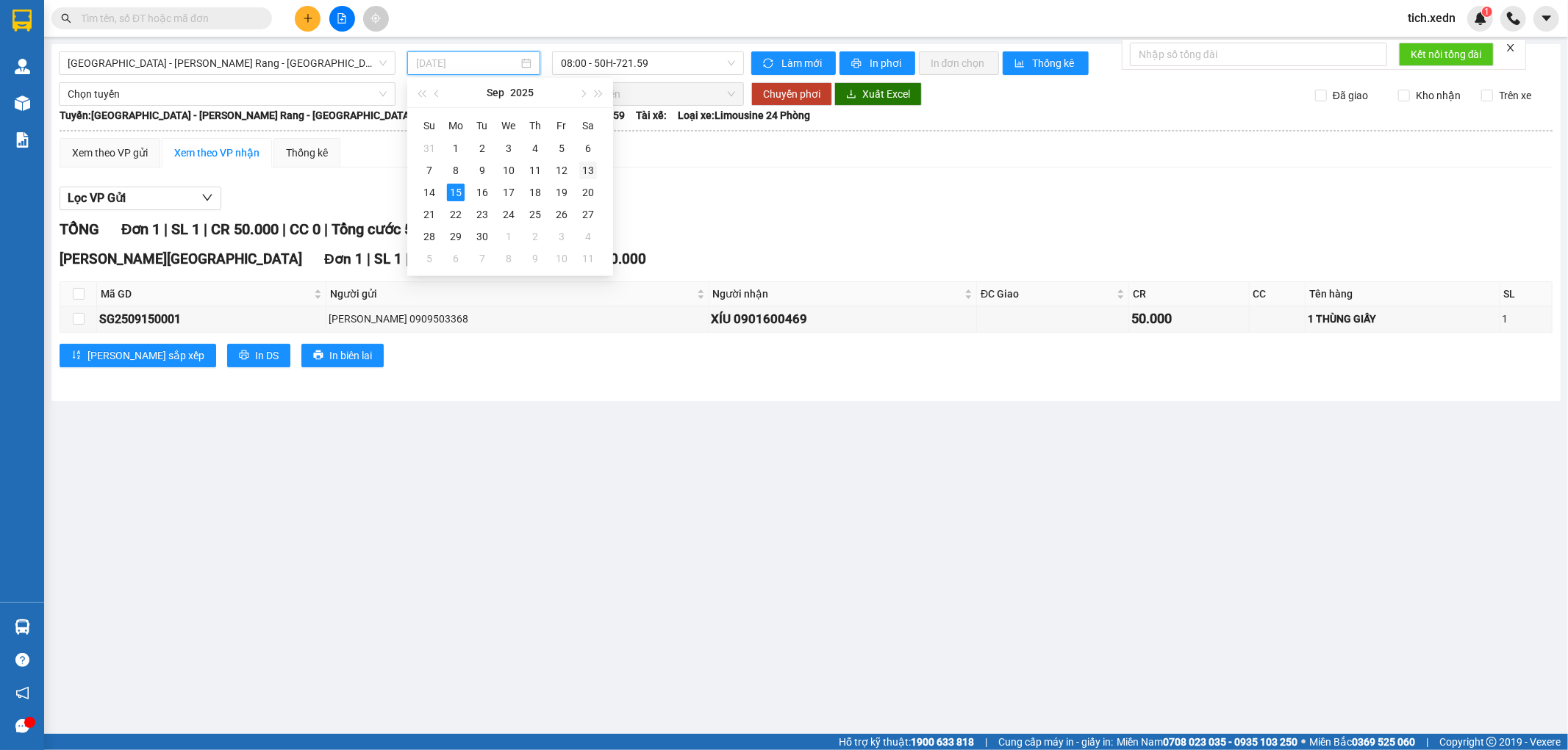
click at [582, 167] on div "13" at bounding box center [588, 170] width 18 height 18
type input "13/09/2025"
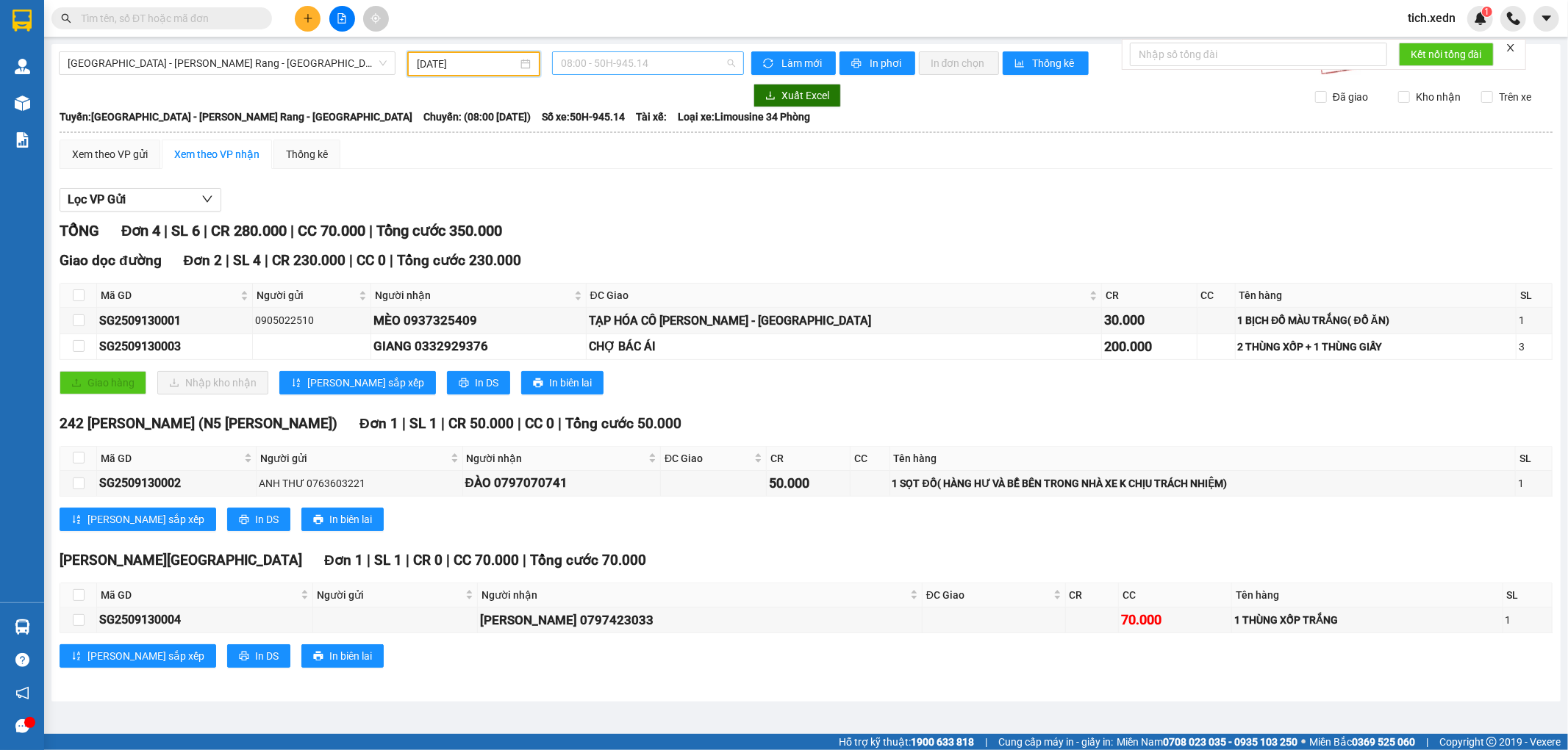
click at [580, 64] on span "08:00 - 50H-945.14" at bounding box center [647, 63] width 174 height 22
click at [591, 158] on div "20:00 - 50H-721.59" at bounding box center [618, 162] width 115 height 16
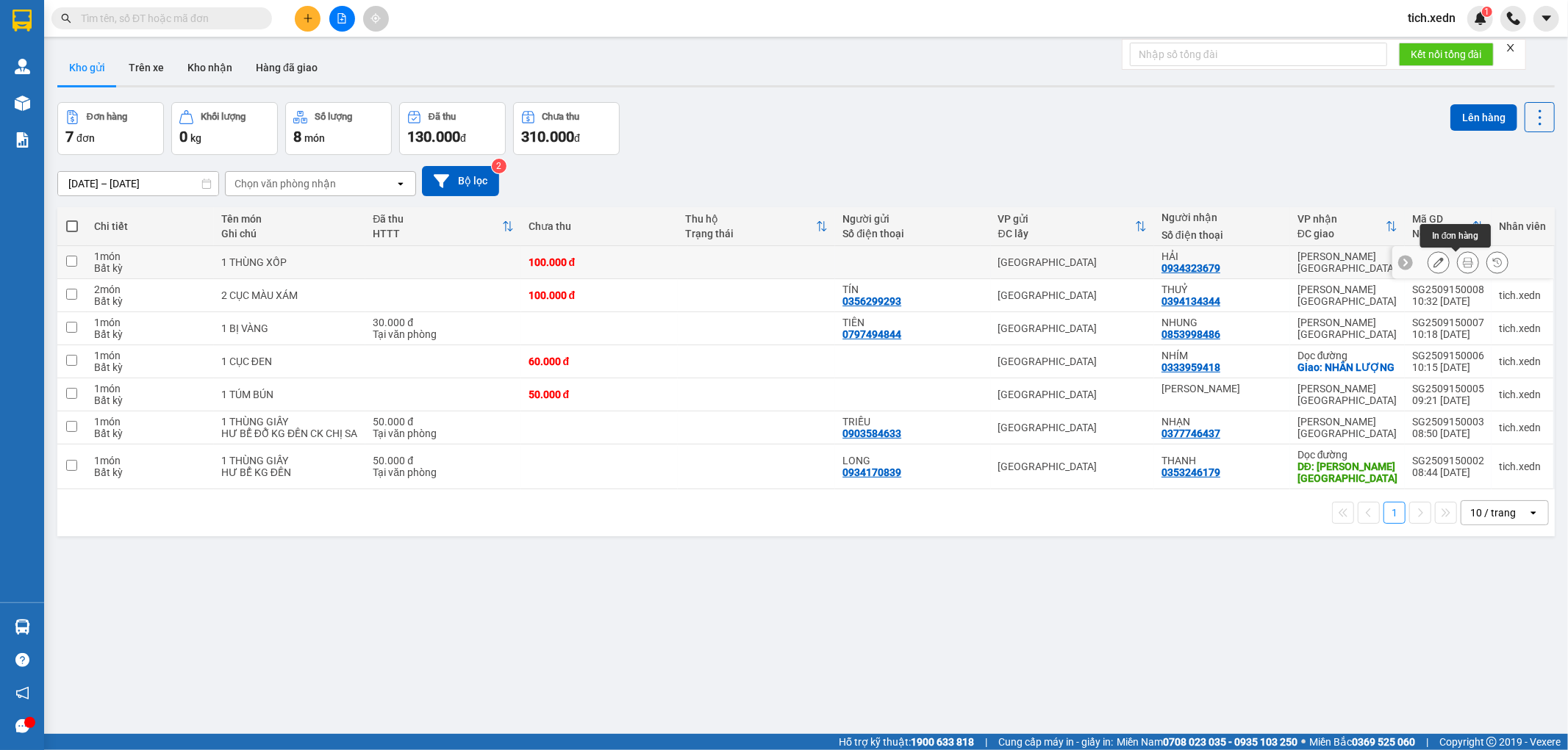
click at [1463, 262] on icon at bounding box center [1467, 262] width 10 height 10
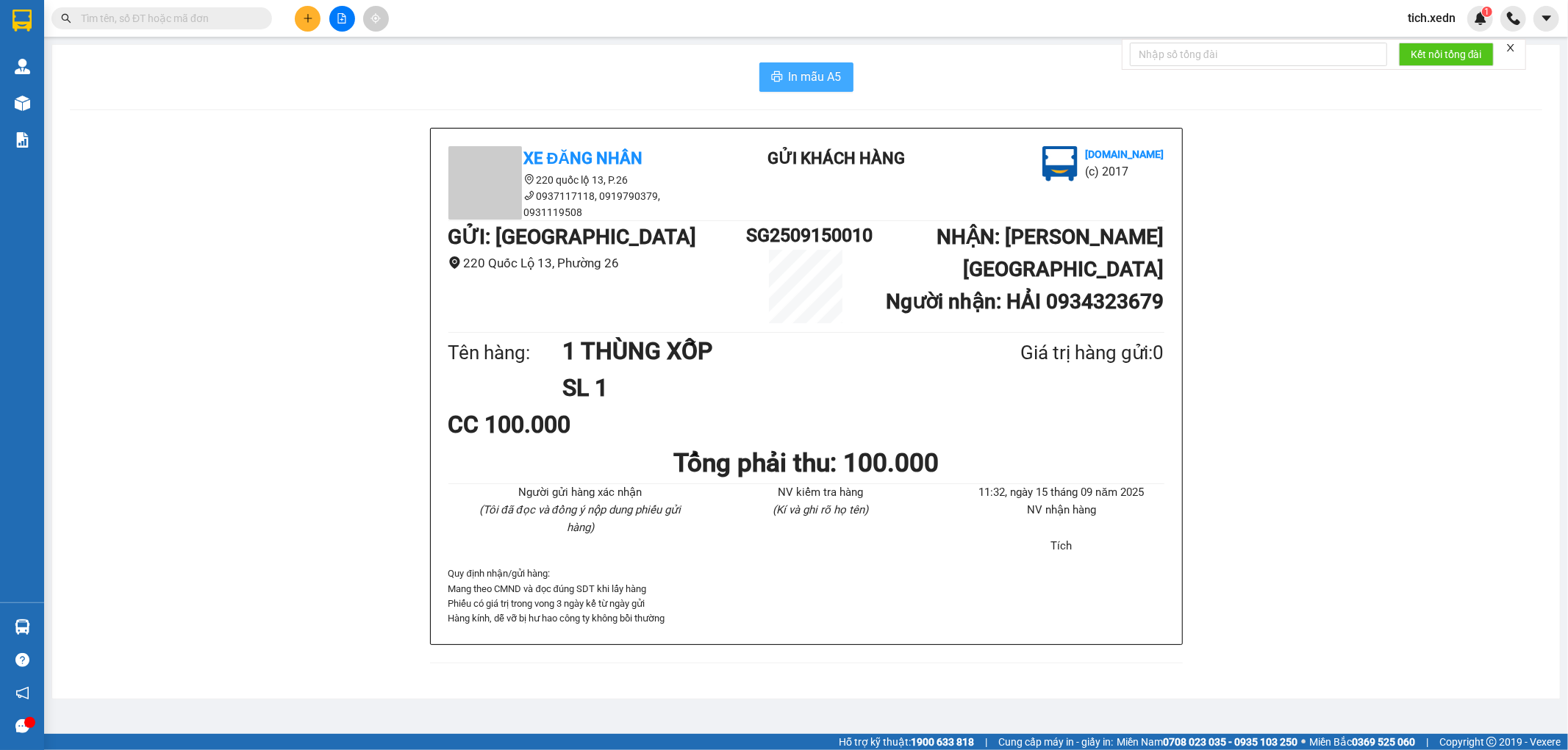
click at [814, 83] on span "In mẫu A5" at bounding box center [815, 76] width 53 height 18
